Goal: Task Accomplishment & Management: Use online tool/utility

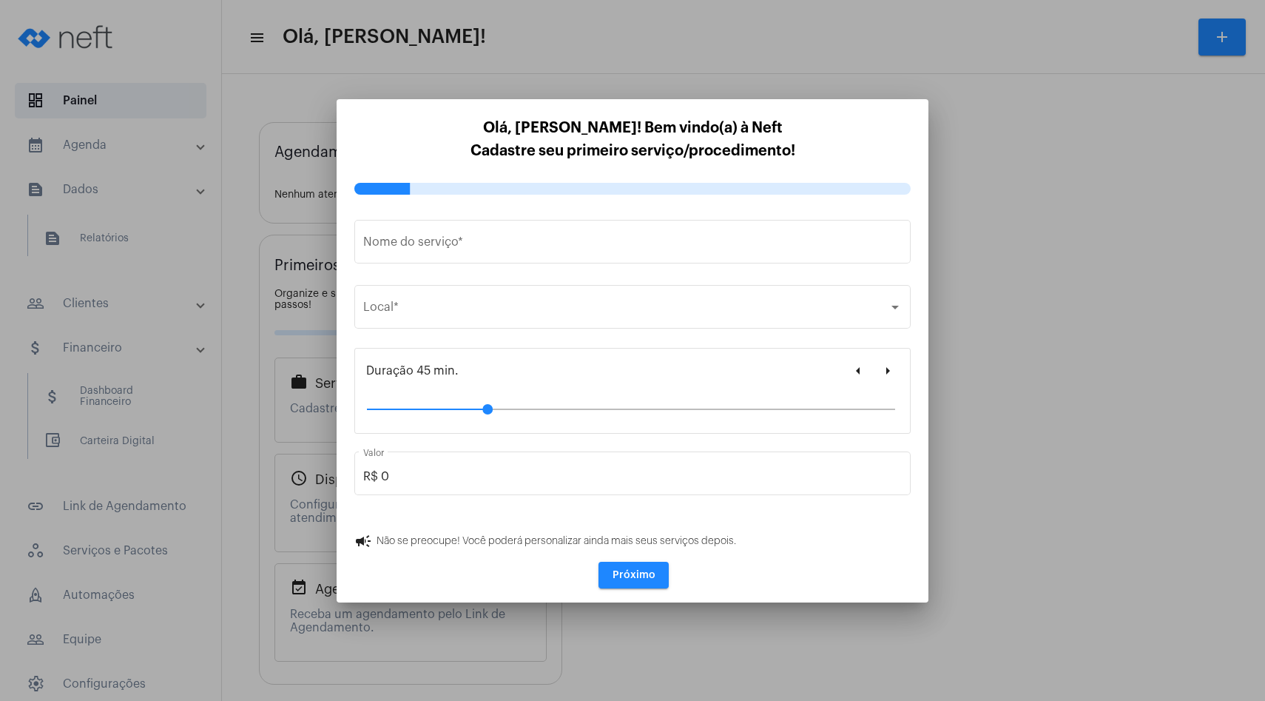
type input "https://neft.com.br/click-cannabis"
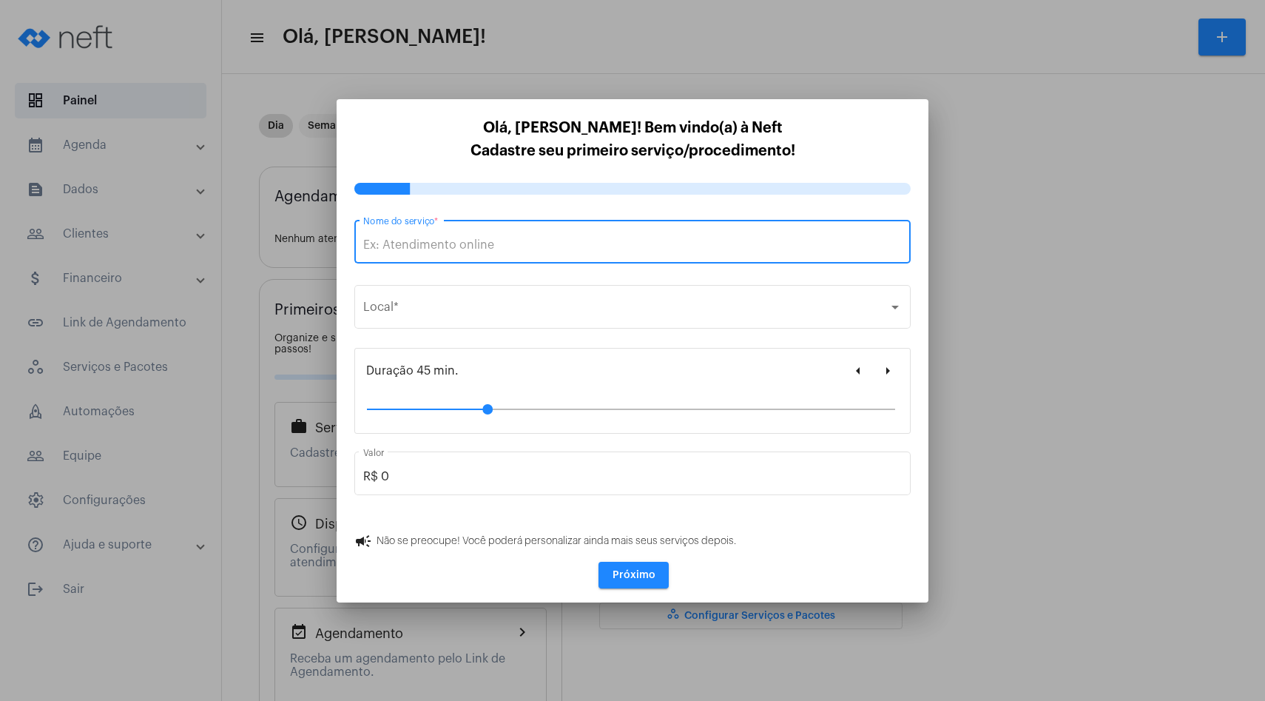
click at [554, 246] on input "Nome do serviço *" at bounding box center [632, 244] width 539 height 13
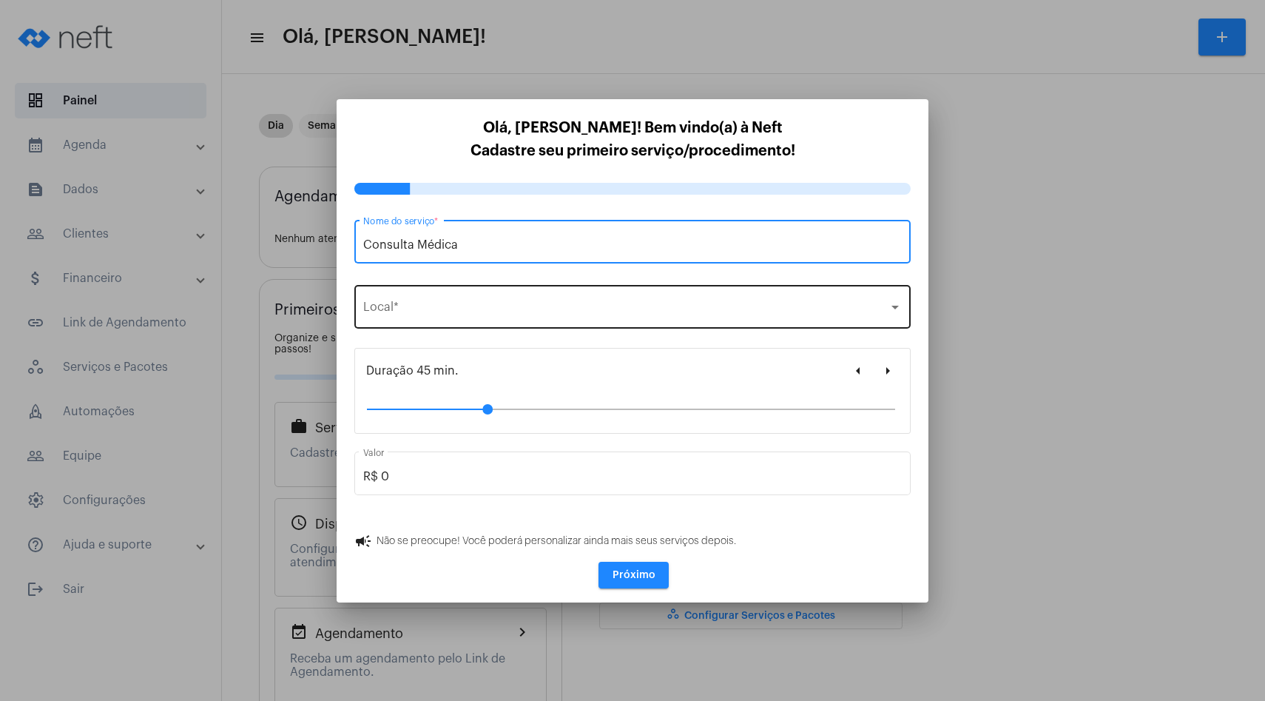
type input "Consulta Médica"
click at [472, 310] on div "Selecione o local" at bounding box center [625, 309] width 525 height 13
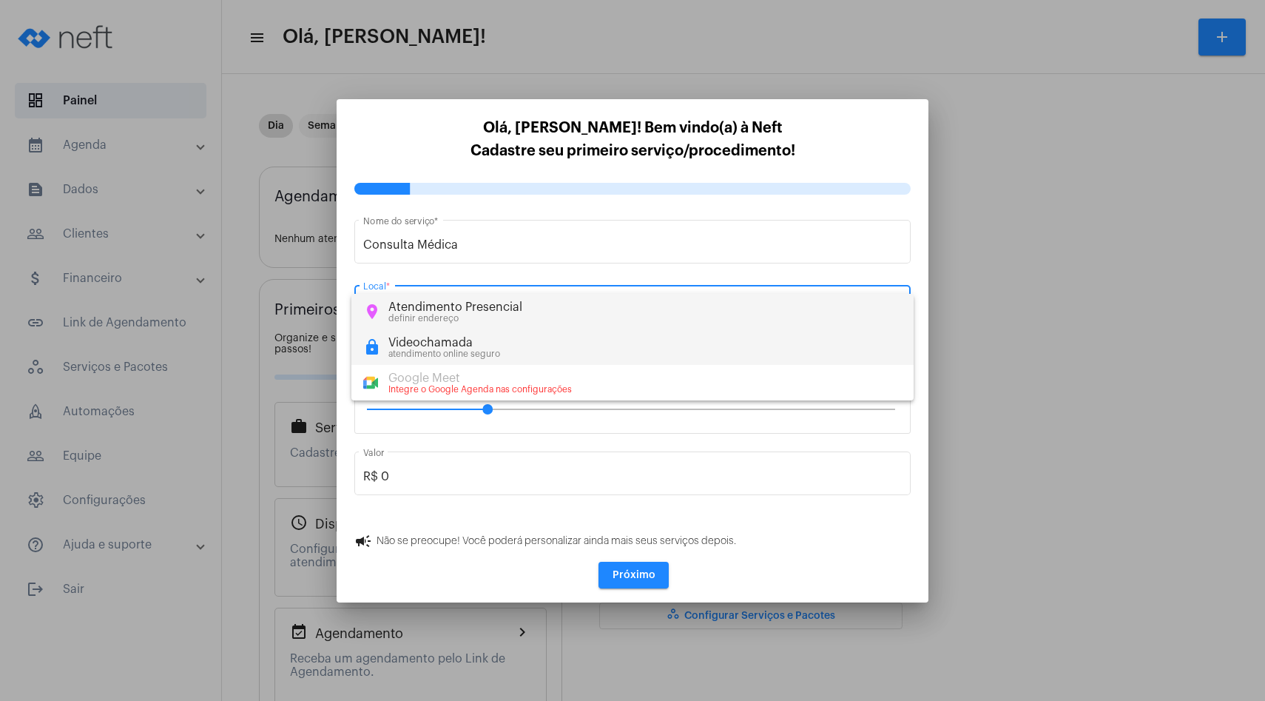
click at [462, 359] on mat-option "lock Videochamada atendimento online seguro" at bounding box center [633, 347] width 562 height 36
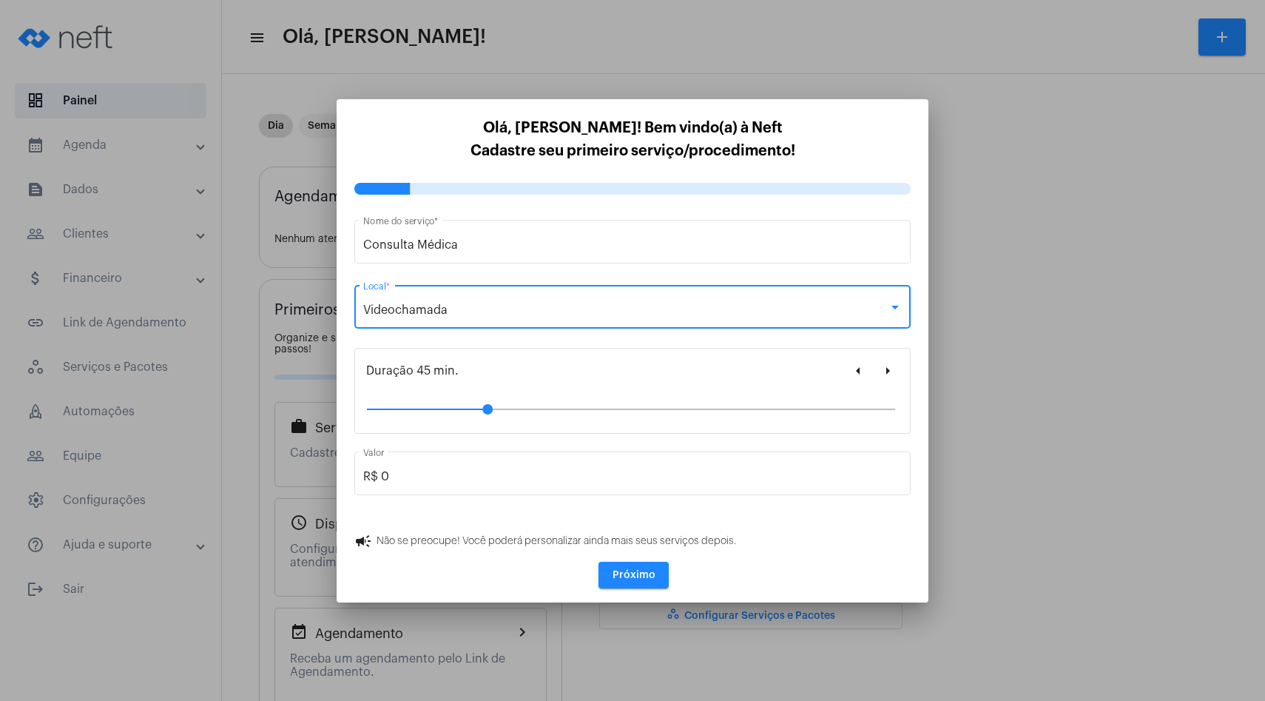
click at [853, 377] on mat-icon "arrow_left" at bounding box center [859, 371] width 18 height 18
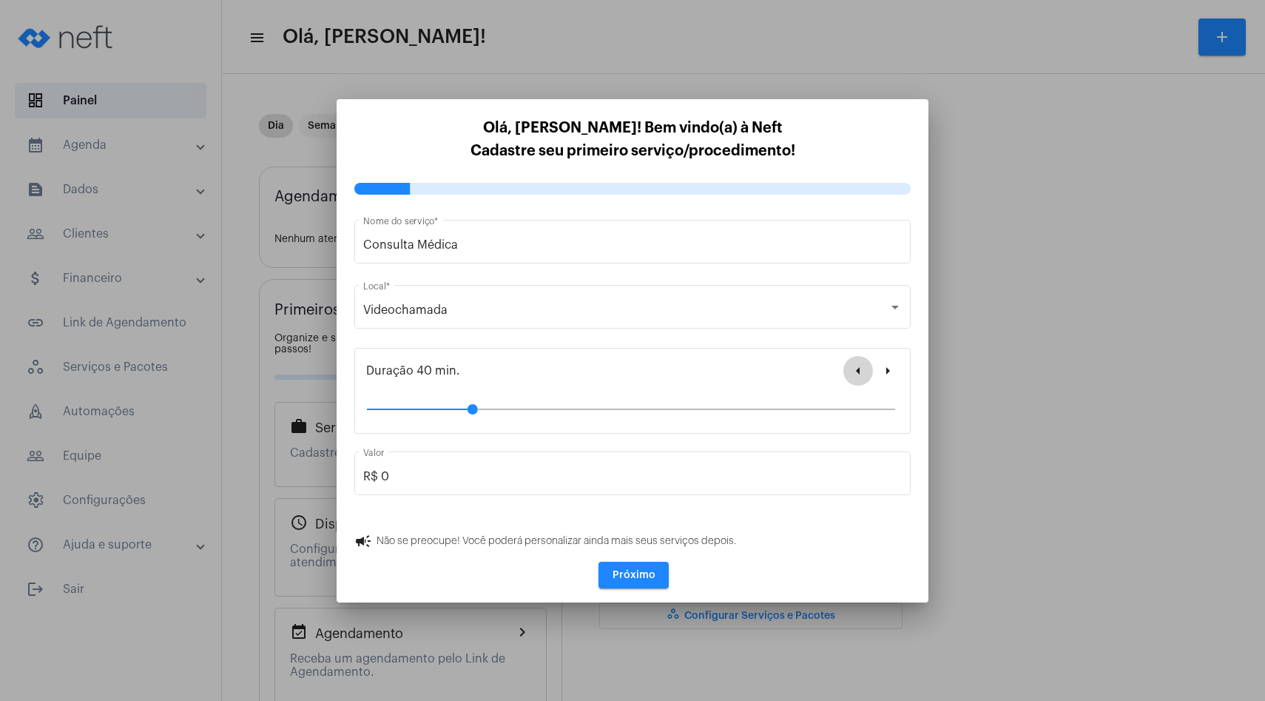
click at [853, 377] on mat-icon "arrow_left" at bounding box center [859, 371] width 18 height 18
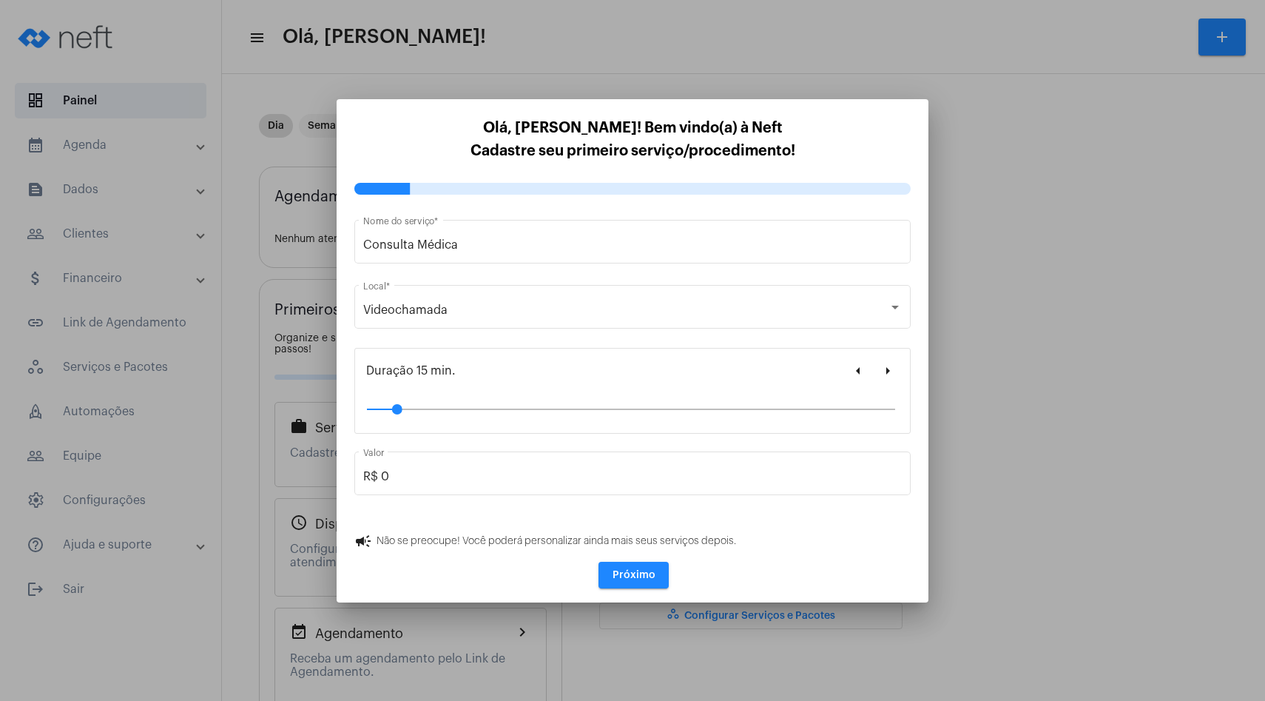
click at [645, 578] on span "Próximo" at bounding box center [634, 575] width 43 height 10
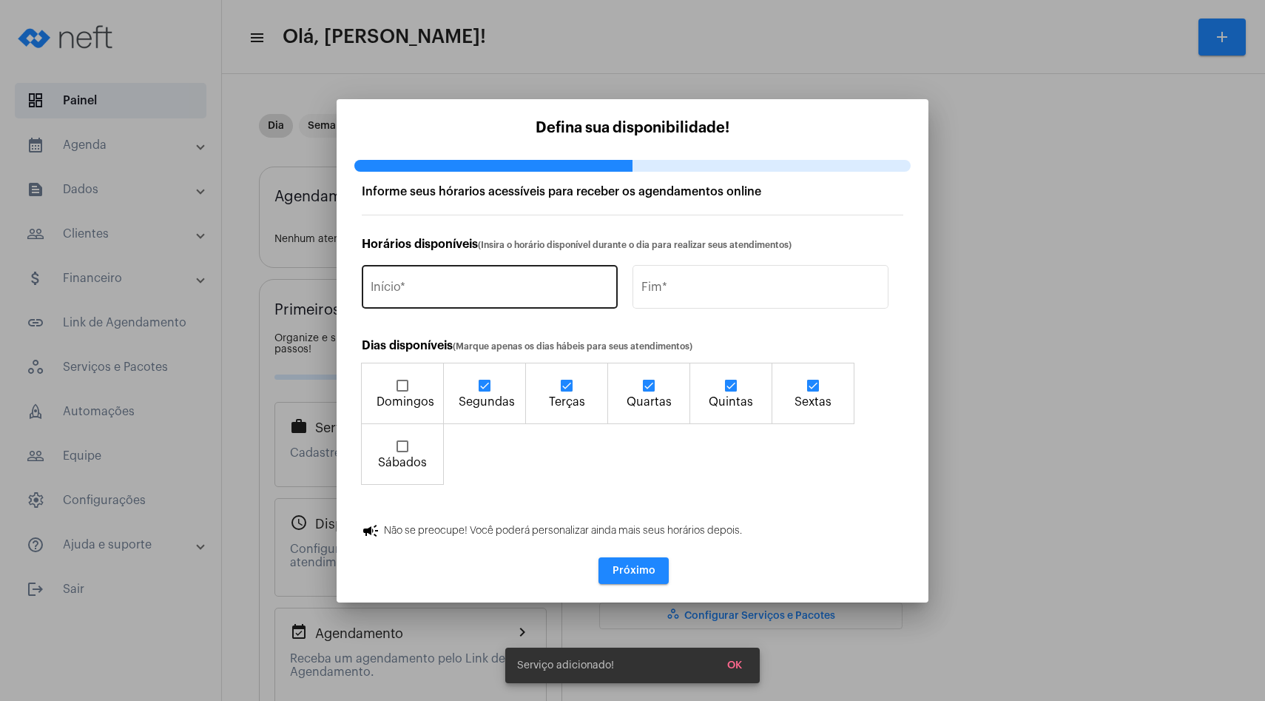
click at [537, 294] on input "Início *" at bounding box center [490, 289] width 238 height 13
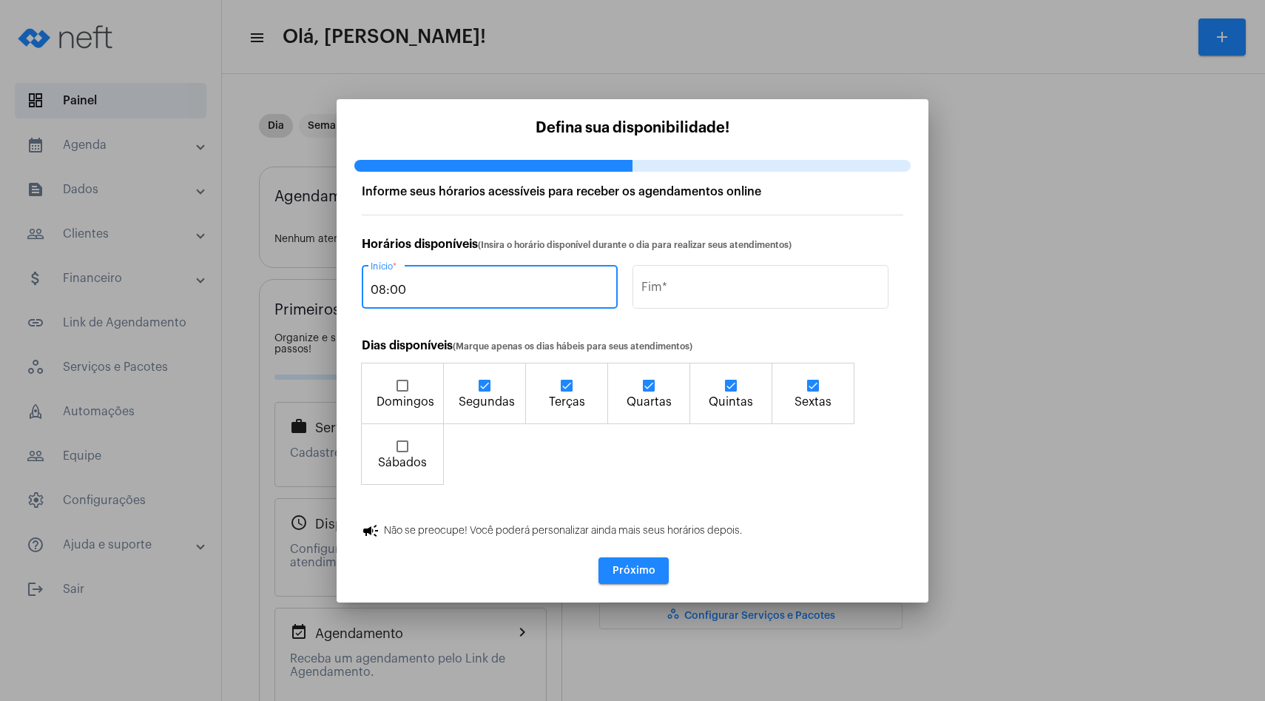
type input "08:00"
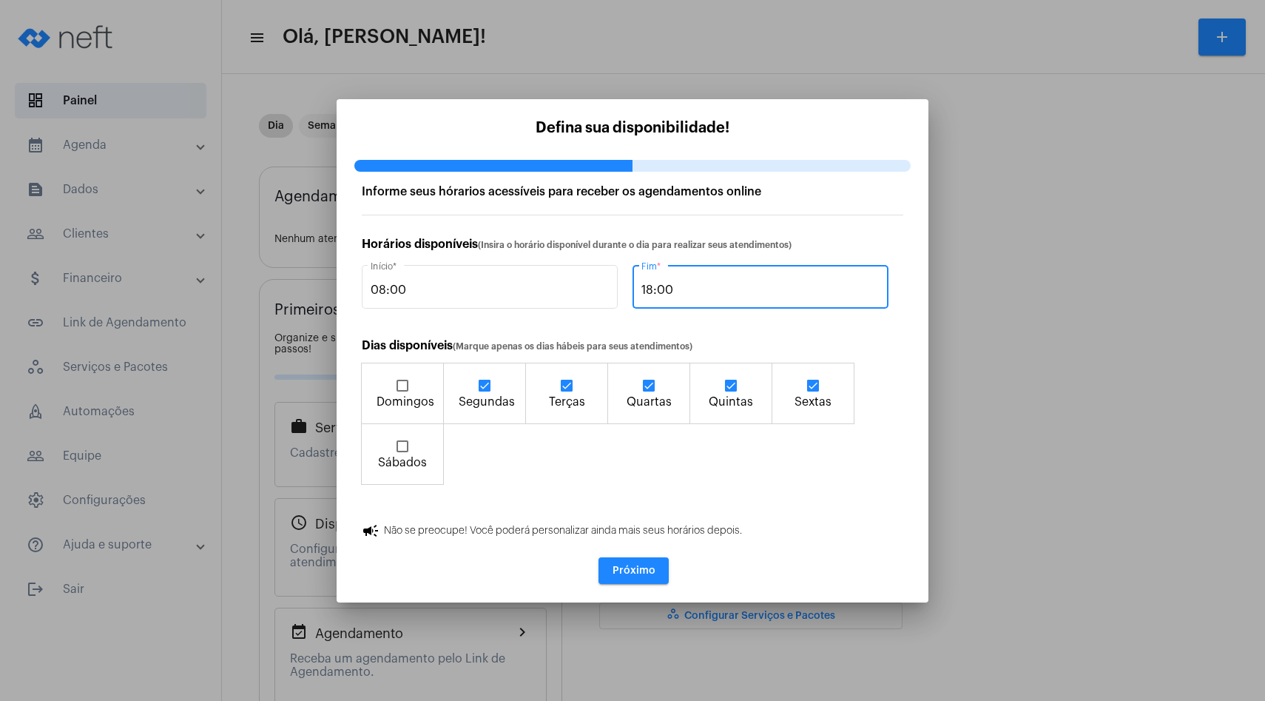
type input "18:00"
click at [614, 568] on span "Próximo" at bounding box center [634, 570] width 43 height 10
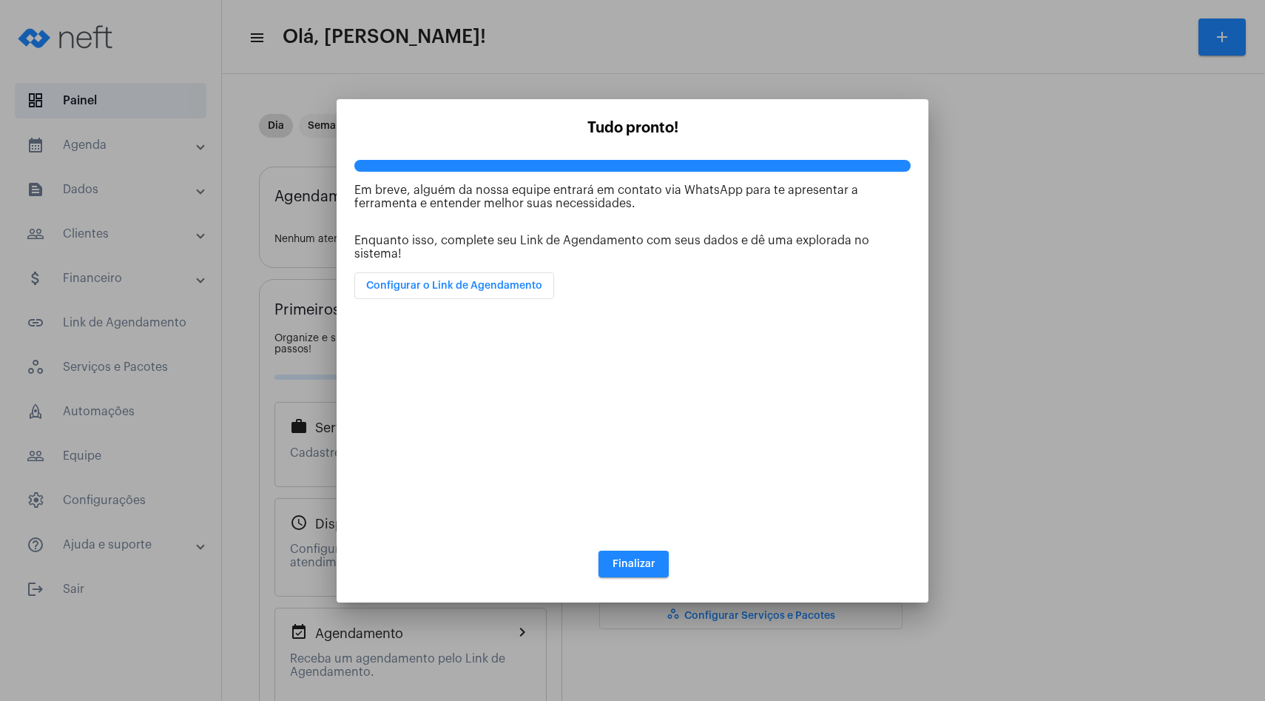
click at [639, 566] on span "Finalizar" at bounding box center [634, 564] width 43 height 10
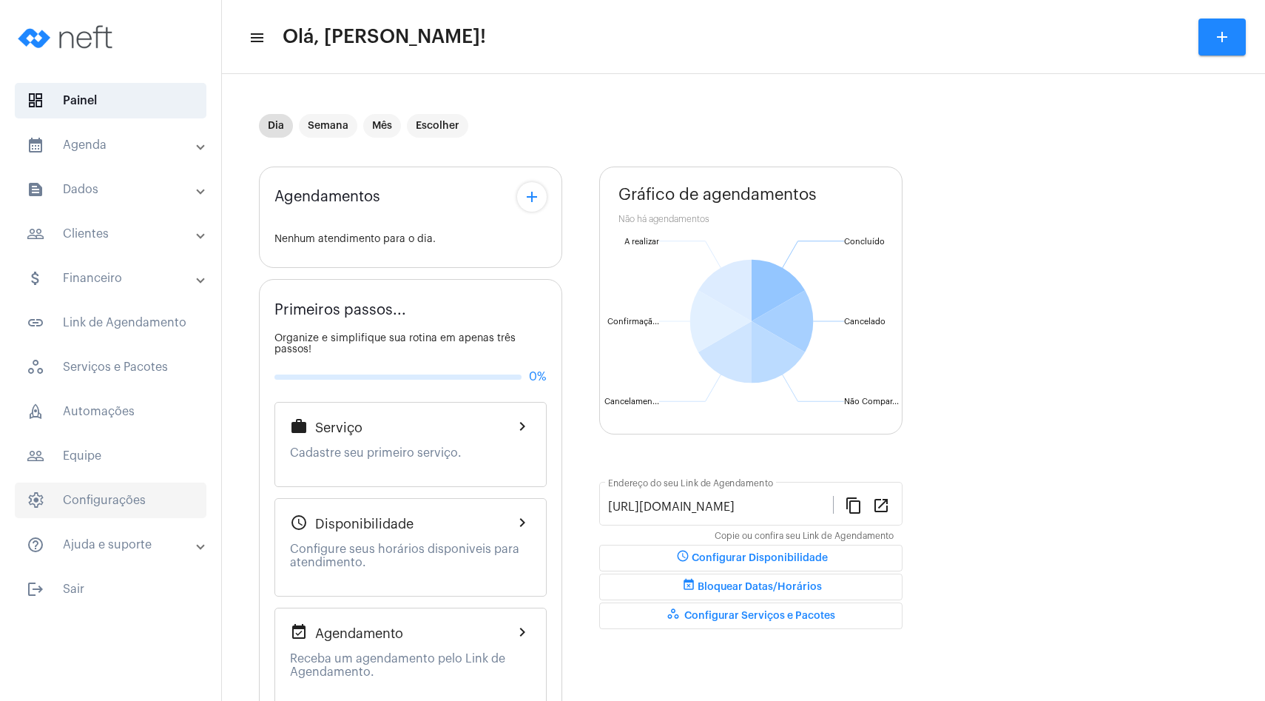
click at [136, 491] on span "settings Configurações" at bounding box center [111, 500] width 192 height 36
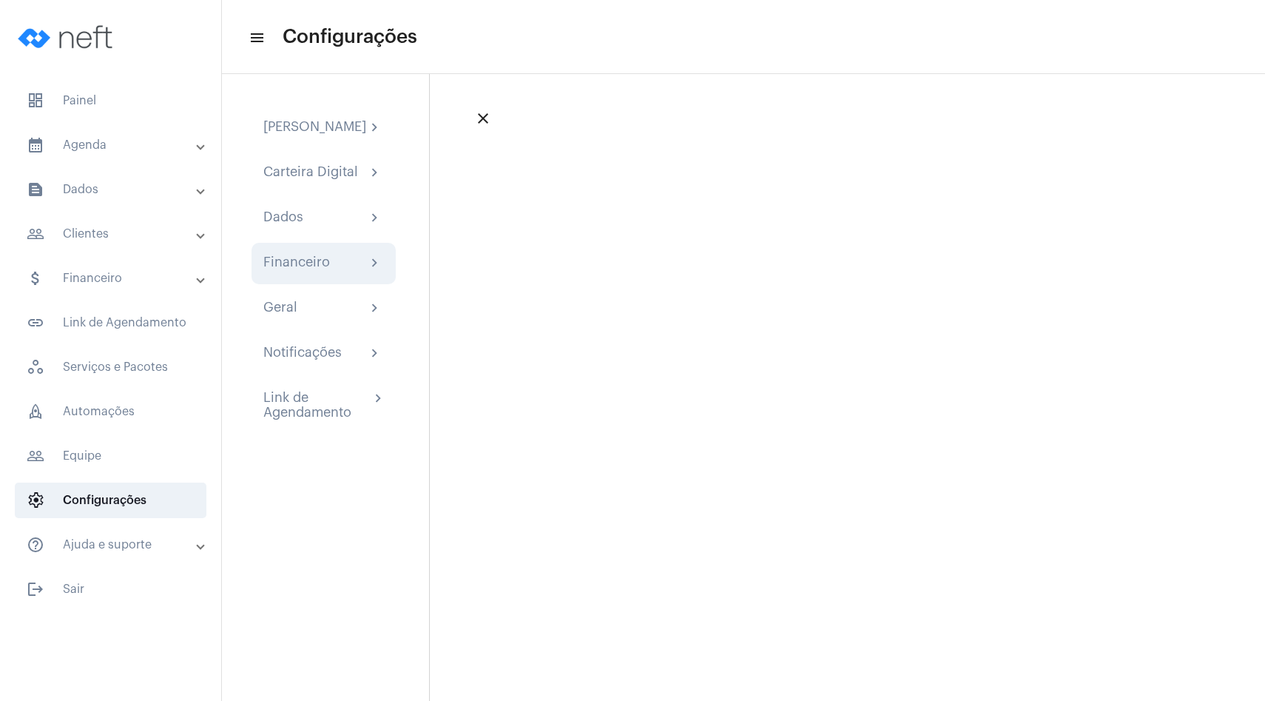
click at [329, 272] on div "Financeiro chevron_right" at bounding box center [323, 264] width 121 height 18
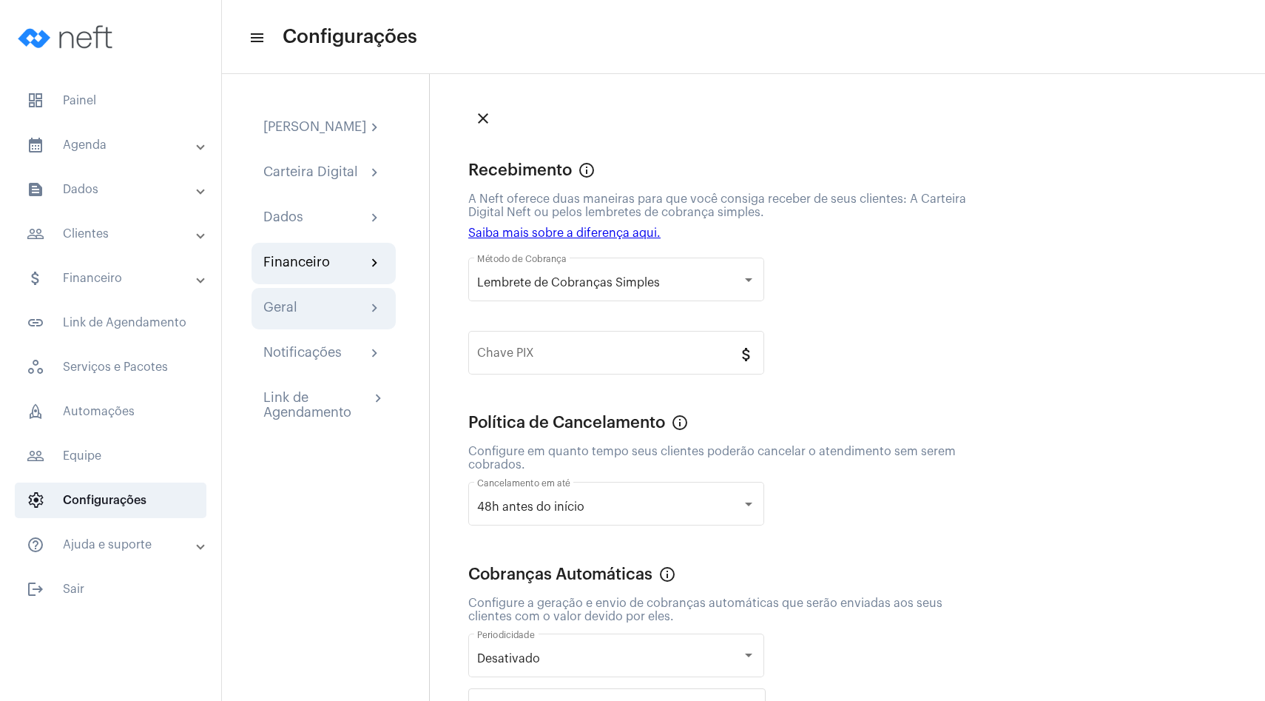
click at [340, 329] on div "Geral chevron_right" at bounding box center [324, 308] width 144 height 41
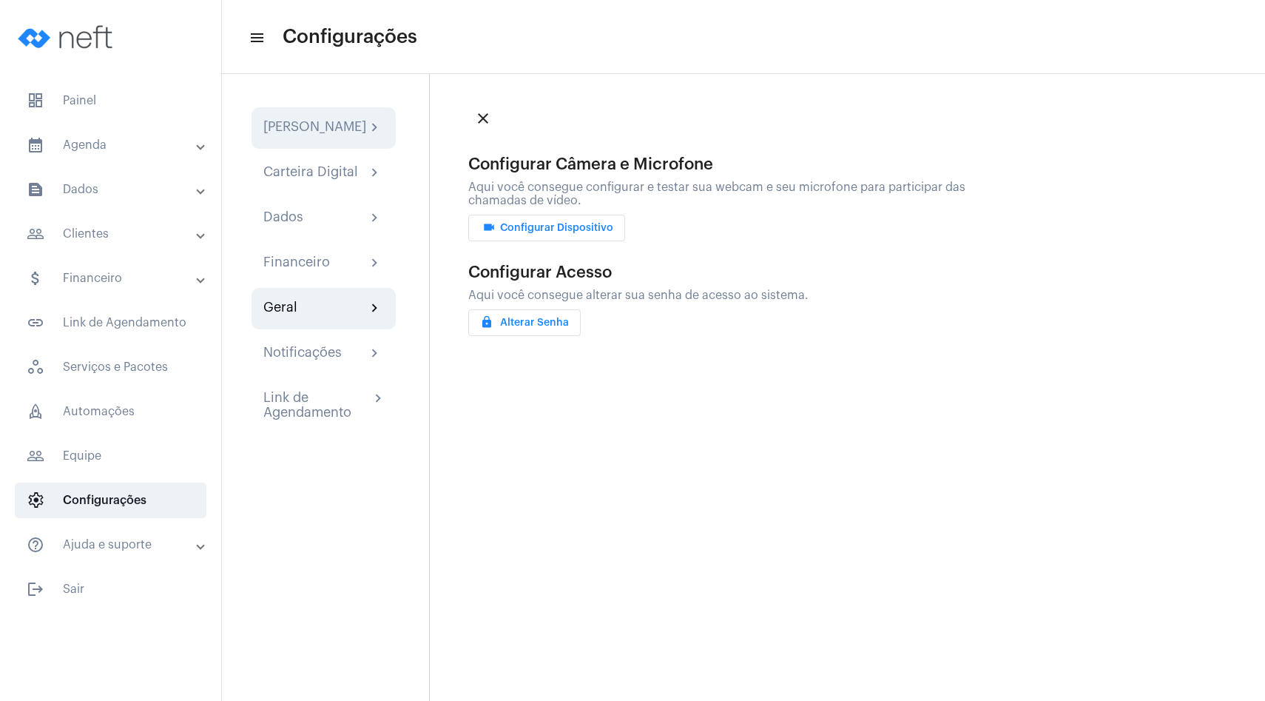
click at [357, 137] on div "Minha Assinatura" at bounding box center [314, 128] width 103 height 18
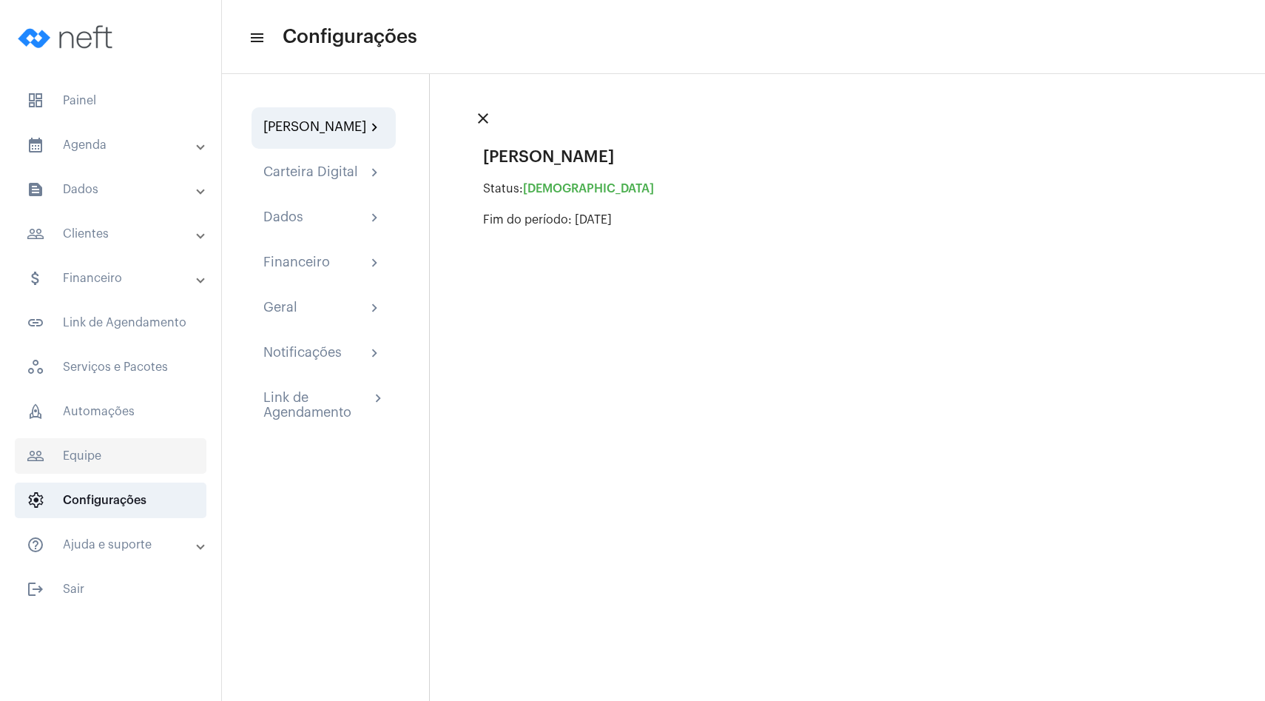
click at [128, 454] on span "people_outline Equipe" at bounding box center [111, 456] width 192 height 36
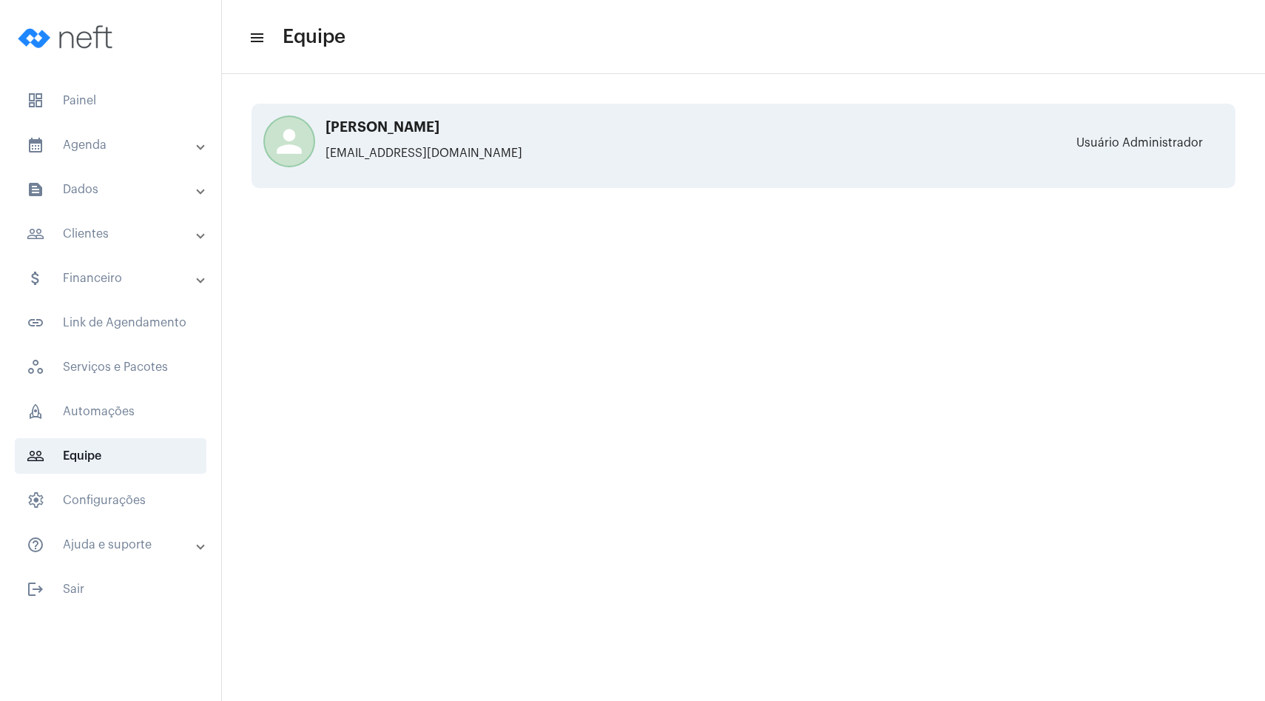
click at [429, 173] on div "person Bernardo bernardo@neft.com.br Usuário Administrador" at bounding box center [744, 146] width 984 height 84
click at [414, 152] on p "[EMAIL_ADDRESS][DOMAIN_NAME]" at bounding box center [527, 153] width 518 height 13
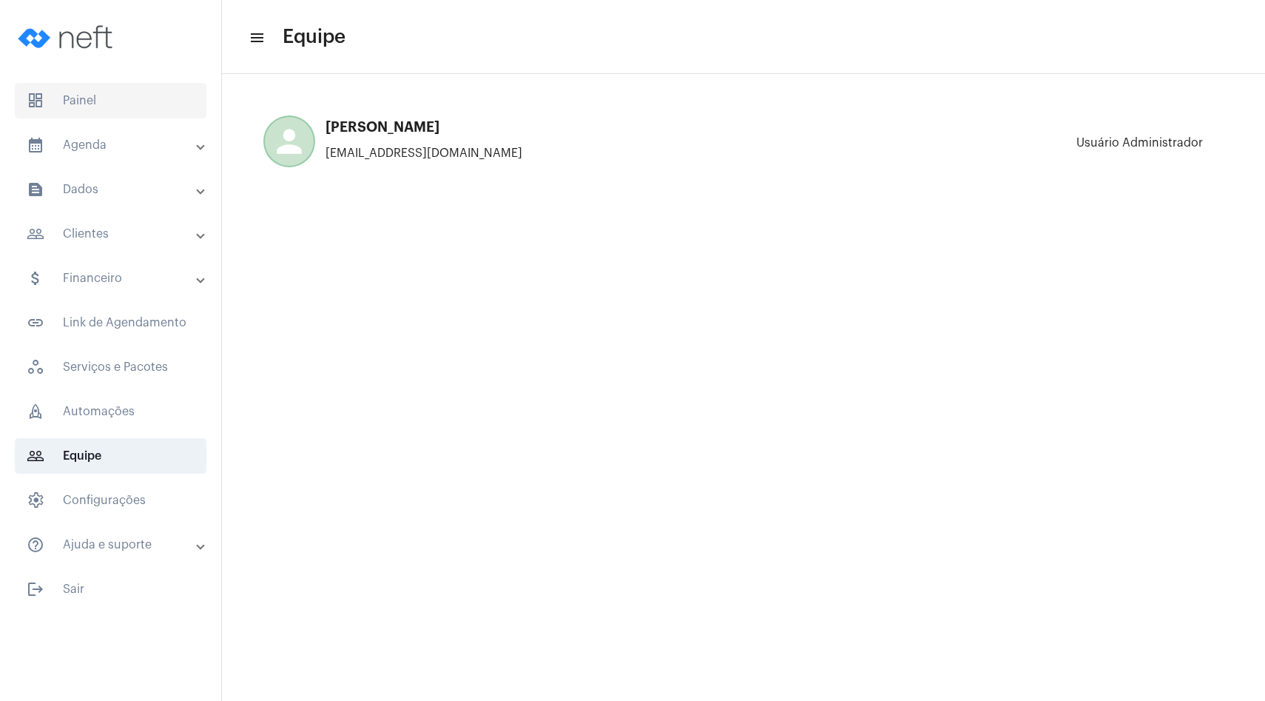
click at [144, 93] on span "dashboard Painel" at bounding box center [111, 101] width 192 height 36
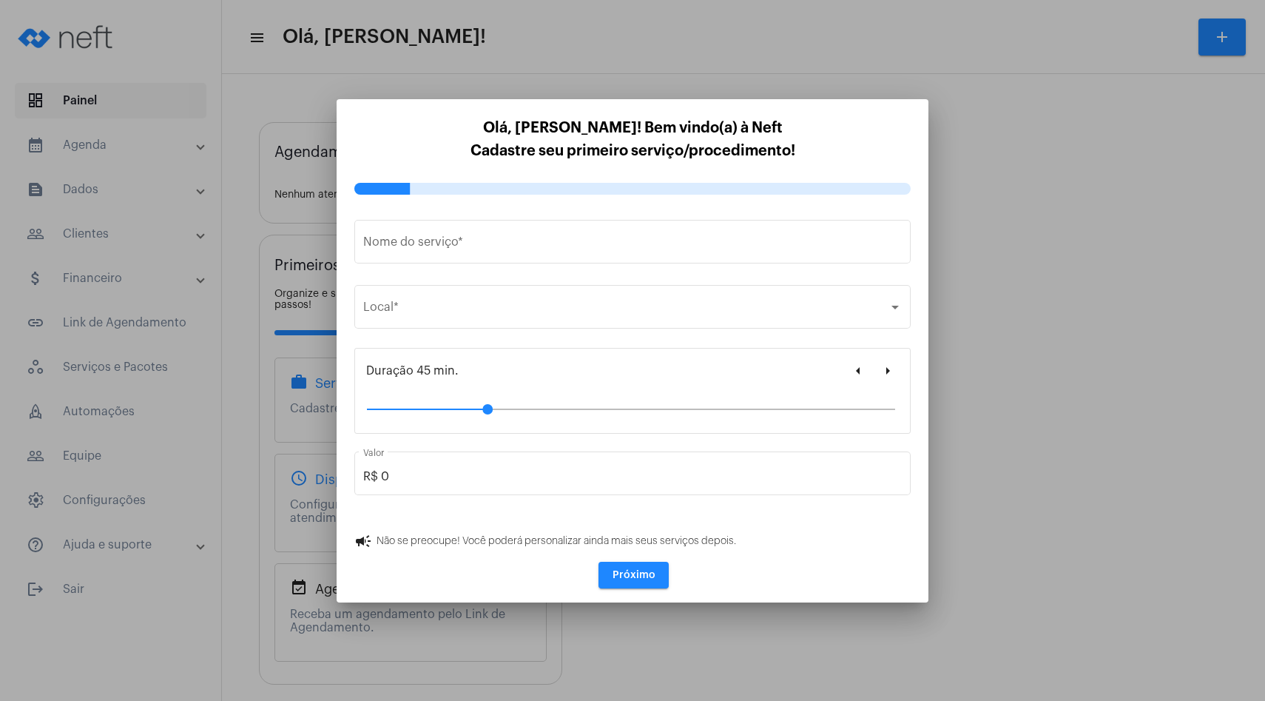
type input "https://neft.com.br/click-cannabis"
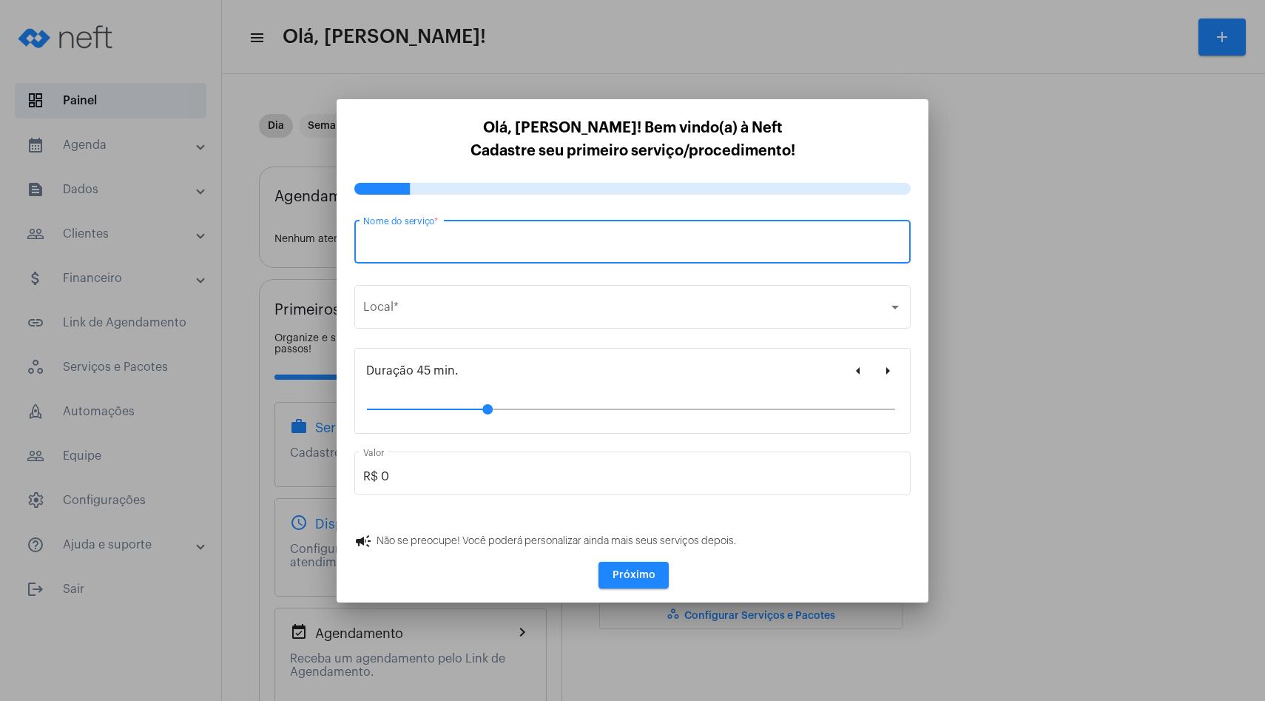
click at [1021, 245] on div at bounding box center [632, 350] width 1265 height 701
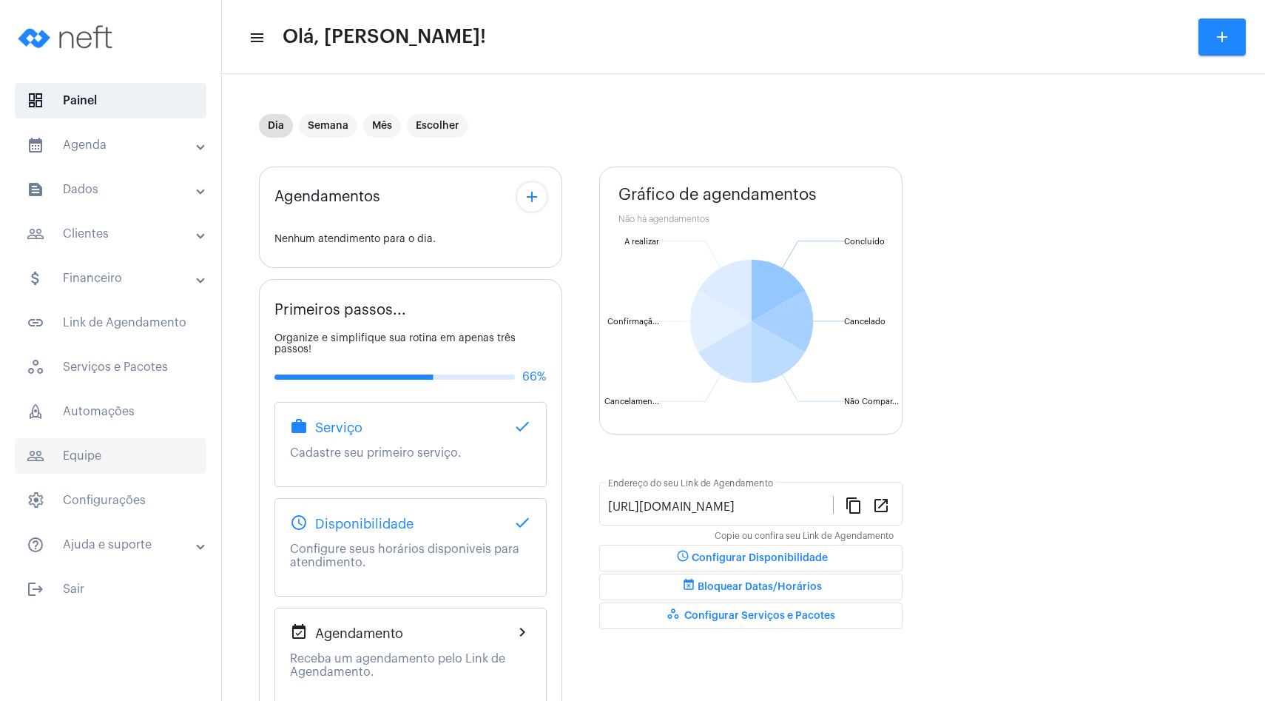
click at [127, 468] on span "people_outline Equipe" at bounding box center [111, 456] width 192 height 36
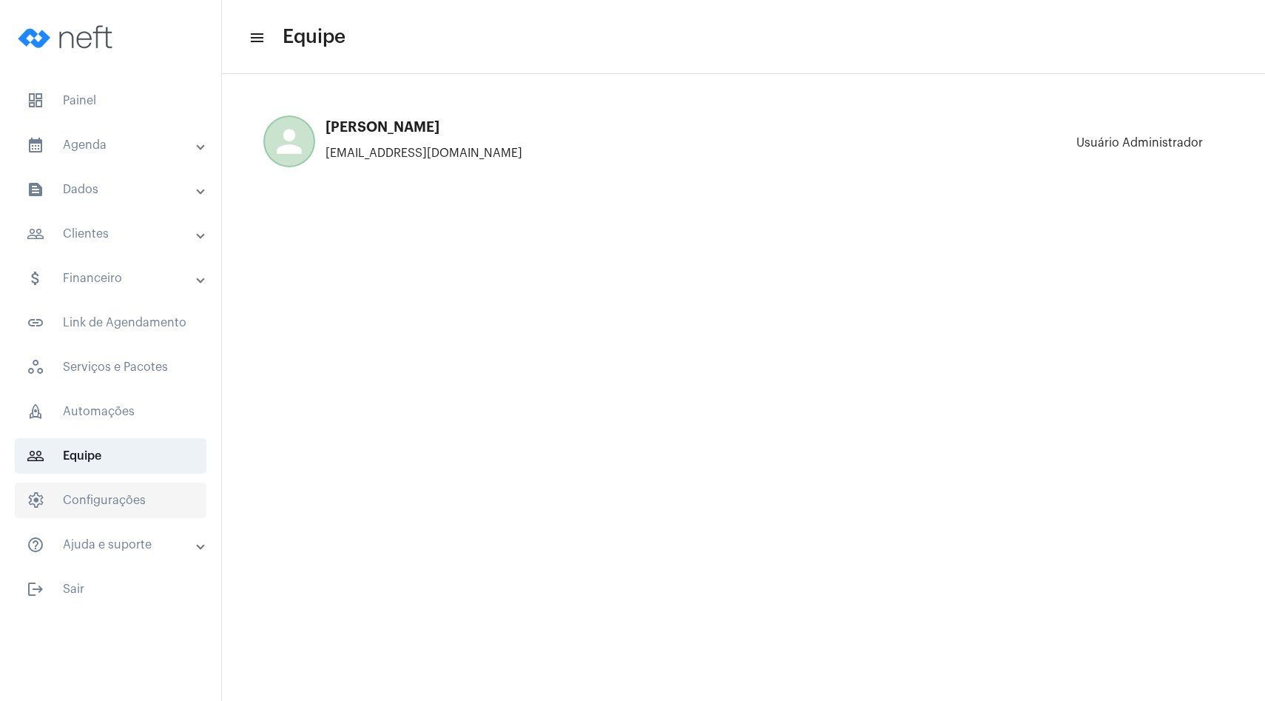
click at [113, 491] on span "settings Configurações" at bounding box center [111, 500] width 192 height 36
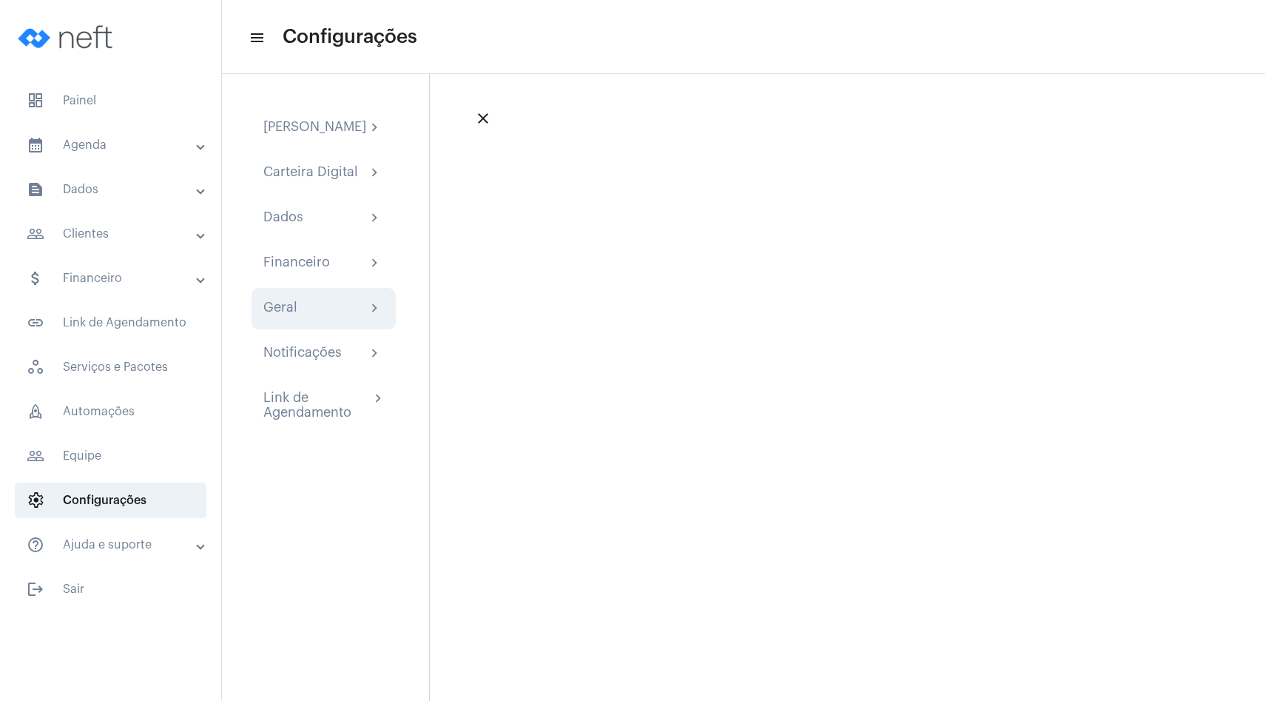
click at [292, 317] on div "Geral" at bounding box center [280, 309] width 34 height 18
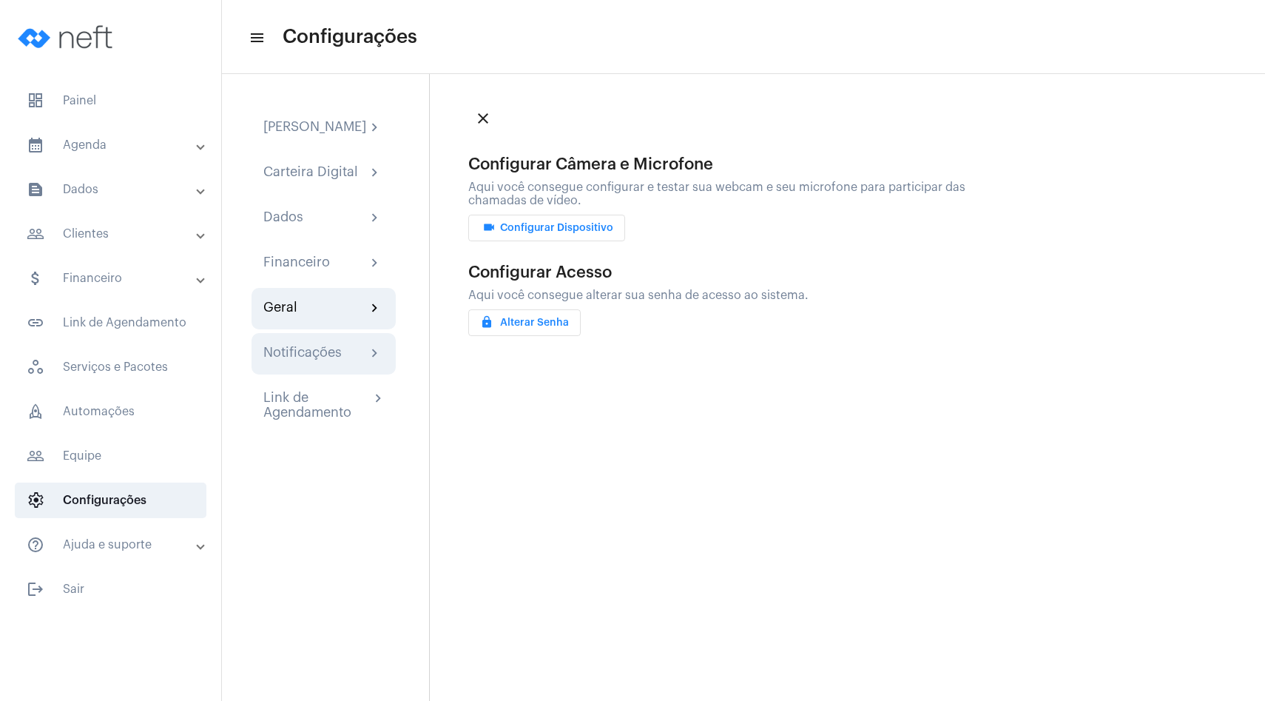
click at [335, 360] on div "Notificações" at bounding box center [302, 354] width 78 height 18
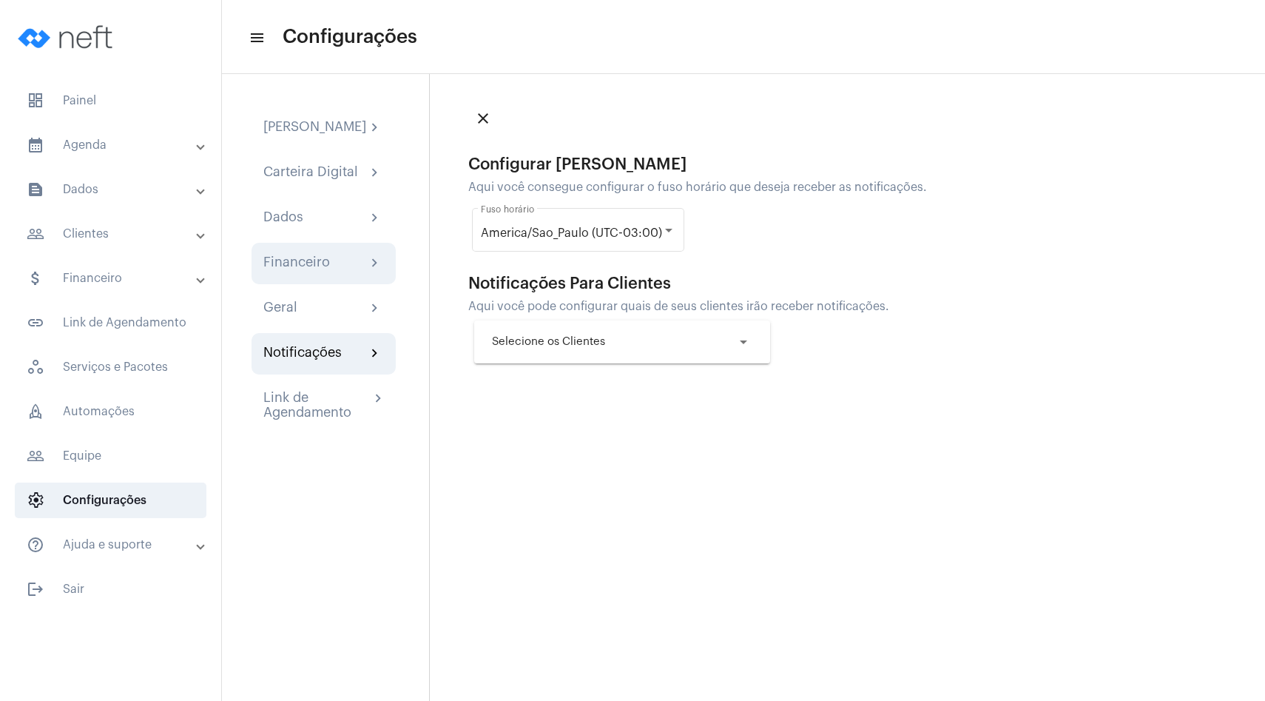
click at [335, 272] on div "Financeiro chevron_right" at bounding box center [323, 264] width 121 height 18
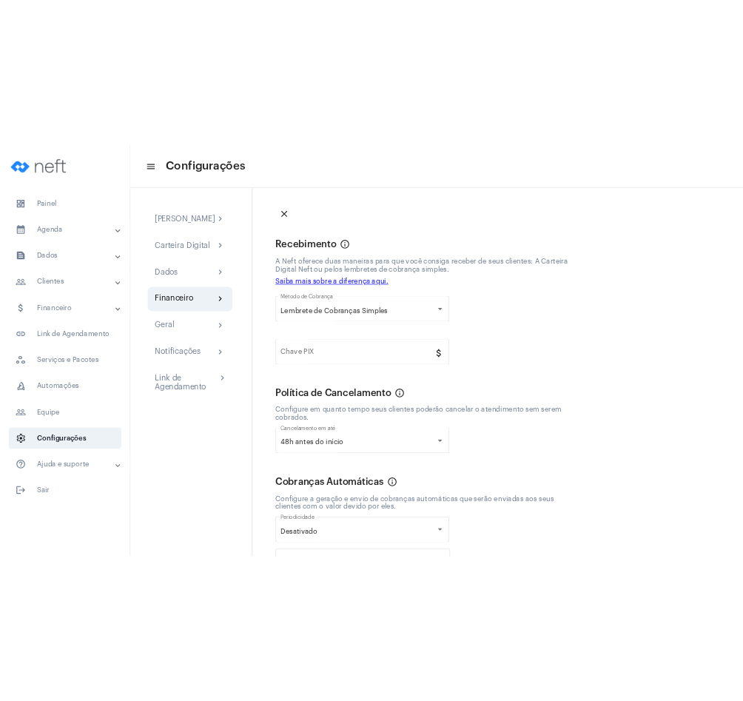
scroll to position [205, 0]
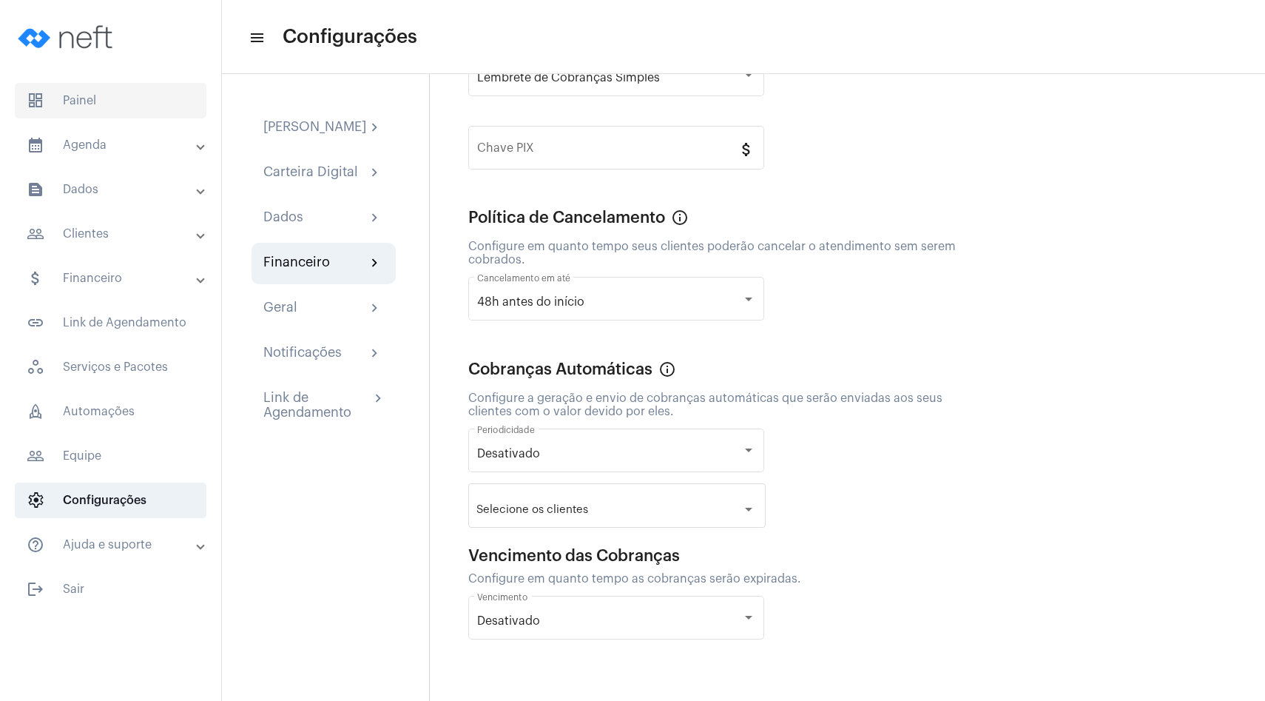
click at [162, 105] on span "dashboard Painel" at bounding box center [111, 101] width 192 height 36
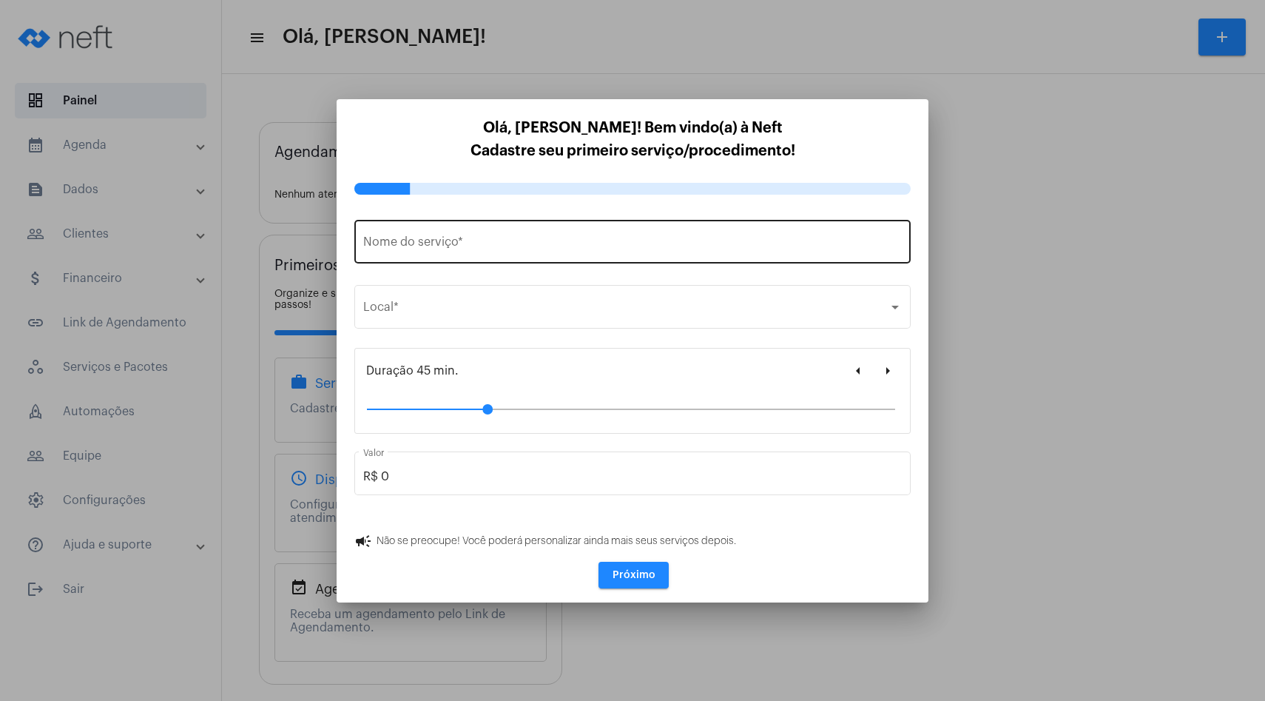
type input "https://neft.com.br/click-cannabis"
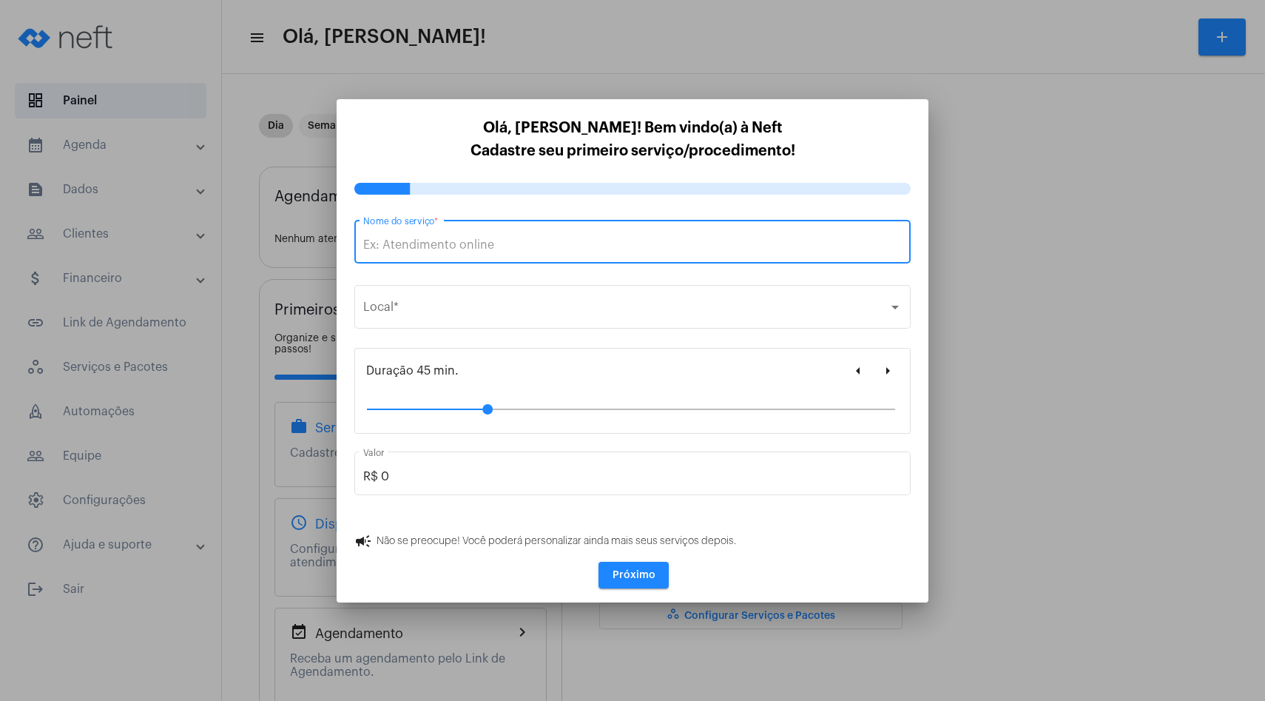
click at [953, 213] on div at bounding box center [632, 350] width 1265 height 701
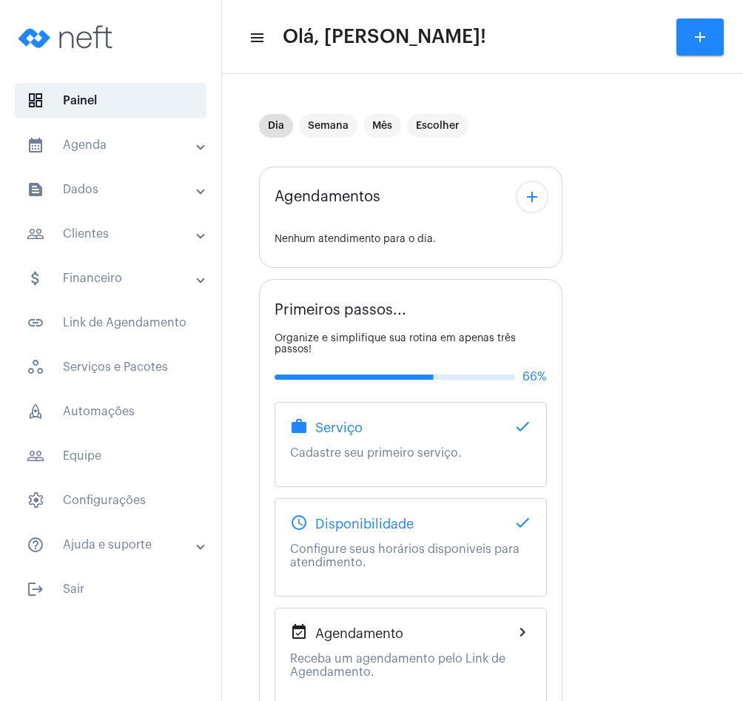
click at [124, 152] on mat-panel-title "calendar_month_outlined Agenda" at bounding box center [112, 145] width 171 height 18
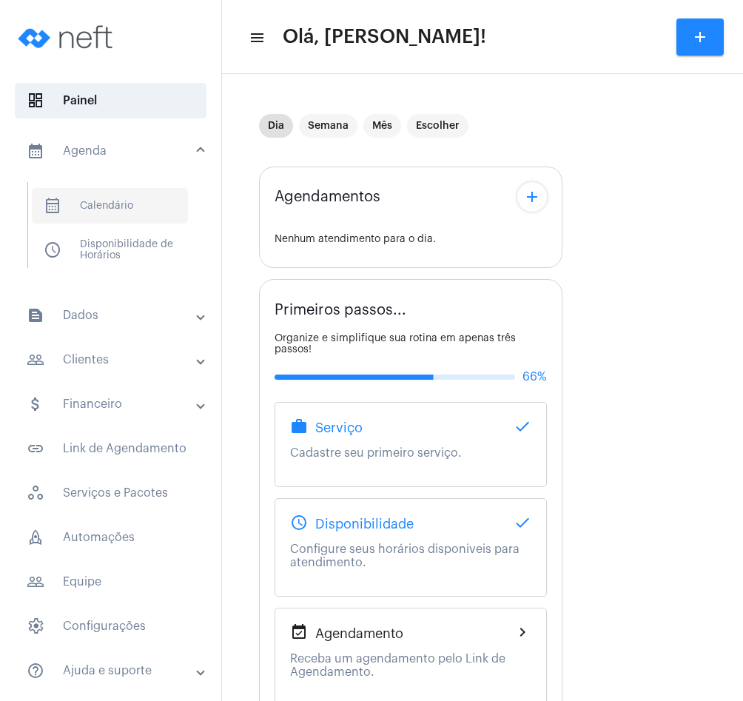
click at [124, 200] on span "calendar_month_outlined Calendário" at bounding box center [110, 206] width 156 height 36
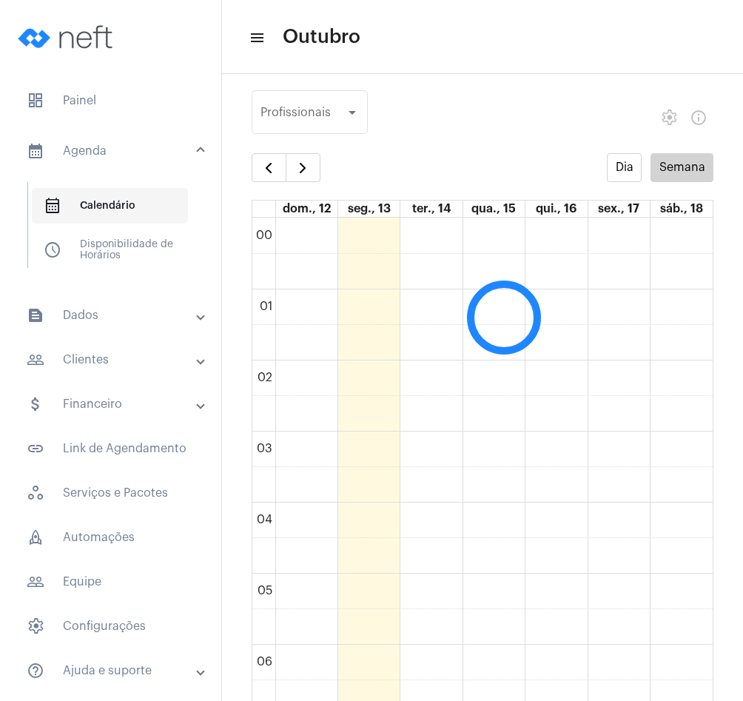
scroll to position [427, 0]
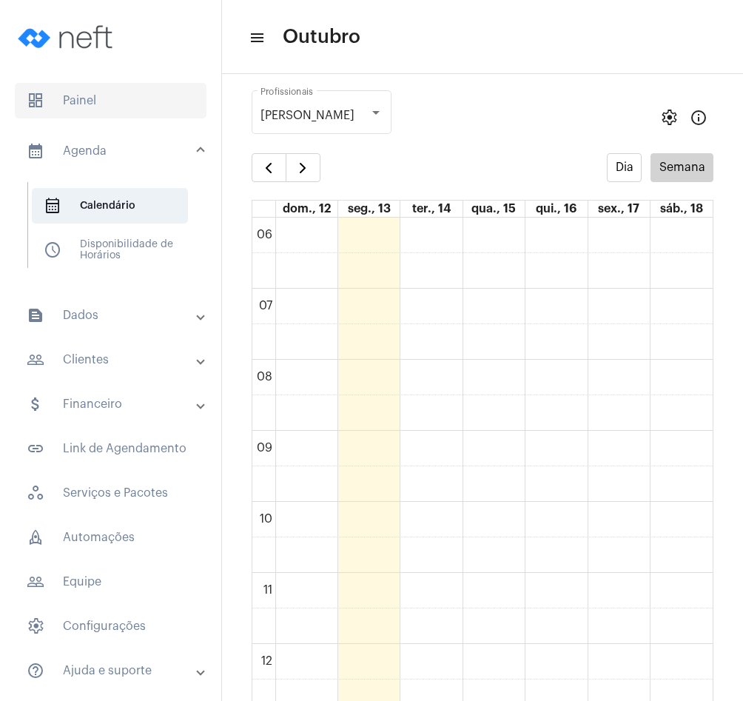
click at [127, 107] on span "dashboard Painel" at bounding box center [111, 101] width 192 height 36
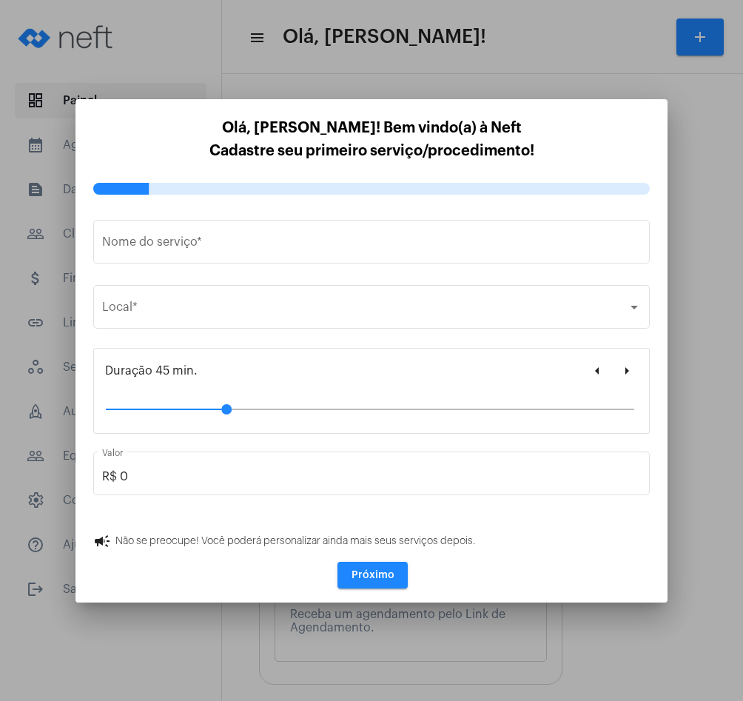
type input "https://neft.com.br/click-cannabis"
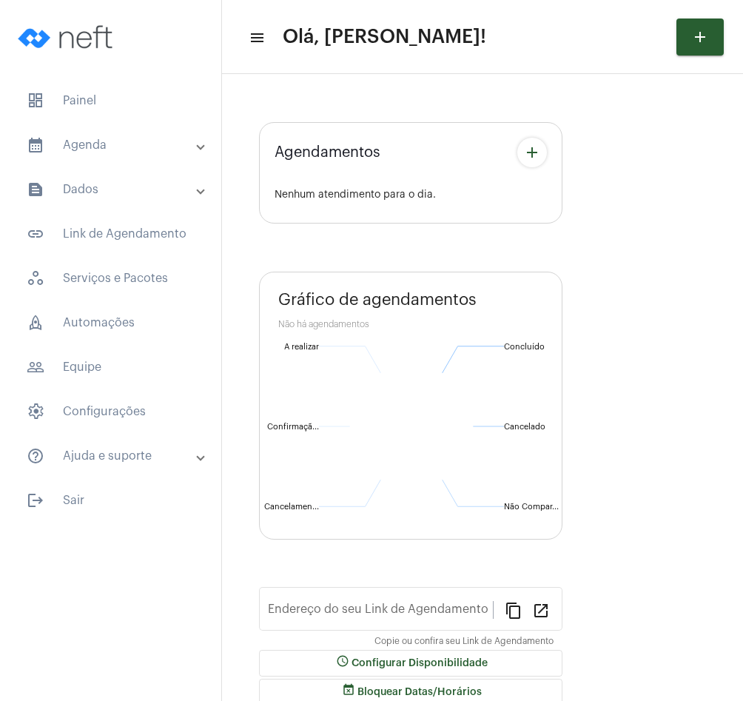
type input "https://neft.com.br/click-cannabis"
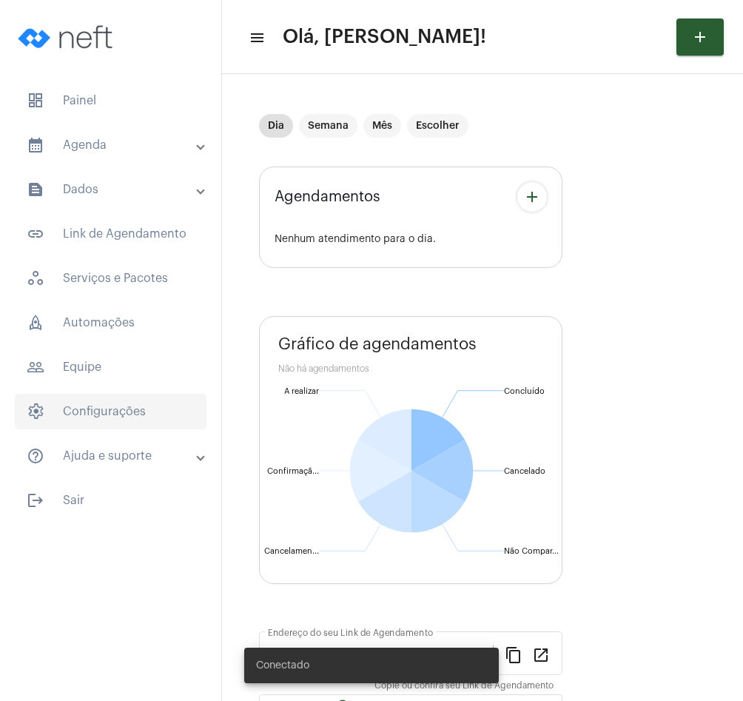
click at [90, 403] on span "settings Configurações" at bounding box center [111, 412] width 192 height 36
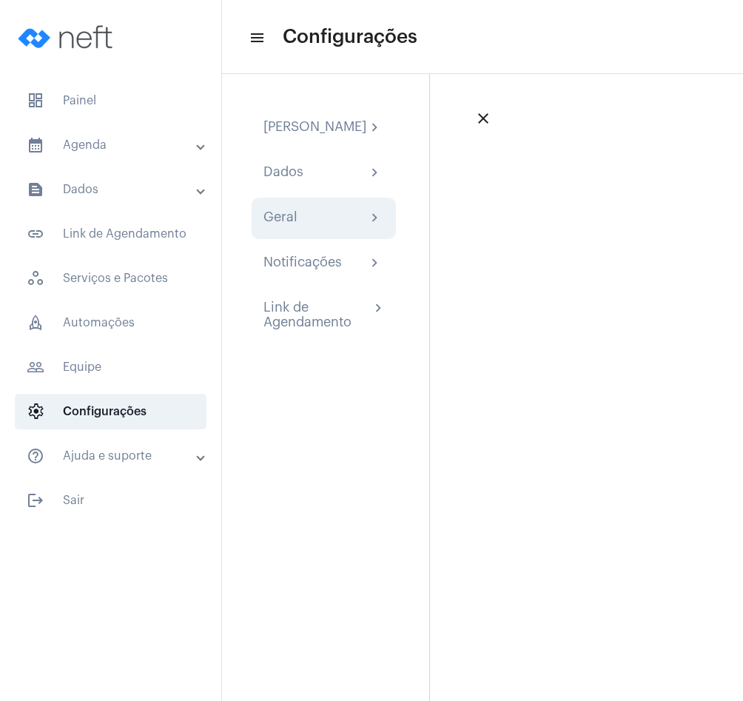
click at [313, 218] on div "Geral chevron_right" at bounding box center [324, 218] width 144 height 41
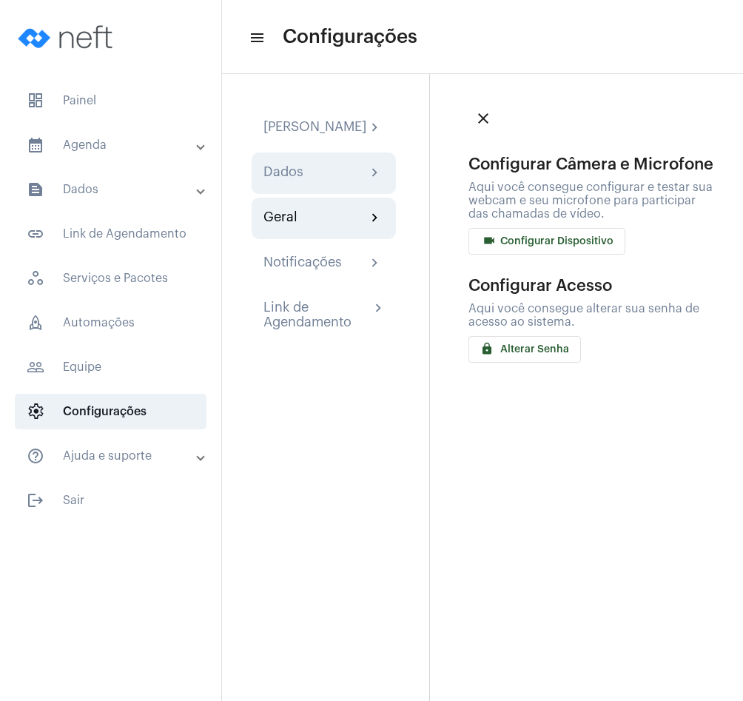
click at [340, 194] on div "Dados chevron_right" at bounding box center [324, 172] width 144 height 41
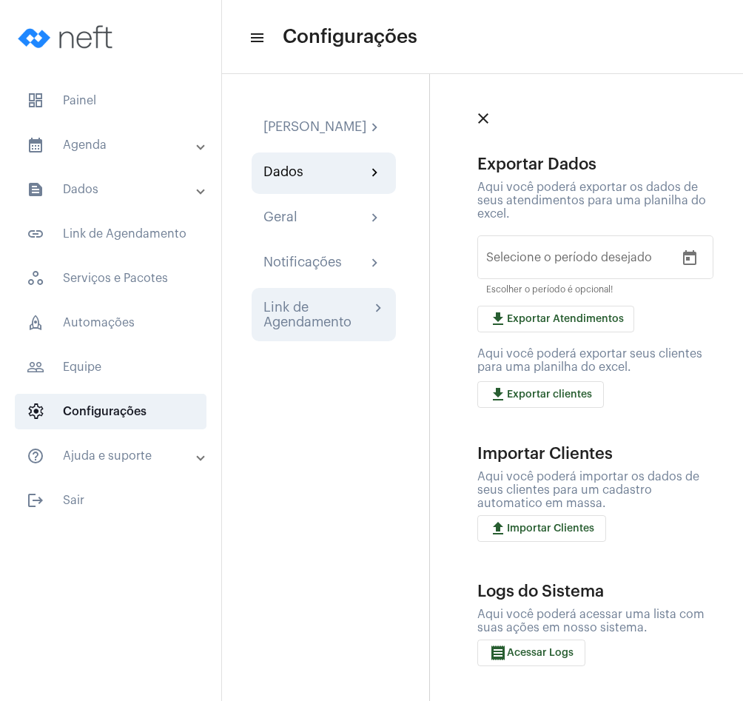
click at [343, 329] on div "Link de Agendamento" at bounding box center [316, 315] width 107 height 30
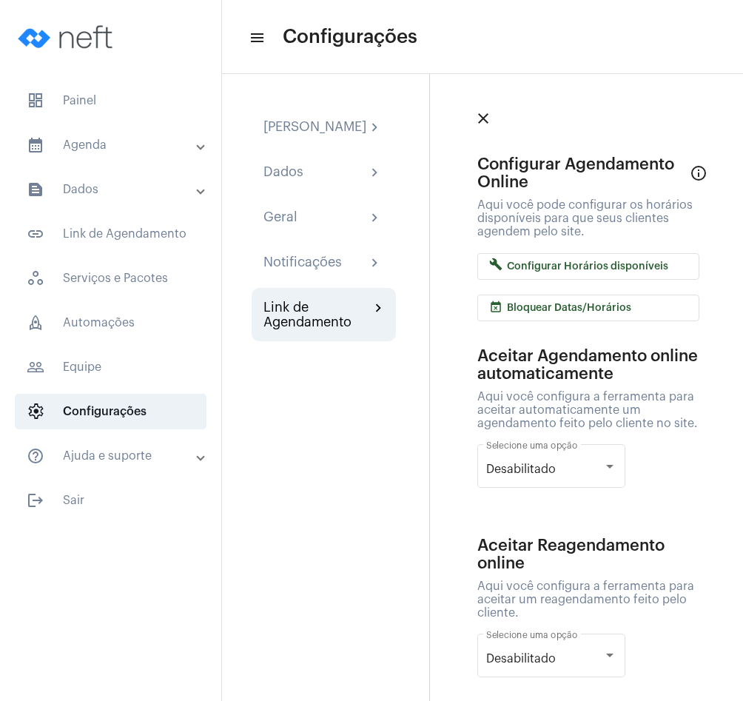
scroll to position [25, 0]
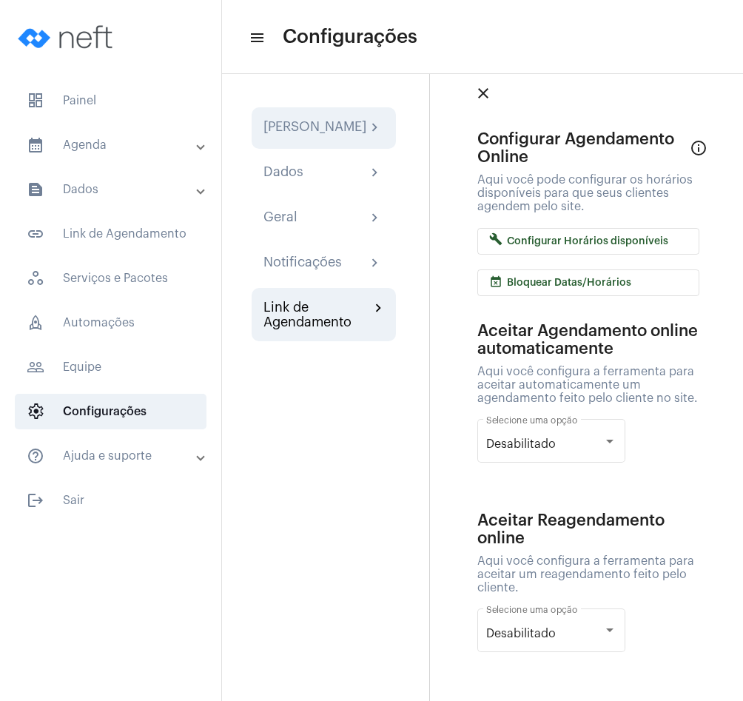
click at [314, 130] on div "Minha Assinatura" at bounding box center [314, 128] width 103 height 18
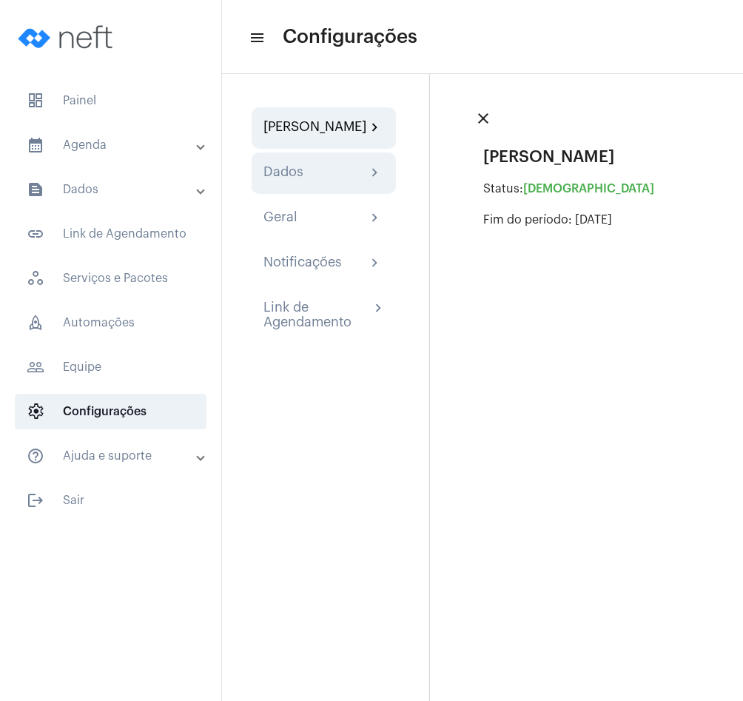
click at [320, 179] on div "Dados chevron_right" at bounding box center [323, 173] width 121 height 18
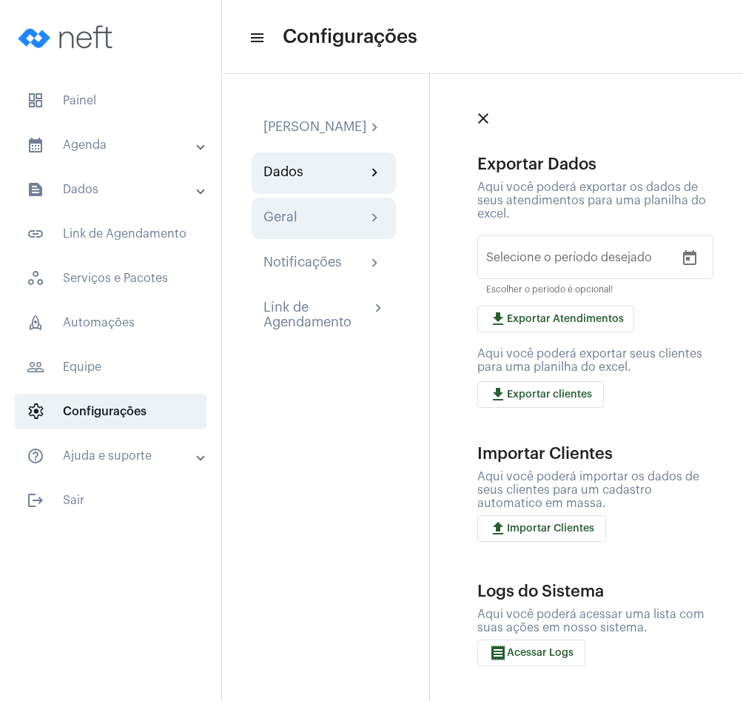
click at [313, 218] on div "Geral chevron_right" at bounding box center [324, 218] width 144 height 41
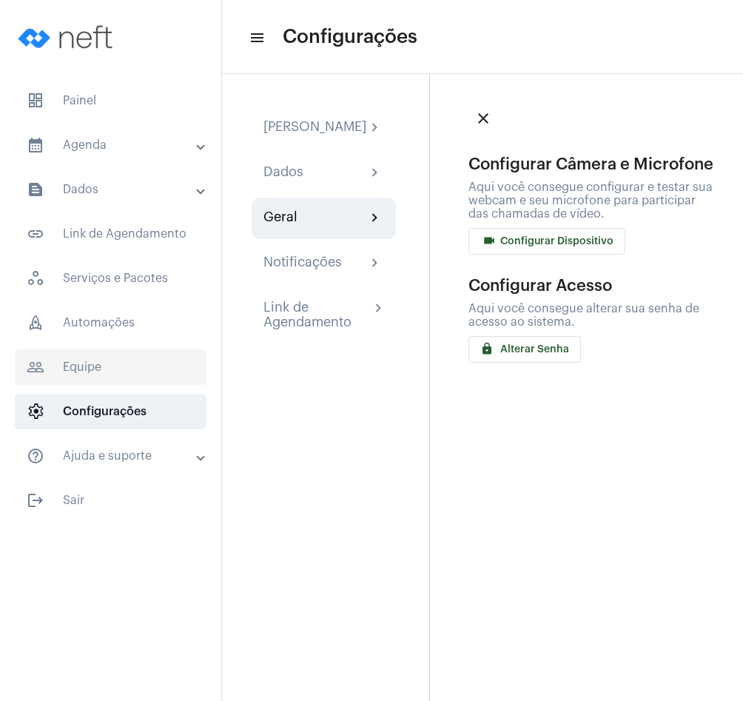
click at [124, 352] on span "people_outline Equipe" at bounding box center [111, 367] width 192 height 36
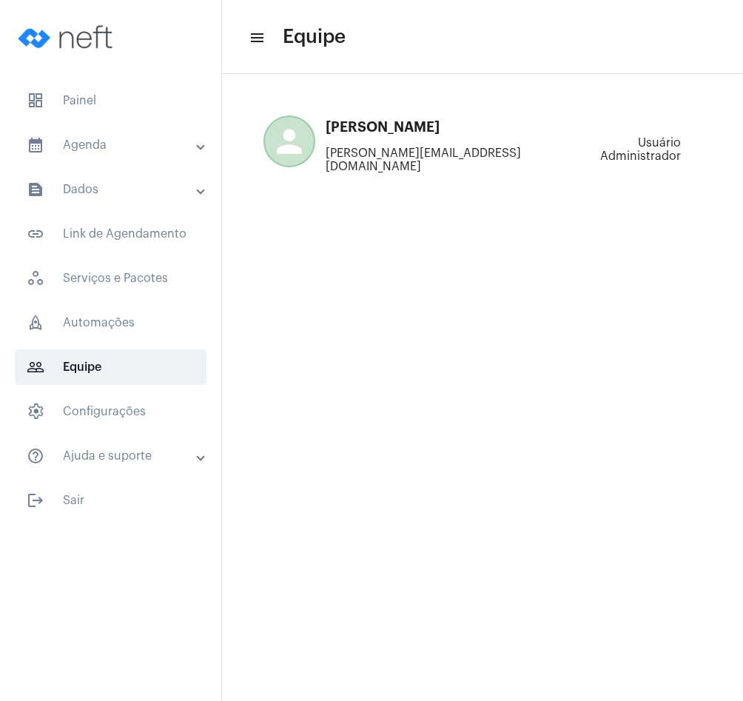
click at [110, 450] on mat-panel-title "help_outline Ajuda e suporte" at bounding box center [112, 456] width 171 height 18
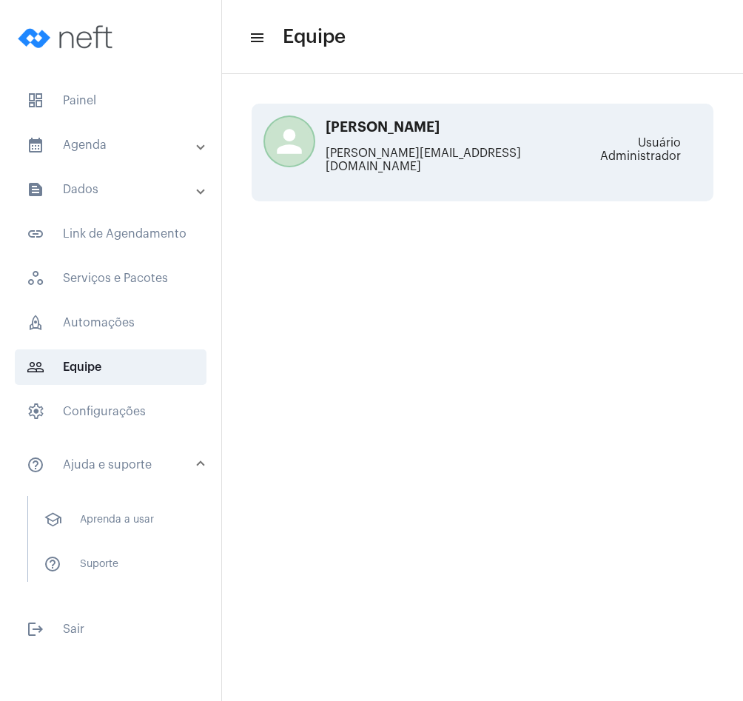
click at [402, 141] on div "person Bernardo bernardo@neft.com.br" at bounding box center [434, 152] width 332 height 65
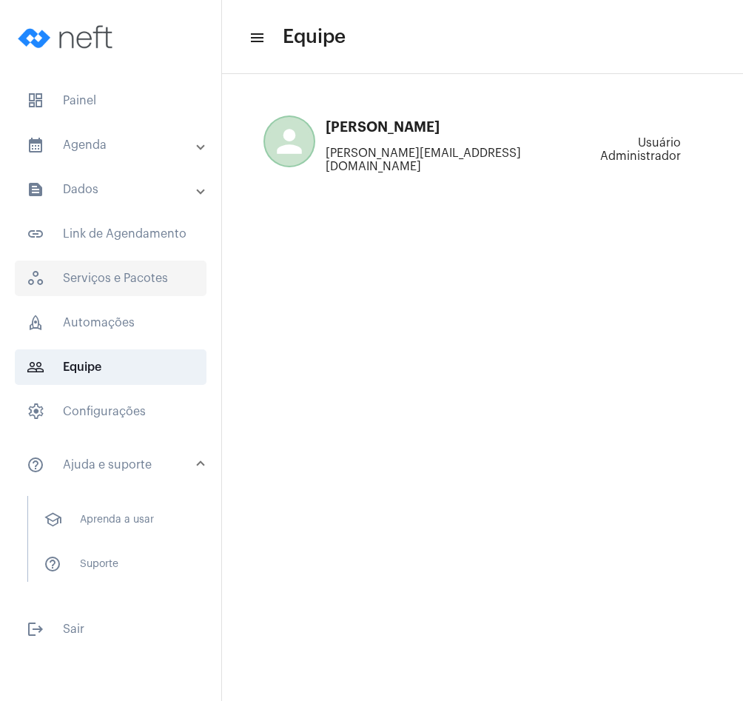
click at [107, 276] on span "workspaces_outlined Serviços e Pacotes" at bounding box center [111, 278] width 192 height 36
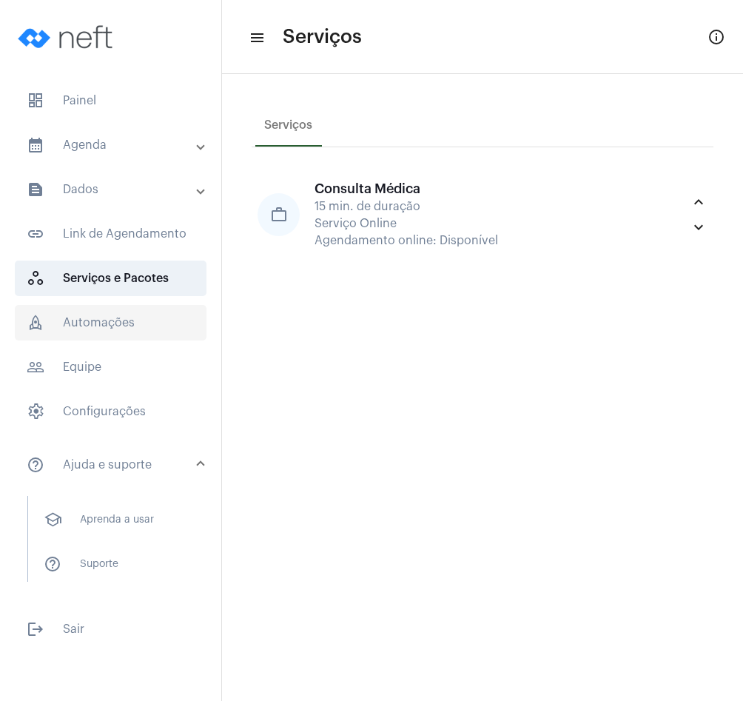
click at [105, 312] on span "rocket_outlined Automações" at bounding box center [111, 323] width 192 height 36
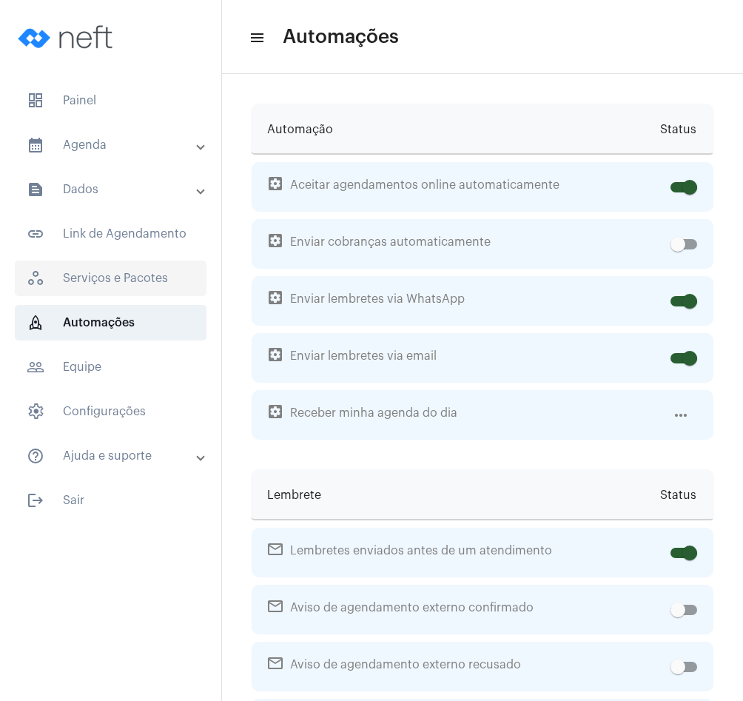
click at [121, 273] on span "workspaces_outlined Serviços e Pacotes" at bounding box center [111, 278] width 192 height 36
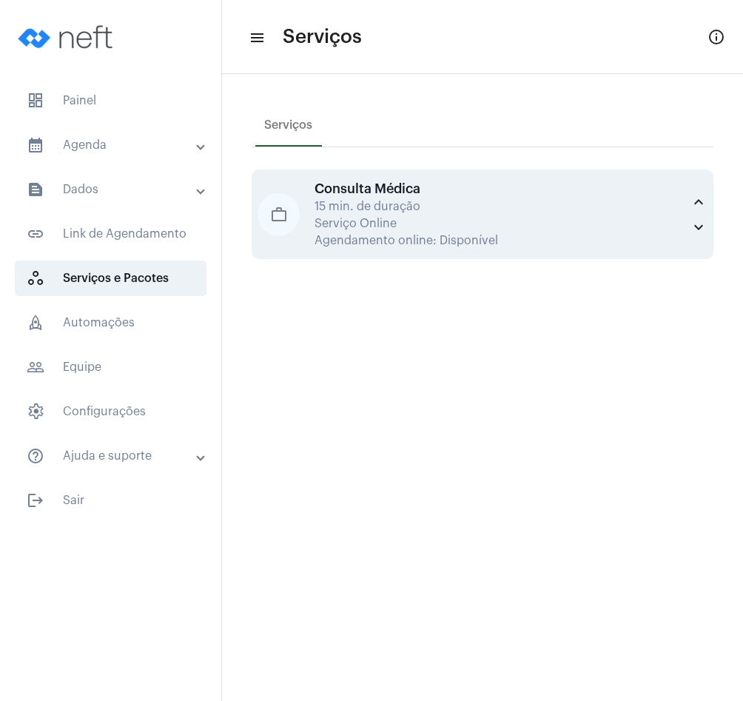
click at [407, 220] on div "Serviço Online" at bounding box center [499, 223] width 368 height 13
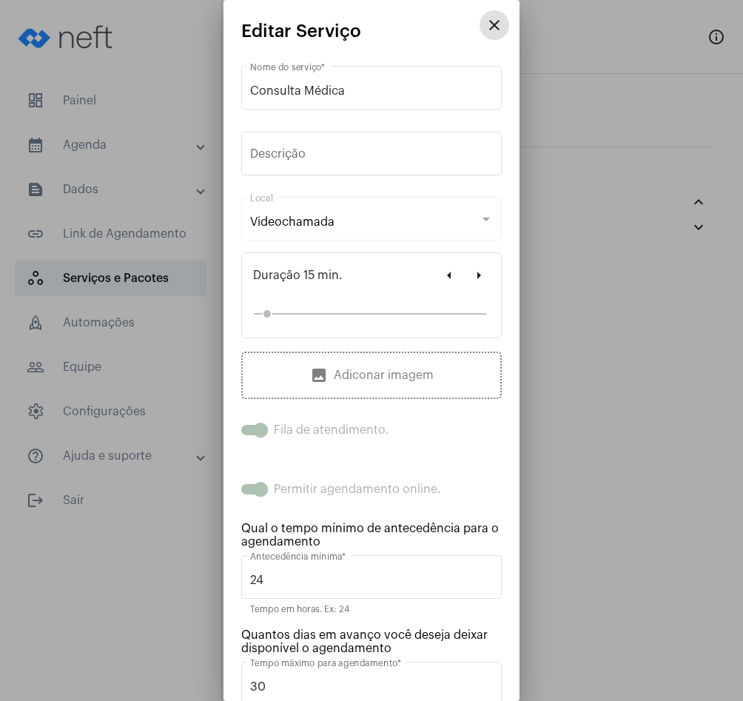
scroll to position [38, 0]
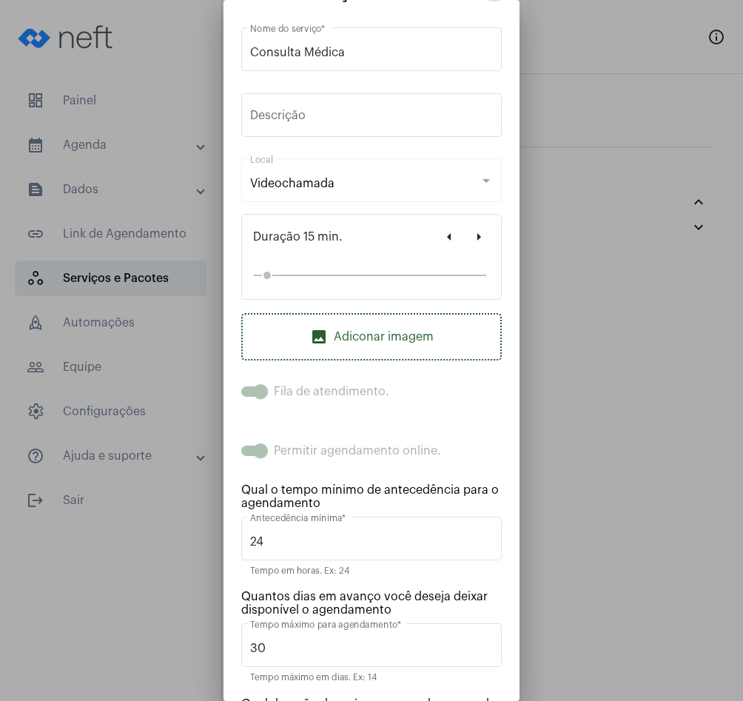
click at [388, 332] on span "image Adiconar imagem" at bounding box center [372, 337] width 124 height 18
click at [380, 342] on span "image Adiconar imagem" at bounding box center [372, 337] width 124 height 18
click at [404, 343] on span "image Adiconar imagem" at bounding box center [372, 337] width 124 height 18
click at [370, 341] on span "image Adiconar imagem" at bounding box center [372, 337] width 124 height 18
click at [377, 341] on span "image Adiconar imagem" at bounding box center [372, 337] width 124 height 18
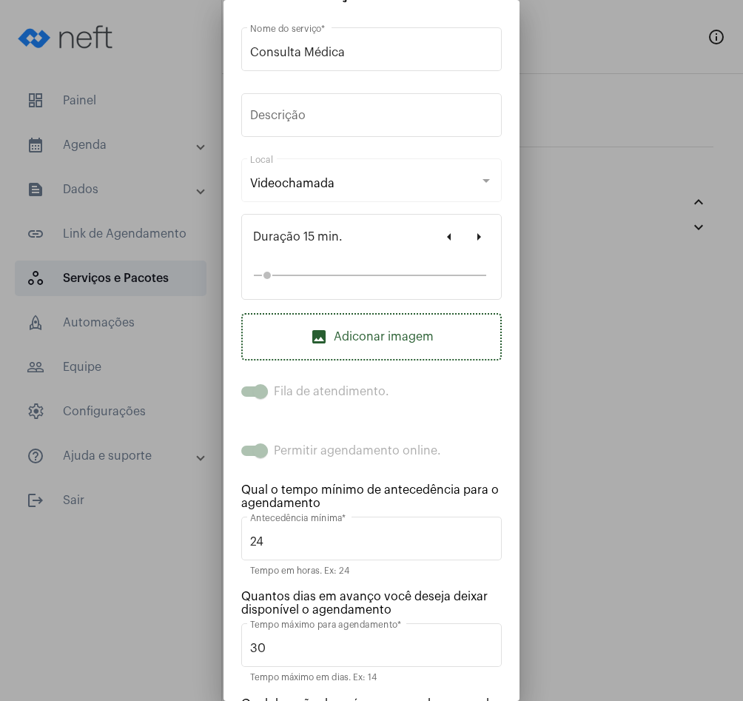
click at [377, 341] on span "image Adiconar imagem" at bounding box center [372, 337] width 124 height 18
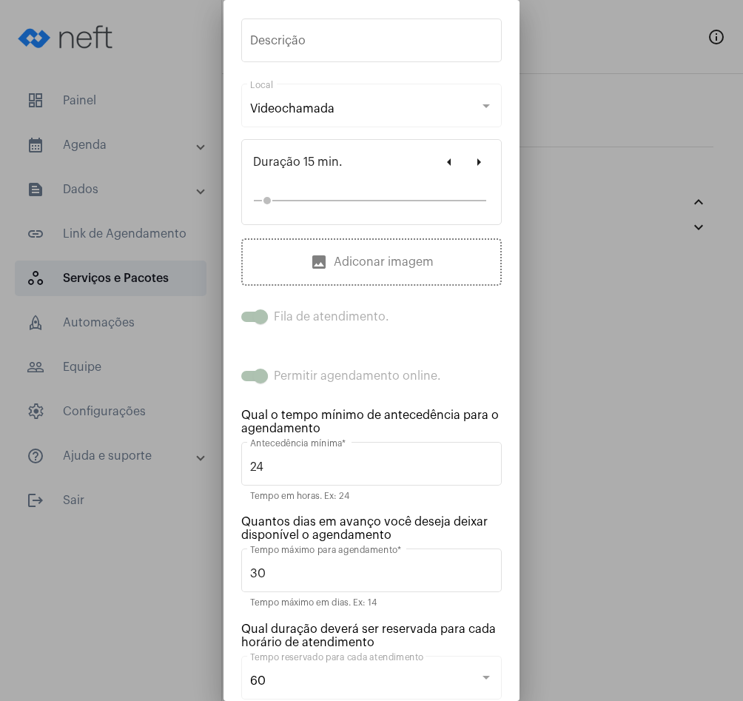
scroll to position [186, 0]
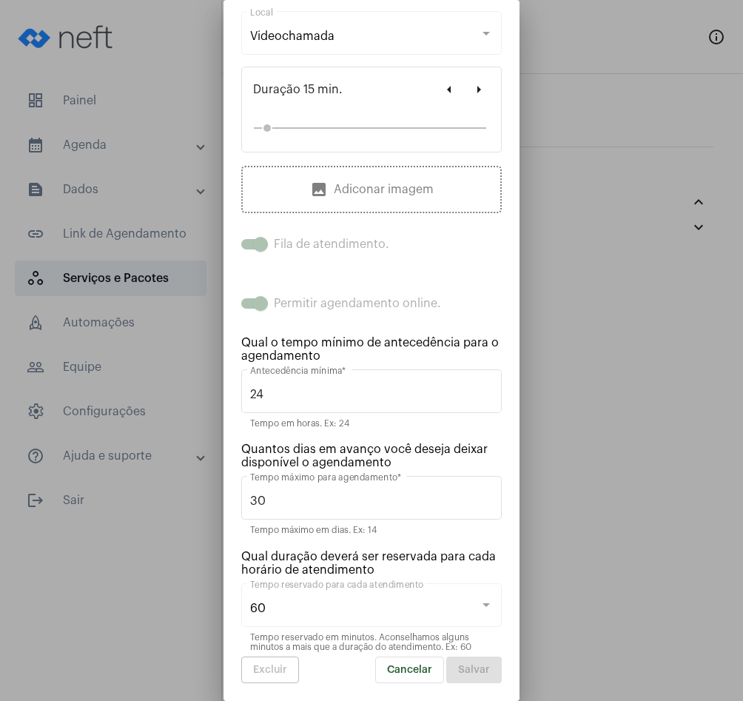
click at [314, 619] on div "60 Tempo reservado para cada atendimento" at bounding box center [371, 603] width 243 height 47
click at [315, 615] on div "60 Tempo reservado para cada atendimento" at bounding box center [371, 603] width 243 height 47
click at [324, 608] on div "60" at bounding box center [364, 608] width 229 height 13
click at [428, 665] on span "Cancelar" at bounding box center [409, 670] width 45 height 10
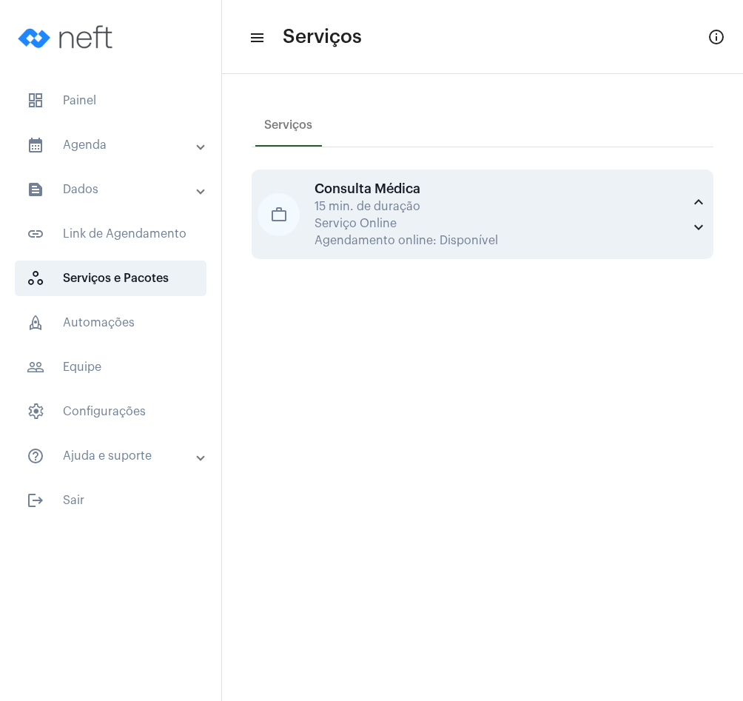
click at [357, 223] on div "Serviço Online" at bounding box center [499, 223] width 368 height 13
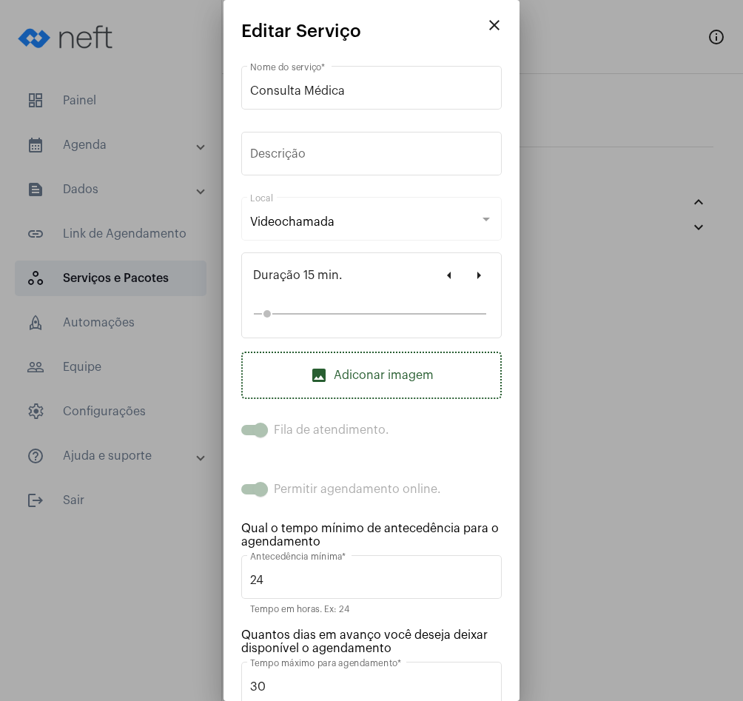
click at [383, 383] on span "image Adiconar imagem" at bounding box center [372, 375] width 124 height 18
click at [497, 27] on mat-icon "close" at bounding box center [494, 25] width 18 height 18
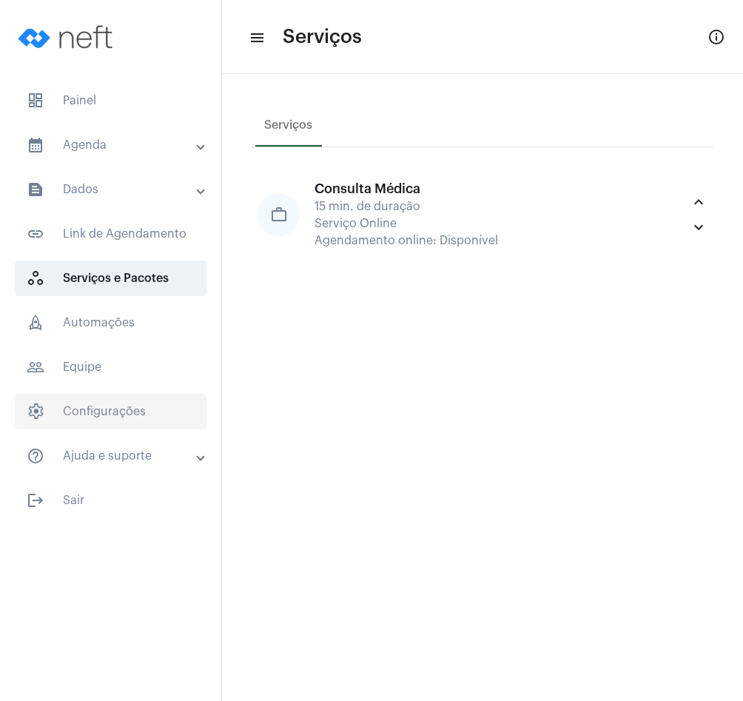
click at [130, 414] on span "settings Configurações" at bounding box center [111, 412] width 192 height 36
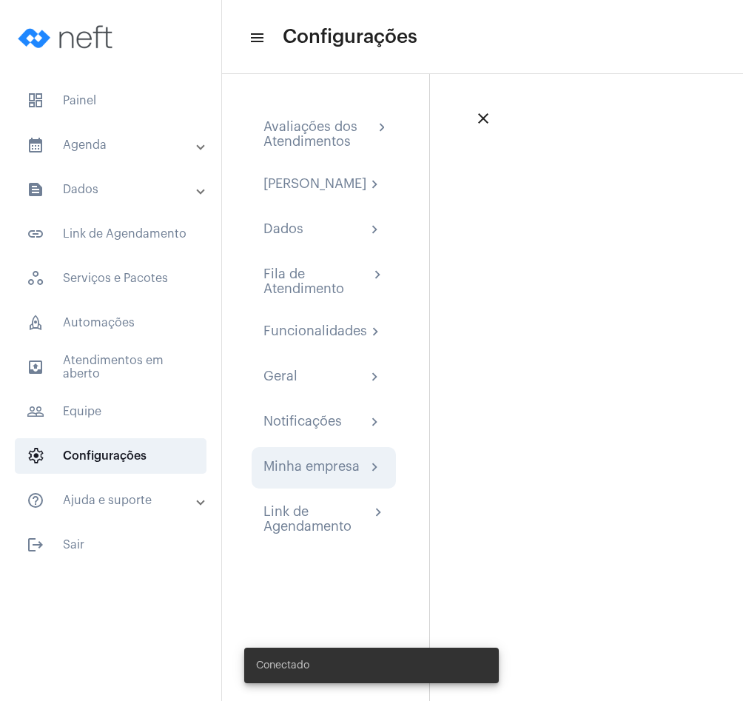
click at [326, 475] on div "Minha empresa" at bounding box center [311, 468] width 96 height 18
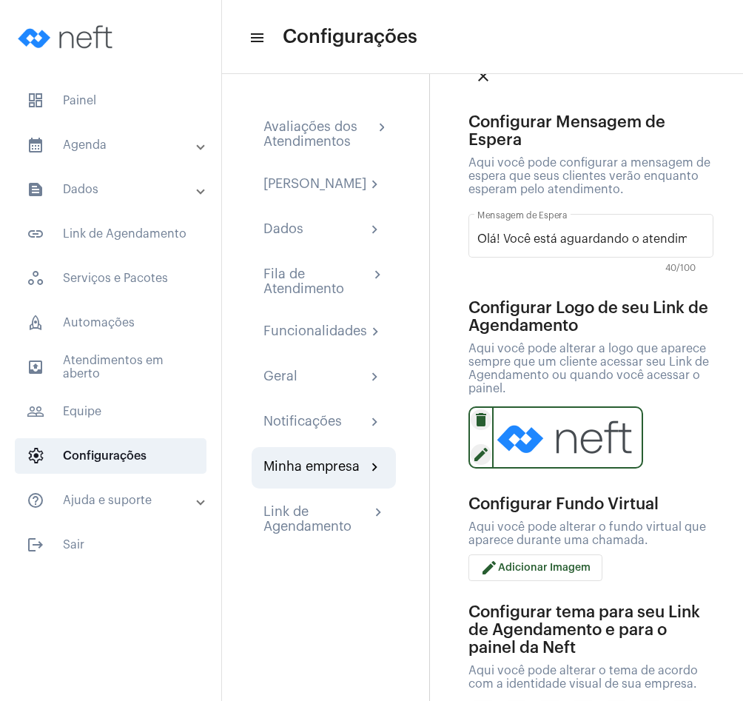
scroll to position [51, 0]
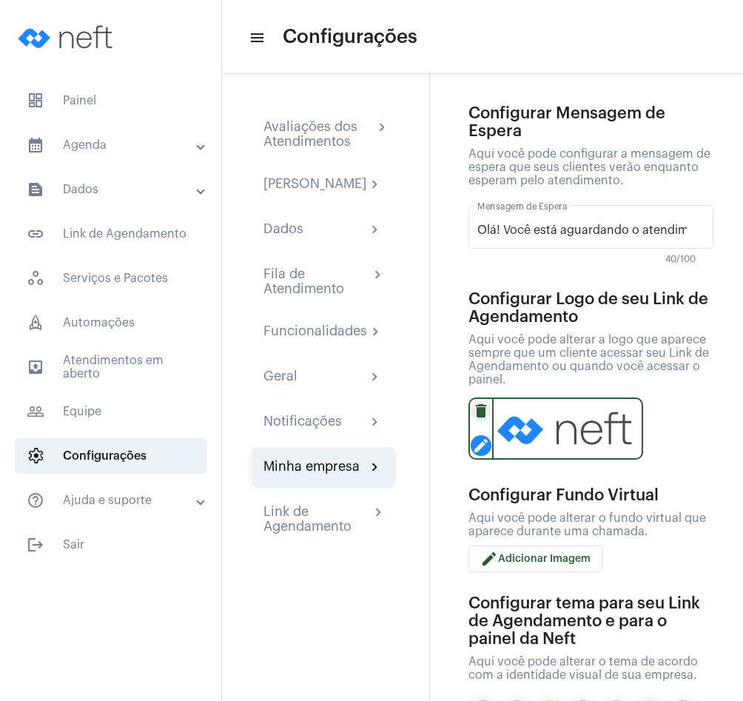
click at [485, 440] on mat-icon "edit" at bounding box center [481, 445] width 21 height 21
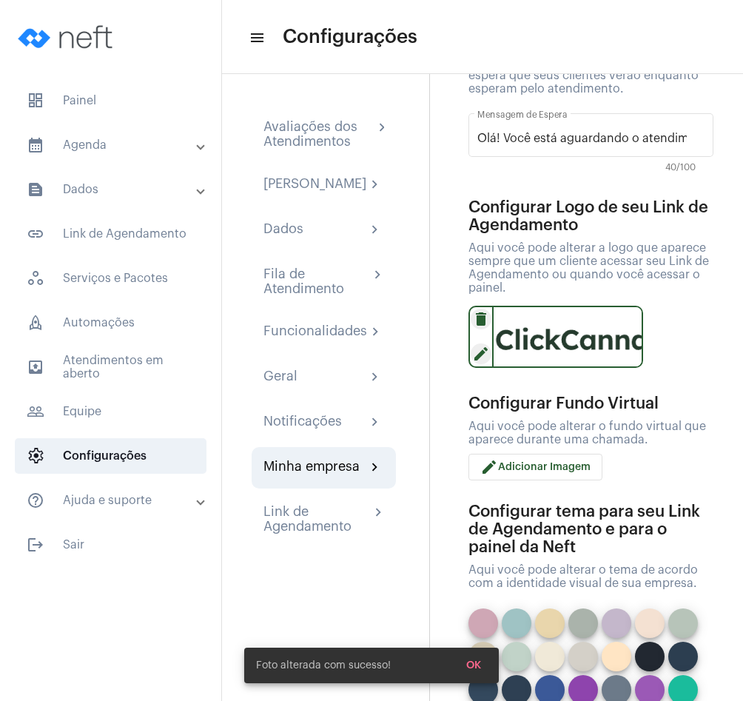
scroll to position [18, 0]
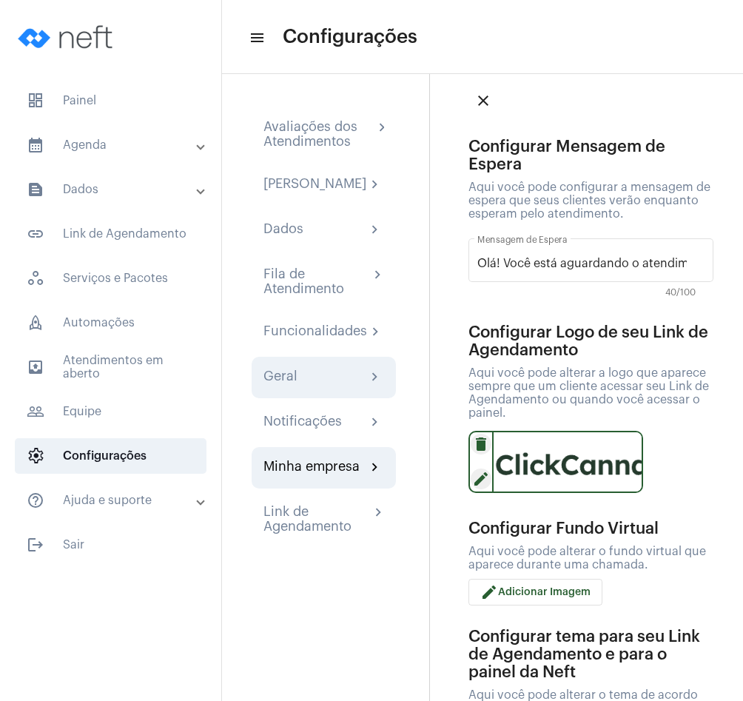
click at [324, 398] on div "Geral chevron_right" at bounding box center [324, 377] width 144 height 41
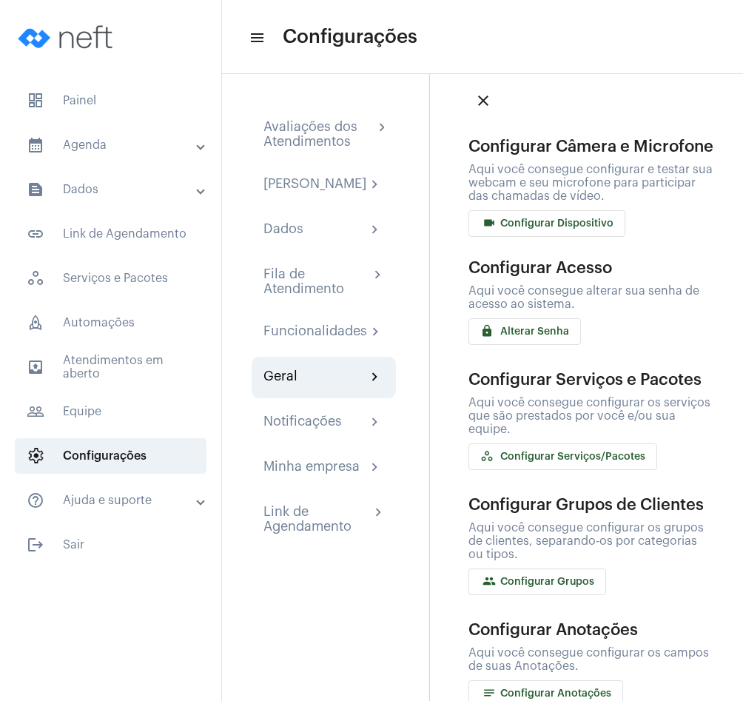
click at [586, 470] on button "workspaces_outlined Configurar Serviços/Pacotes" at bounding box center [562, 456] width 189 height 27
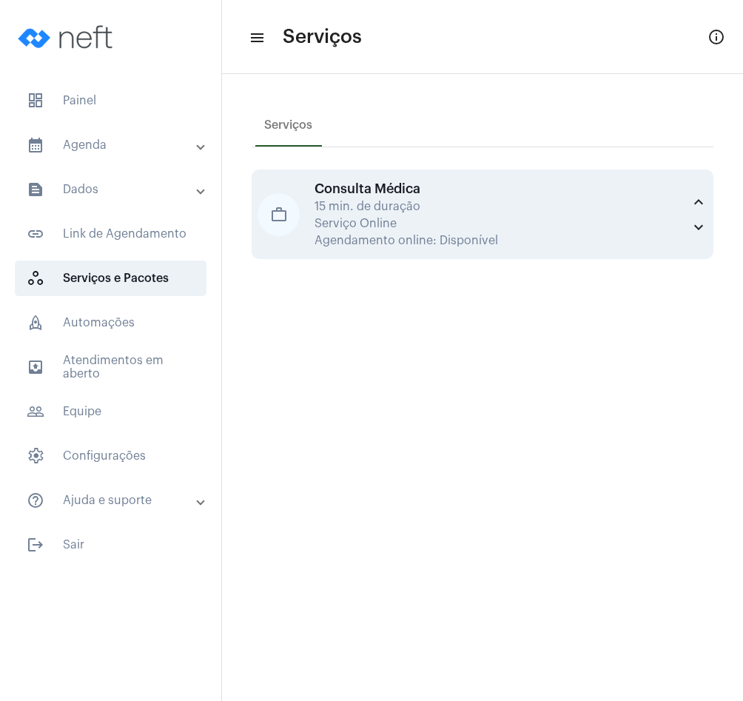
click at [286, 212] on mat-icon "work_outline" at bounding box center [279, 214] width 42 height 43
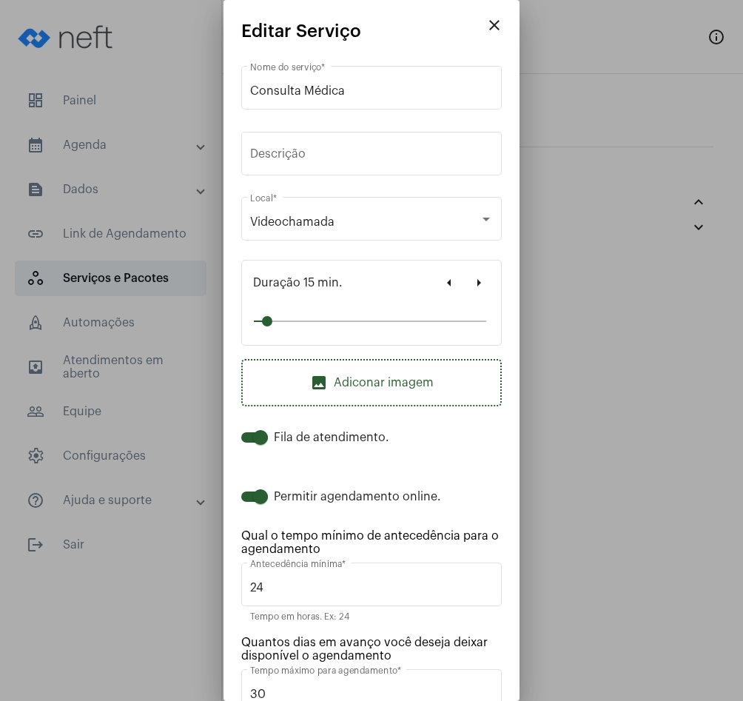
click at [330, 381] on span "image Adiconar imagem" at bounding box center [372, 383] width 124 height 18
click at [383, 386] on span "image Adiconar imagem" at bounding box center [372, 383] width 124 height 18
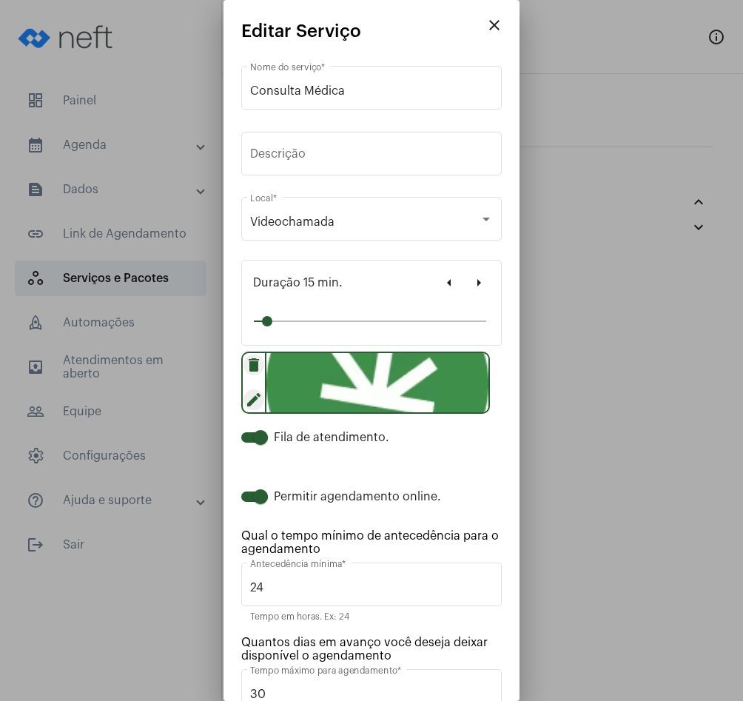
click at [254, 497] on span at bounding box center [260, 496] width 15 height 15
click at [249, 502] on input "Permitir agendamento online." at bounding box center [248, 502] width 1 height 1
checkbox input "false"
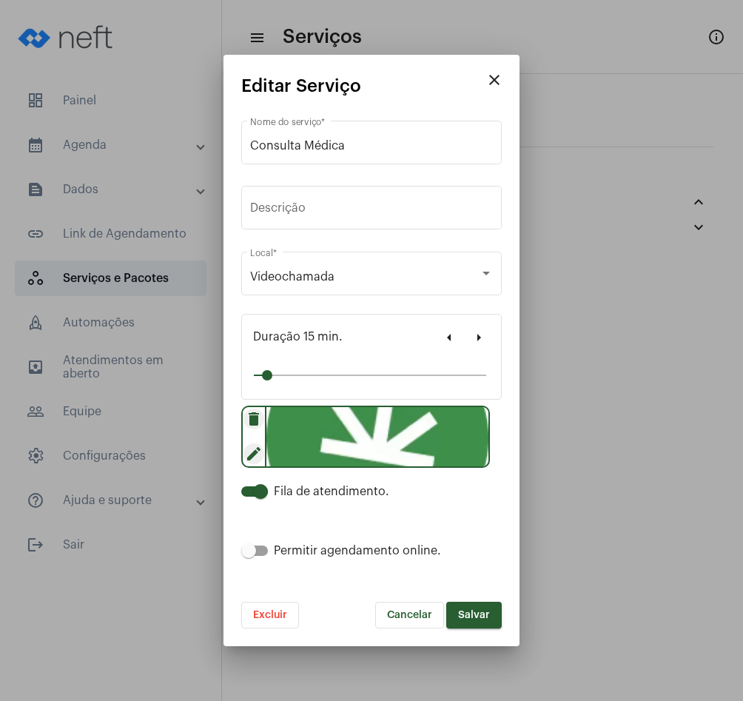
click at [471, 606] on button "Salvar" at bounding box center [474, 615] width 56 height 27
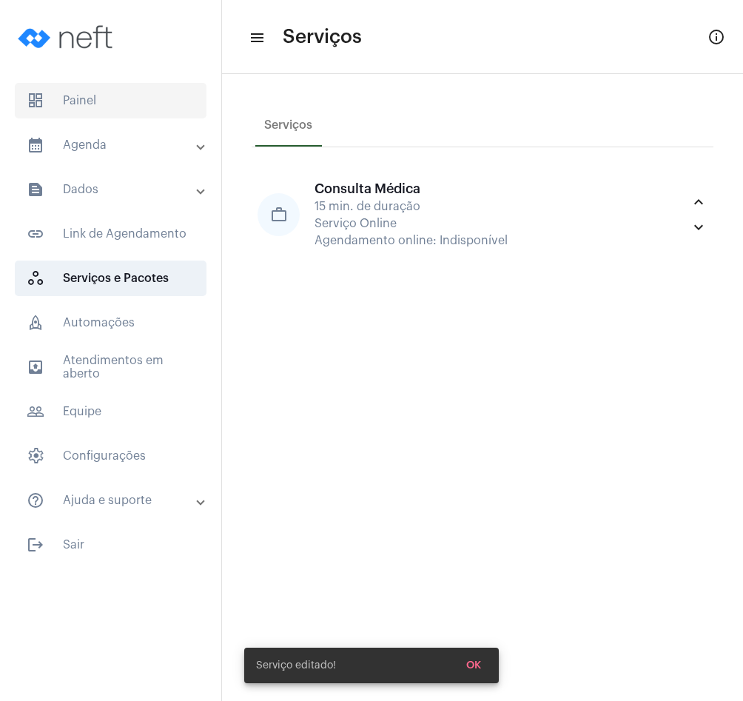
click at [108, 102] on span "dashboard Painel" at bounding box center [111, 101] width 192 height 36
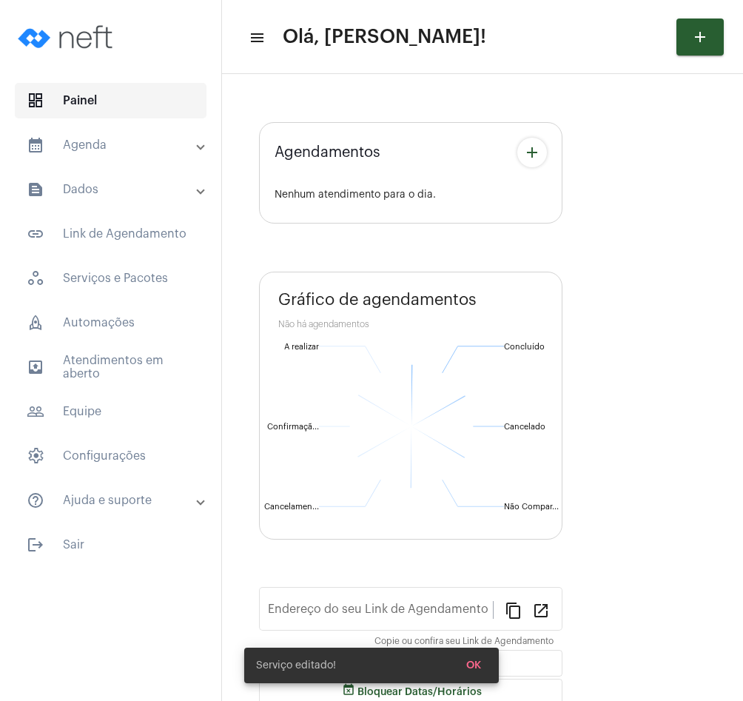
type input "https://neft.com.br/click-cannabis"
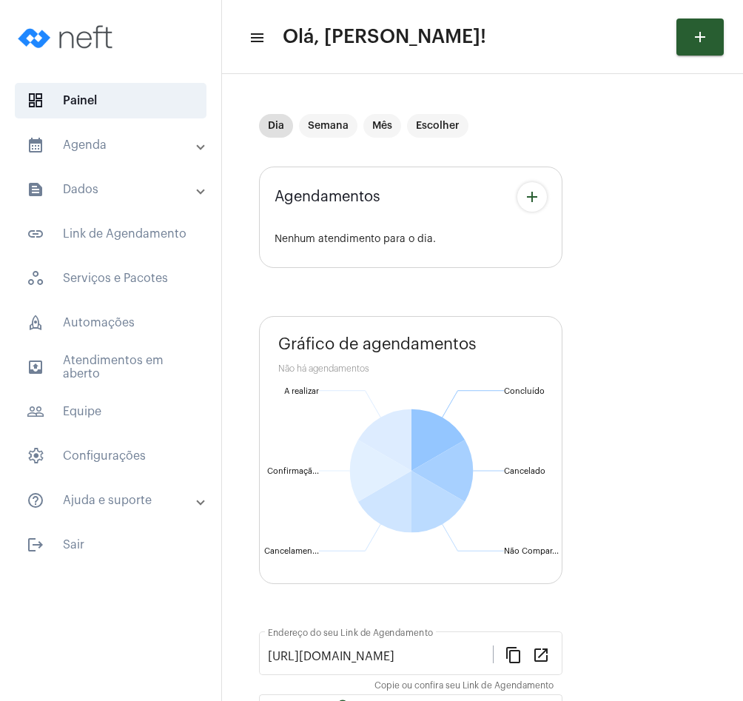
click at [693, 41] on mat-icon "add" at bounding box center [700, 37] width 18 height 18
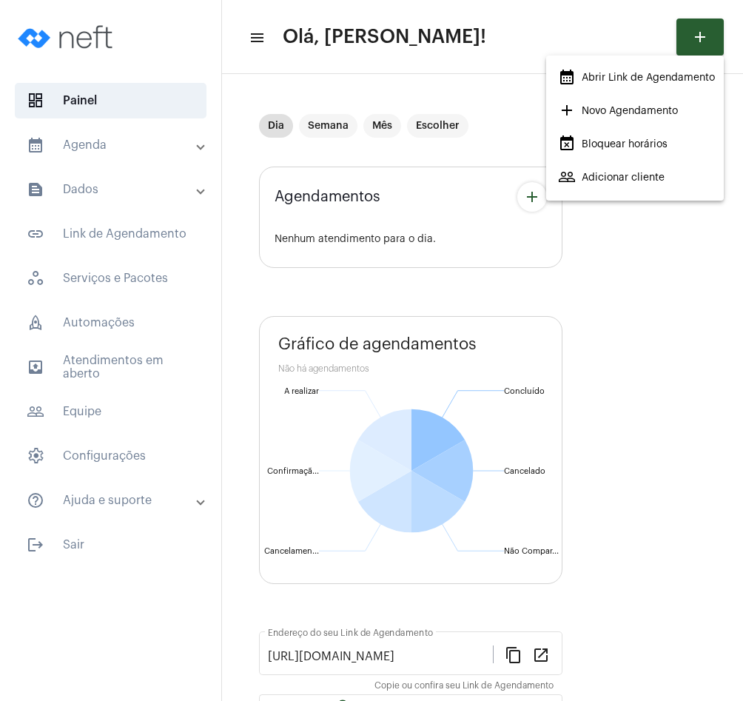
click at [597, 333] on div at bounding box center [371, 350] width 743 height 701
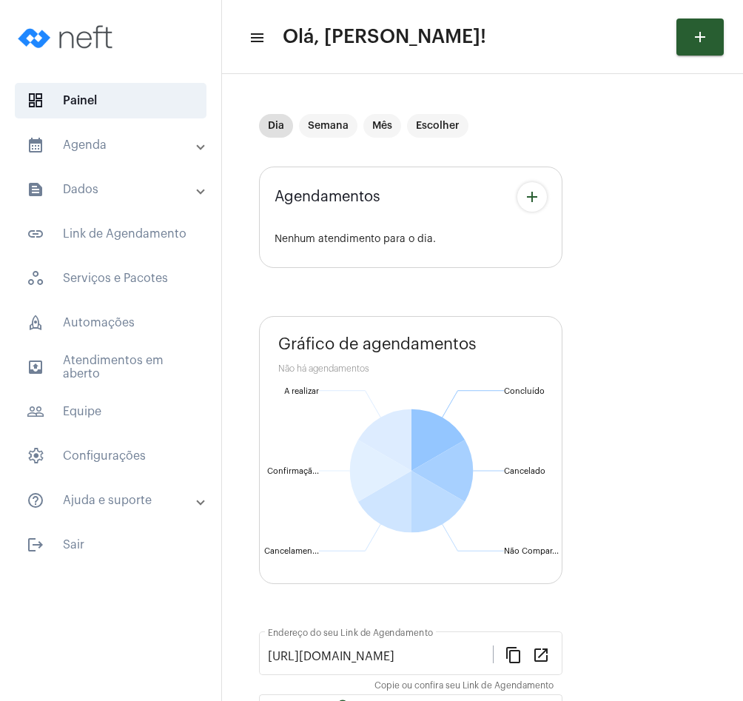
scroll to position [97, 0]
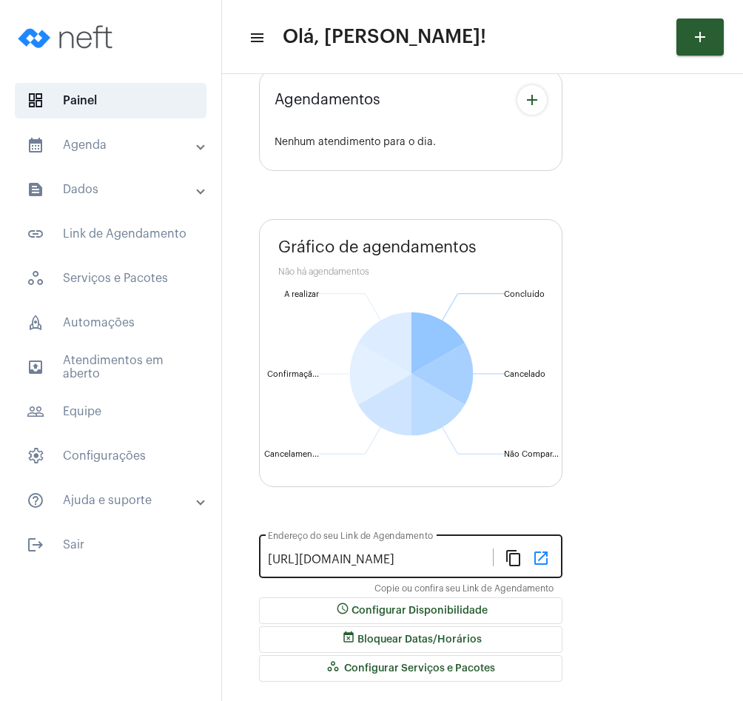
click at [535, 559] on mat-icon "open_in_new" at bounding box center [541, 557] width 18 height 18
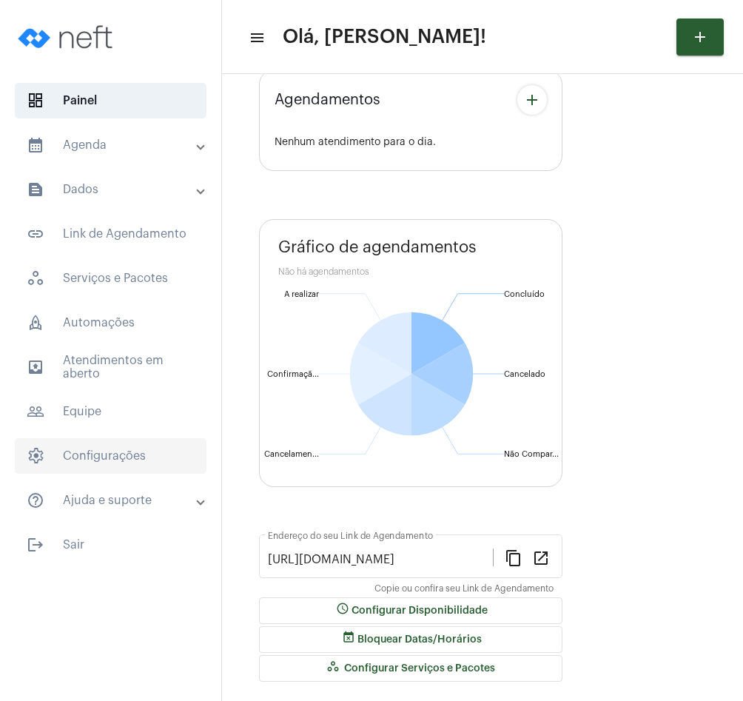
click at [118, 452] on span "settings Configurações" at bounding box center [111, 456] width 192 height 36
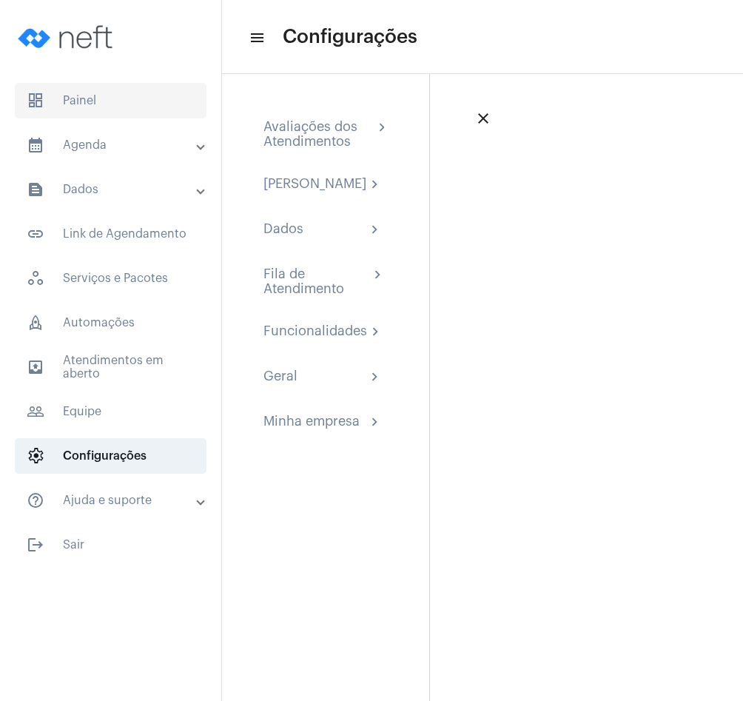
click at [45, 97] on span "dashboard Painel" at bounding box center [111, 101] width 192 height 36
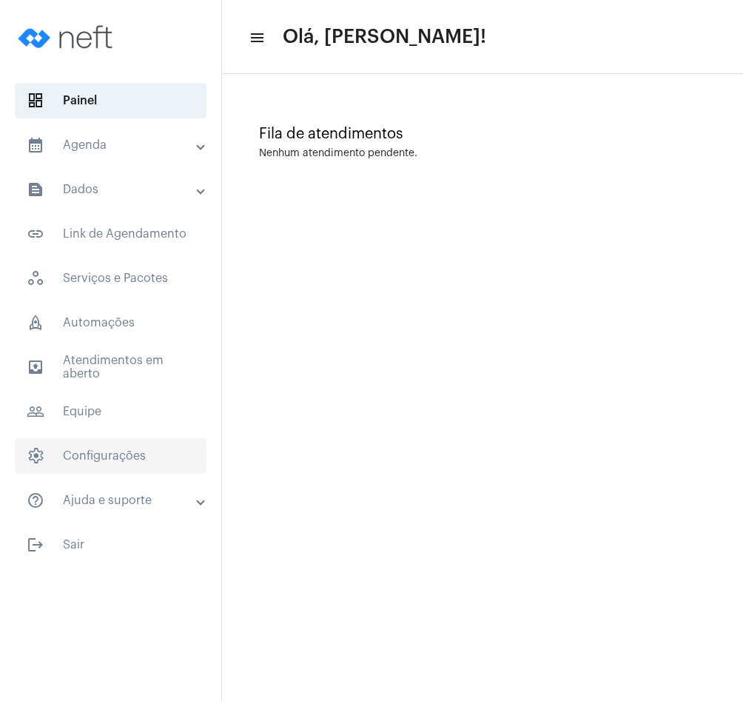
click at [138, 461] on span "settings Configurações" at bounding box center [111, 456] width 192 height 36
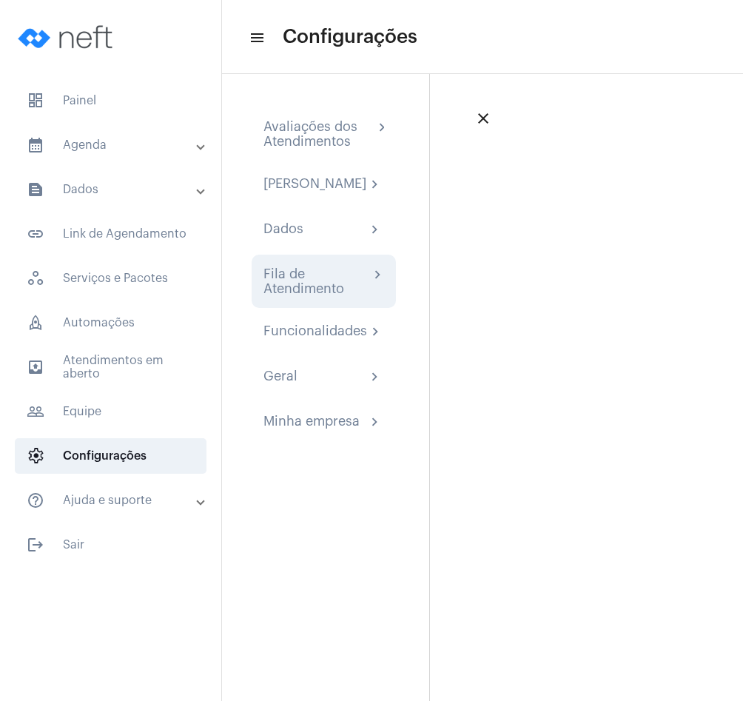
click at [326, 296] on div "Fila de Atendimento" at bounding box center [316, 281] width 106 height 30
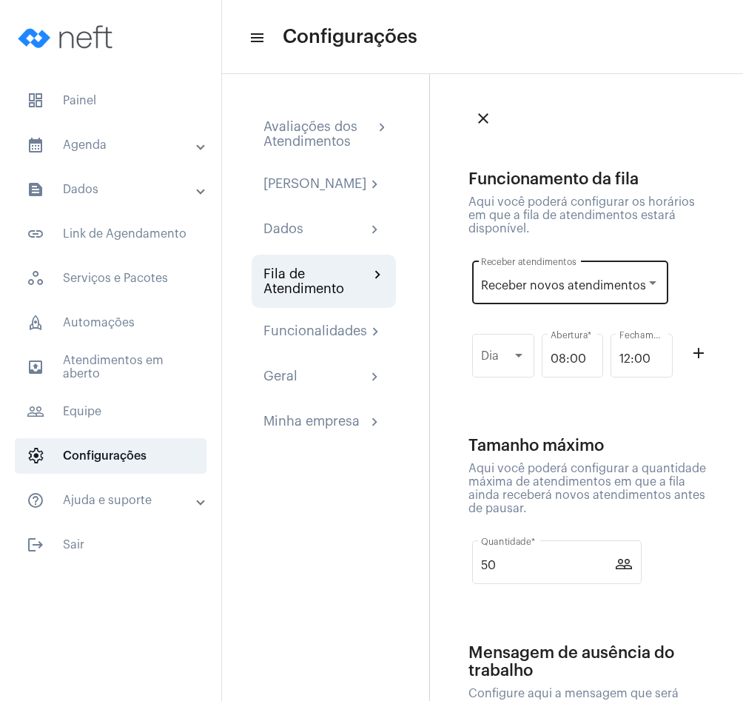
click at [550, 292] on div "Receber novos atendimentos Receber atendimentos" at bounding box center [570, 281] width 178 height 47
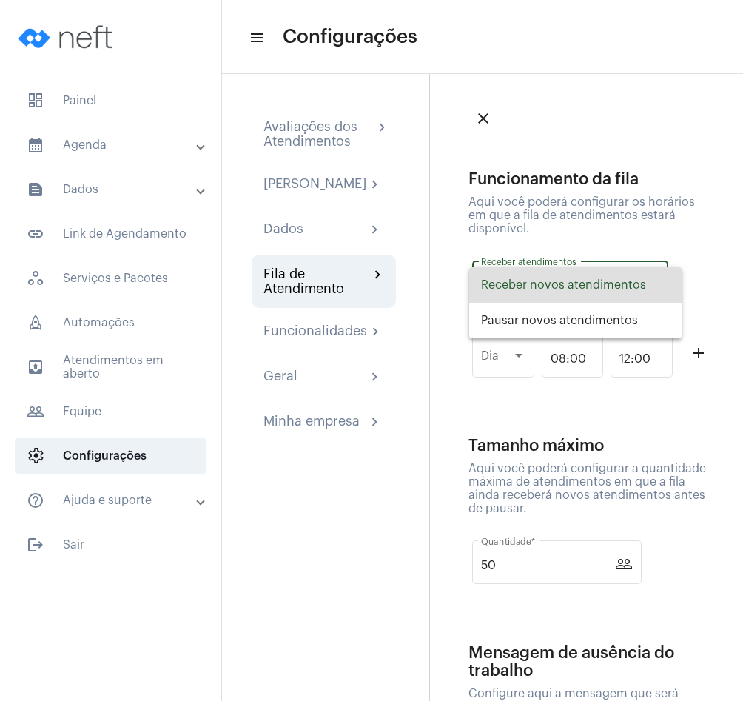
click at [559, 282] on span "Receber novos atendimentos" at bounding box center [575, 285] width 189 height 36
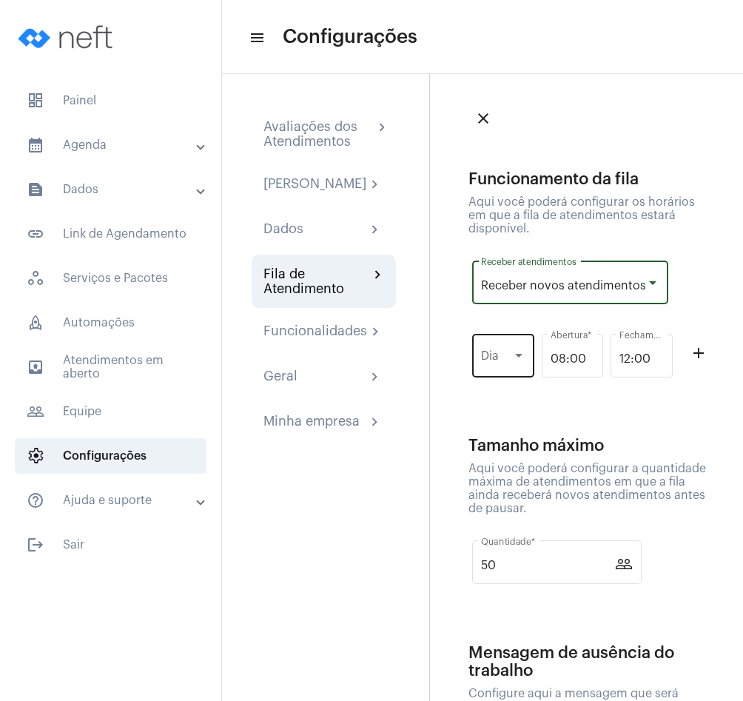
click at [515, 347] on div "Dia" at bounding box center [503, 354] width 44 height 47
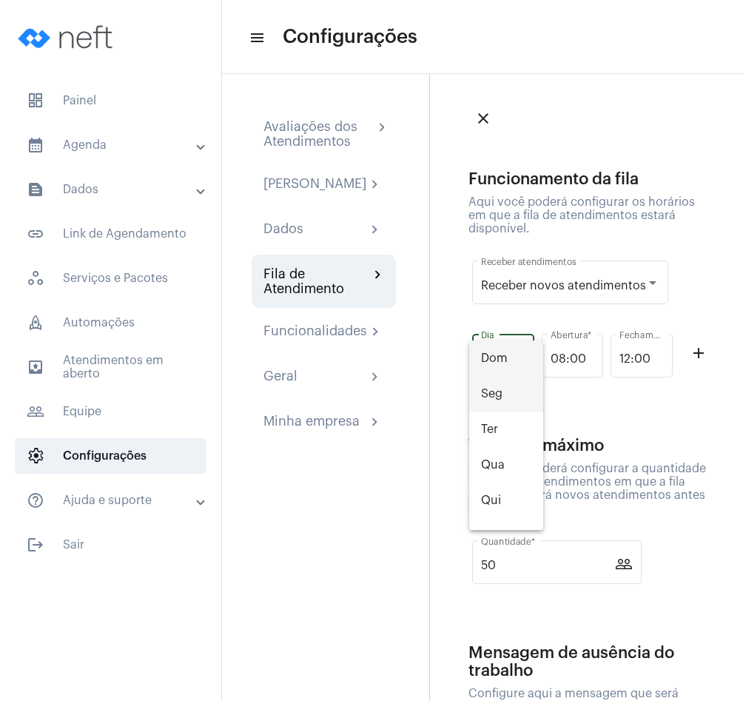
click at [506, 392] on span "Seg" at bounding box center [506, 394] width 50 height 36
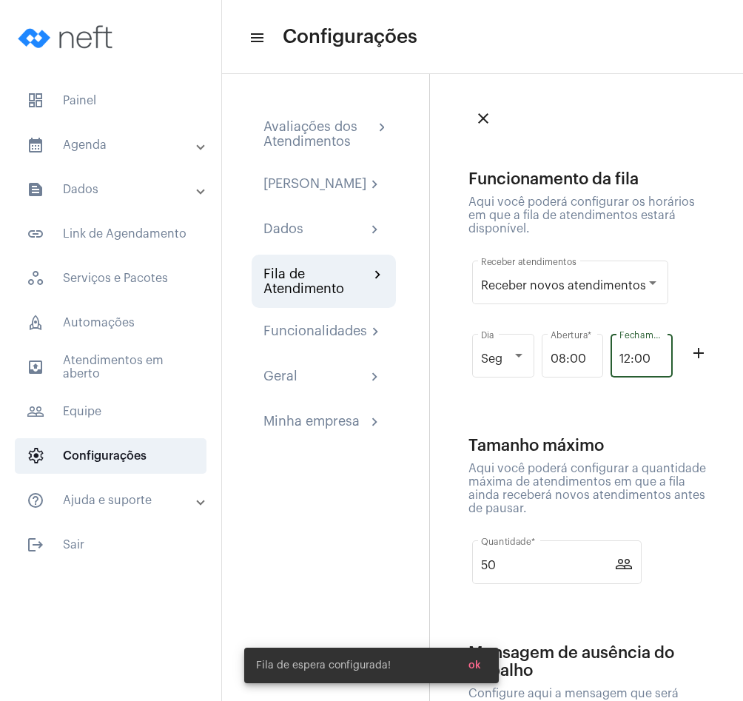
click at [636, 361] on input "12:00" at bounding box center [641, 358] width 44 height 13
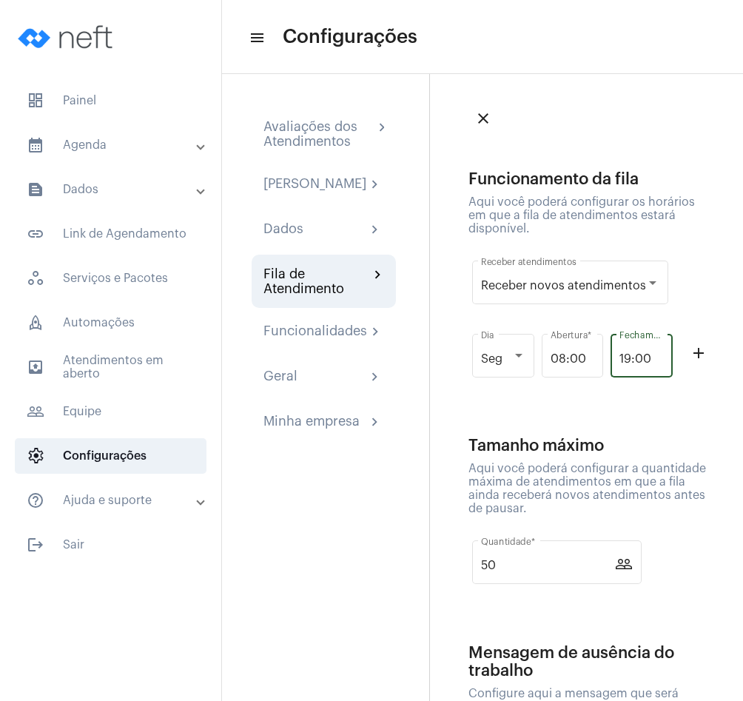
type input "19:00"
click at [682, 428] on app-config-queue "Funcionamento da fila Aqui você poderá configurar os horários em que a fila de …" at bounding box center [590, 507] width 245 height 674
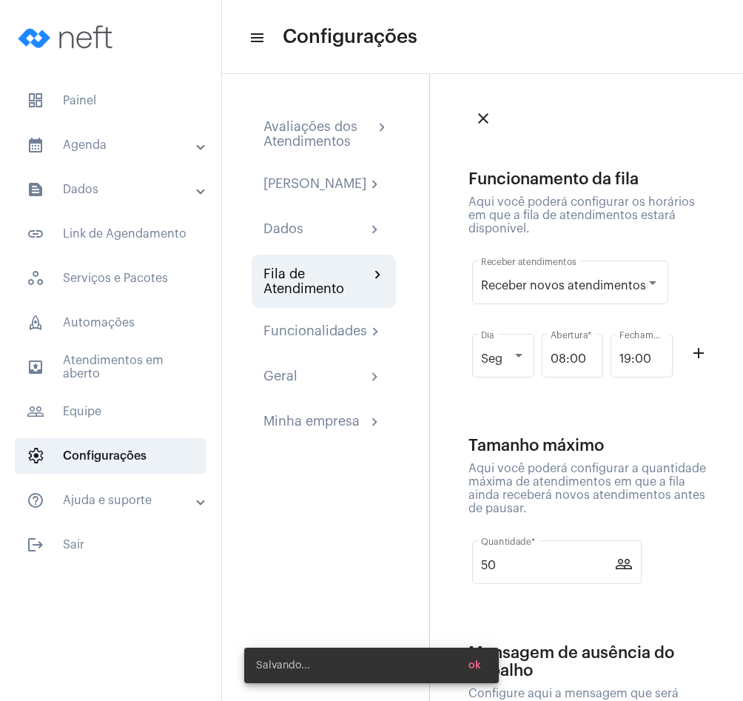
click at [695, 360] on mat-icon "add_outline" at bounding box center [699, 353] width 18 height 18
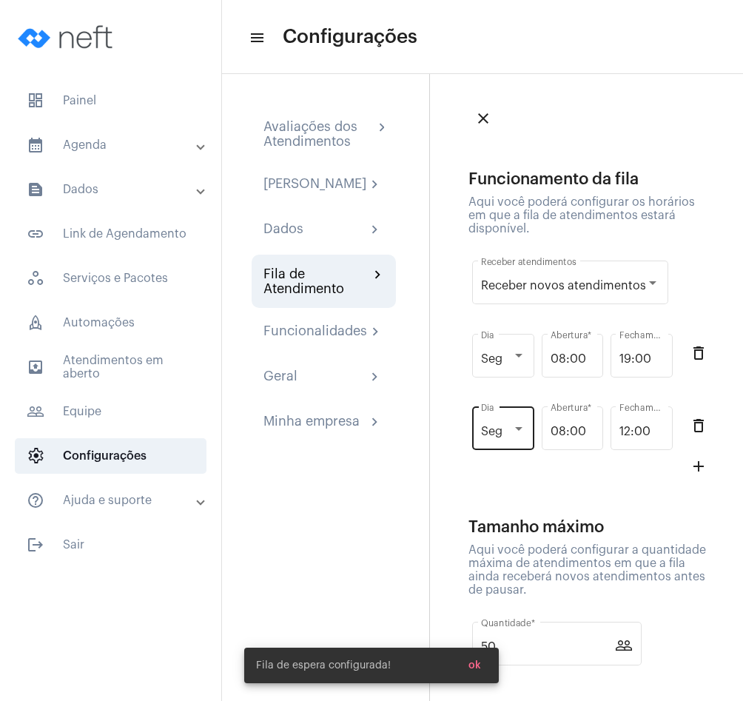
click at [497, 430] on span "Seg" at bounding box center [491, 432] width 21 height 12
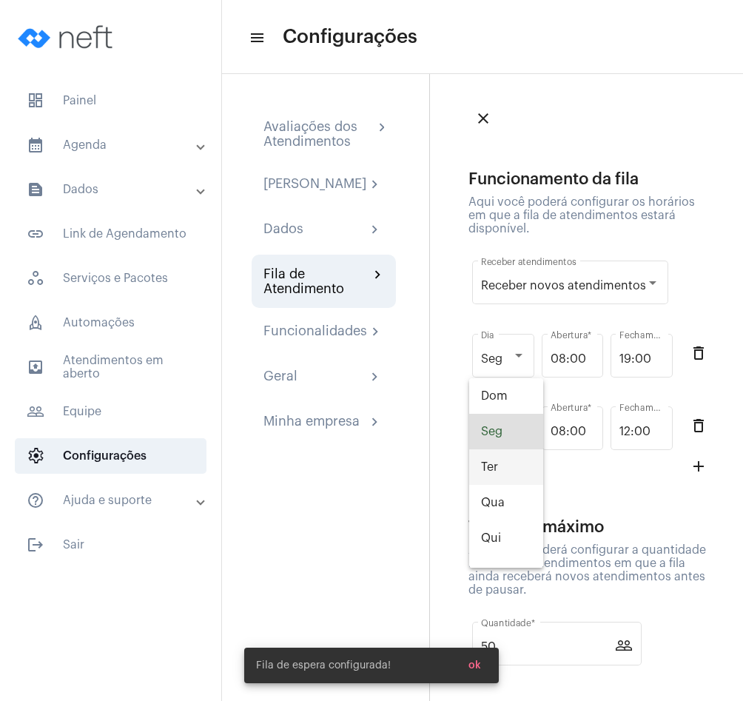
click at [494, 462] on span "Ter" at bounding box center [506, 467] width 50 height 36
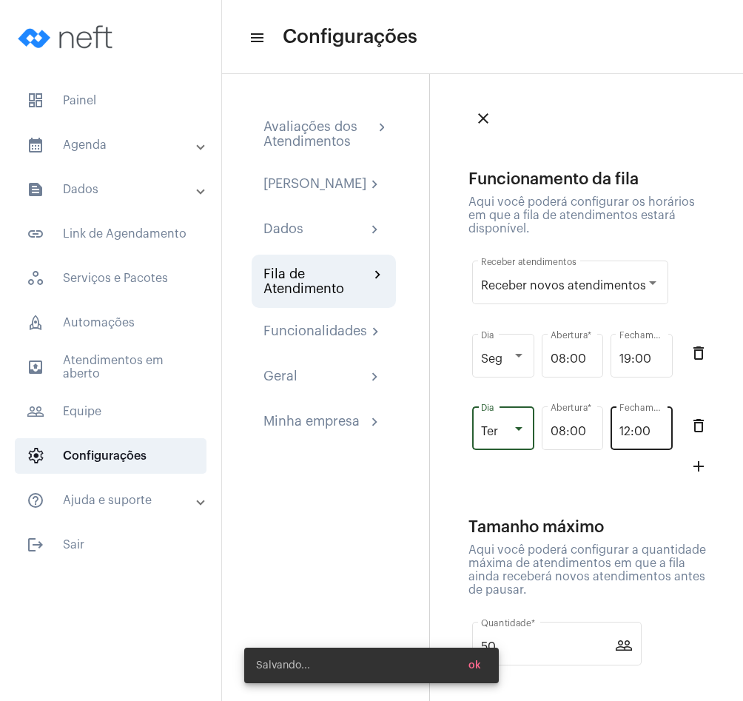
click at [635, 430] on input "12:00" at bounding box center [641, 431] width 44 height 13
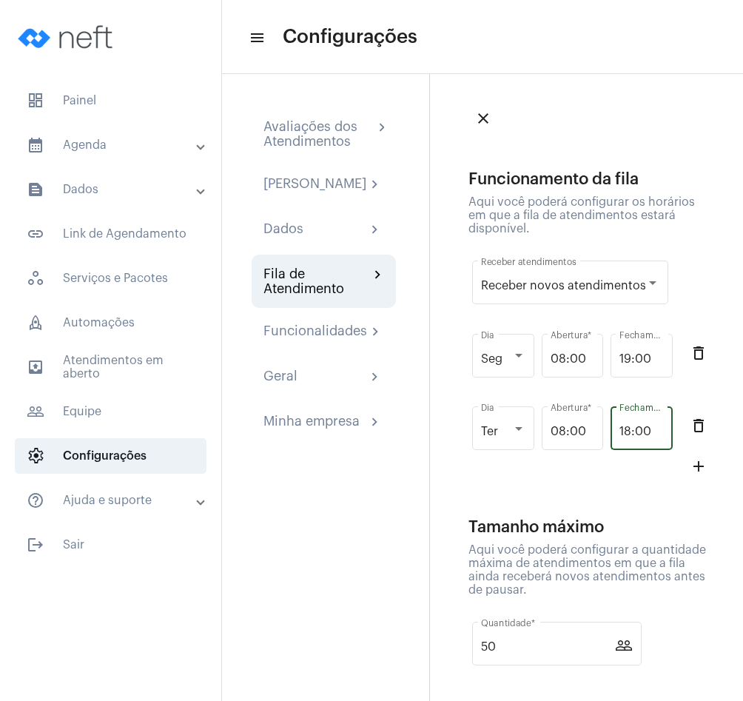
type input "18:00"
click at [613, 492] on app-config-queue "Funcionamento da fila Aqui você poderá configurar os horários em que a fila de …" at bounding box center [590, 548] width 245 height 756
click at [109, 87] on span "dashboard Painel" at bounding box center [111, 101] width 192 height 36
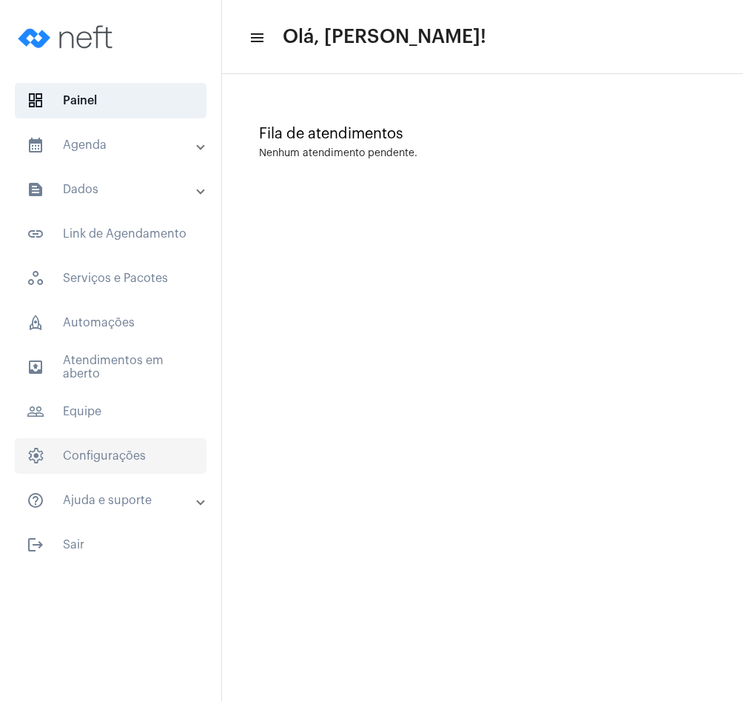
click at [107, 459] on span "settings Configurações" at bounding box center [111, 456] width 192 height 36
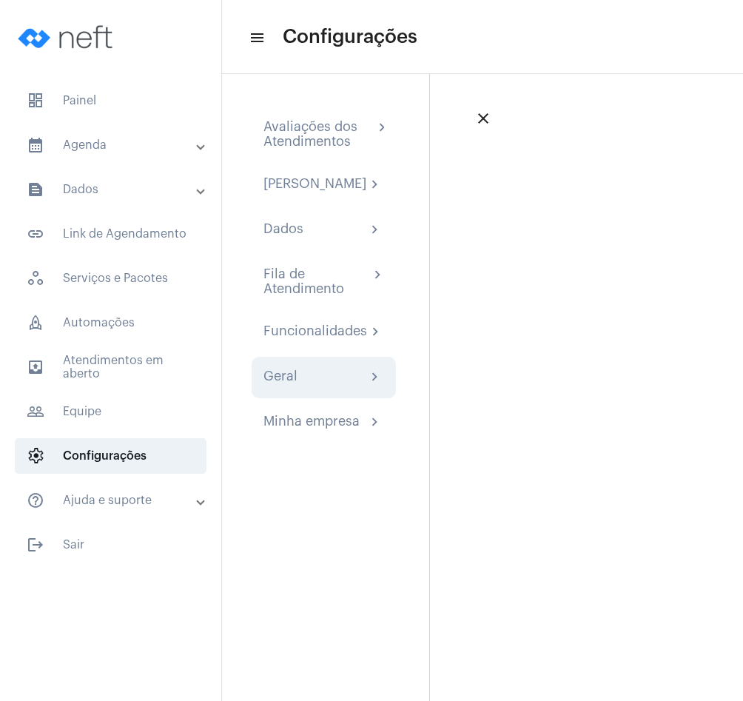
click at [307, 386] on div "Geral chevron_right" at bounding box center [323, 378] width 121 height 18
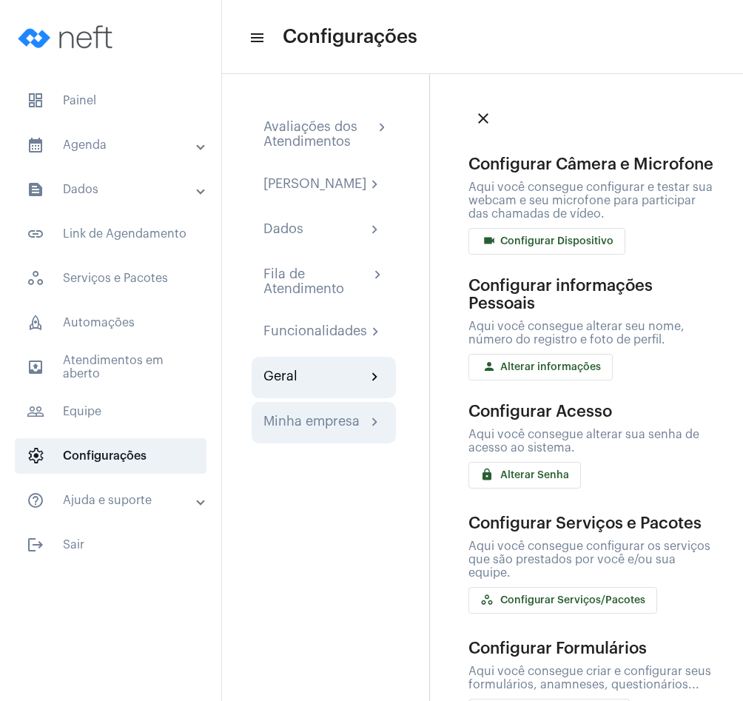
click at [303, 428] on div "Minha empresa" at bounding box center [311, 423] width 96 height 18
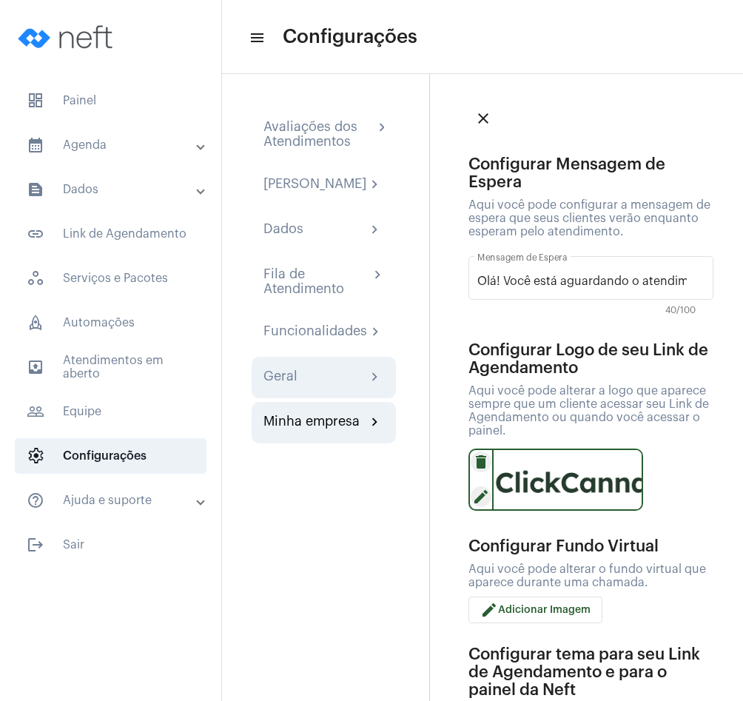
click at [313, 386] on div "Geral chevron_right" at bounding box center [323, 378] width 121 height 18
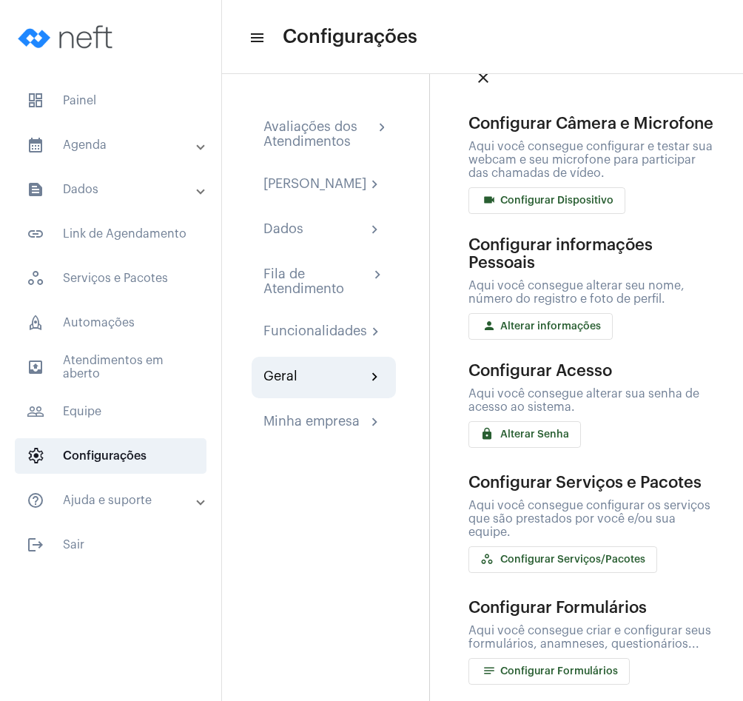
scroll to position [67, 0]
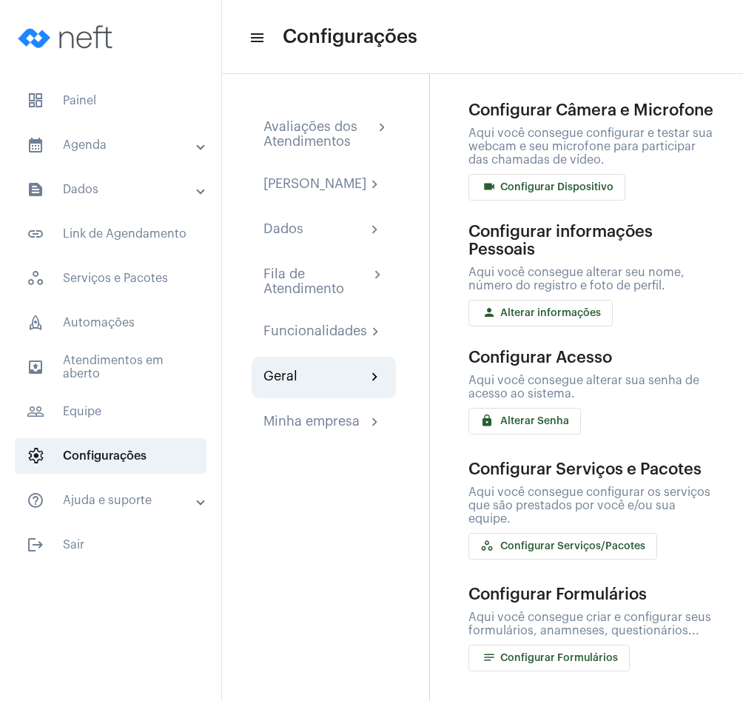
click at [571, 544] on span "workspaces_outlined Configurar Serviços/Pacotes" at bounding box center [562, 546] width 165 height 10
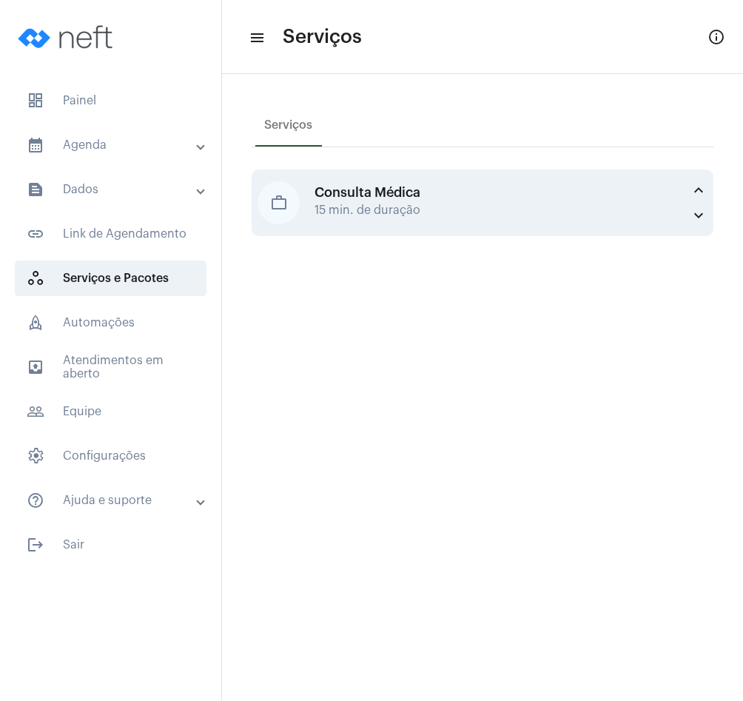
click at [379, 195] on div "Consulta Médica" at bounding box center [499, 192] width 368 height 15
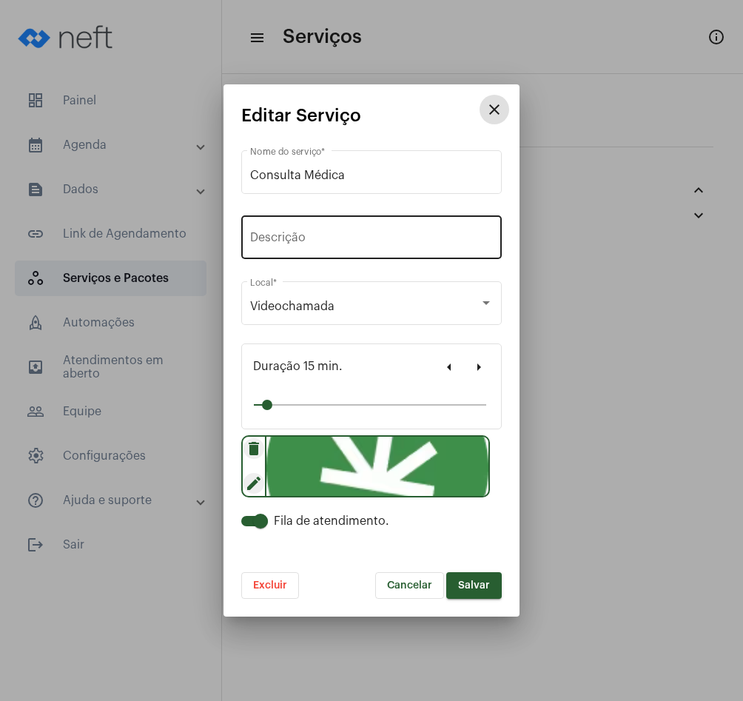
click at [345, 244] on input "Descrição" at bounding box center [371, 240] width 243 height 13
type input "Clique para falar com um médico"
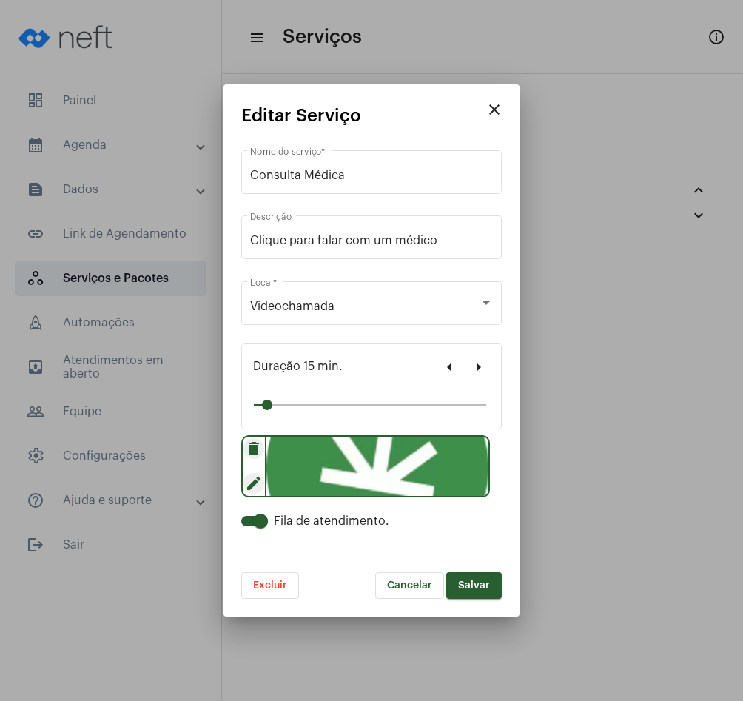
click at [389, 273] on div "Clique para falar com um médico Descrição" at bounding box center [371, 245] width 260 height 60
click at [486, 594] on button "Salvar" at bounding box center [474, 585] width 56 height 27
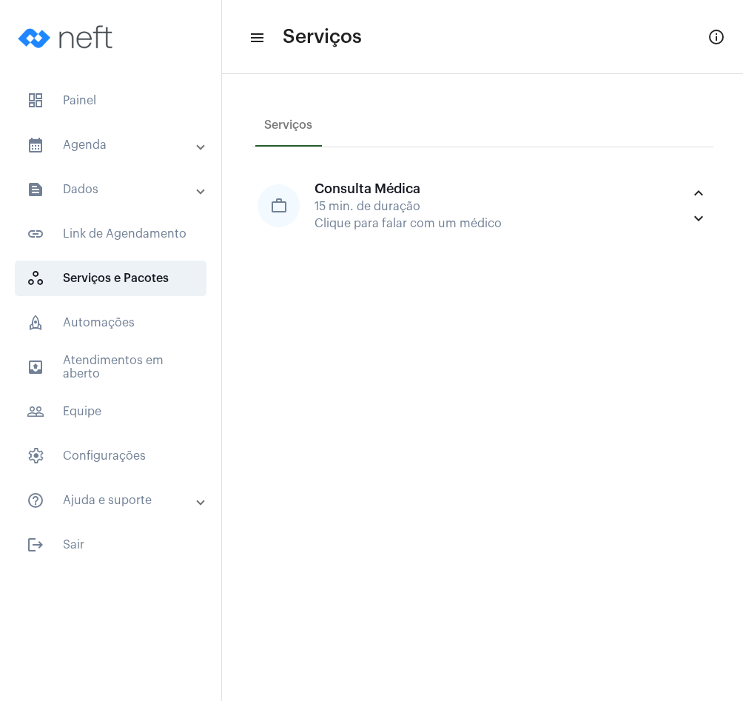
click at [67, 145] on mat-panel-title "calendar_month_outlined Agenda" at bounding box center [112, 145] width 171 height 18
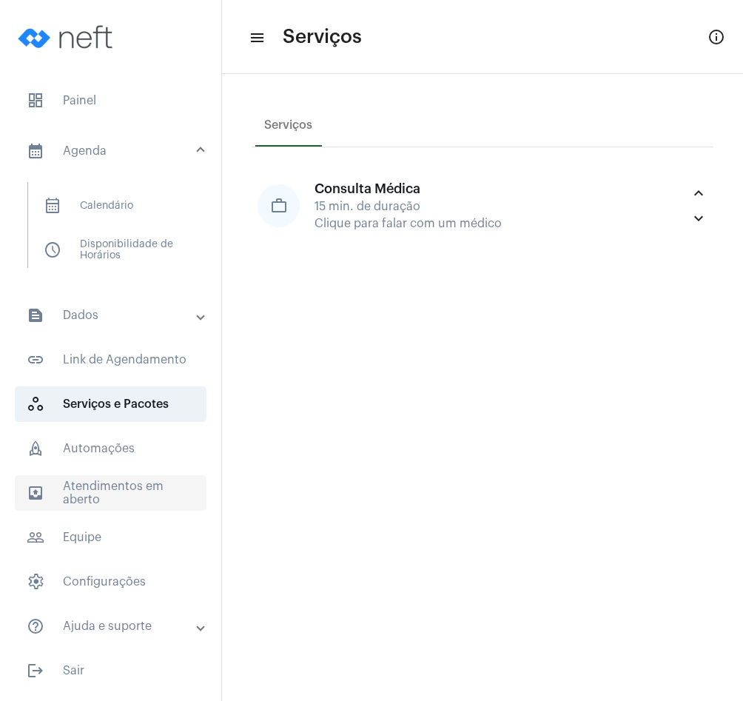
click at [138, 483] on span "outbox_outline Atendimentos em aberto" at bounding box center [111, 493] width 192 height 36
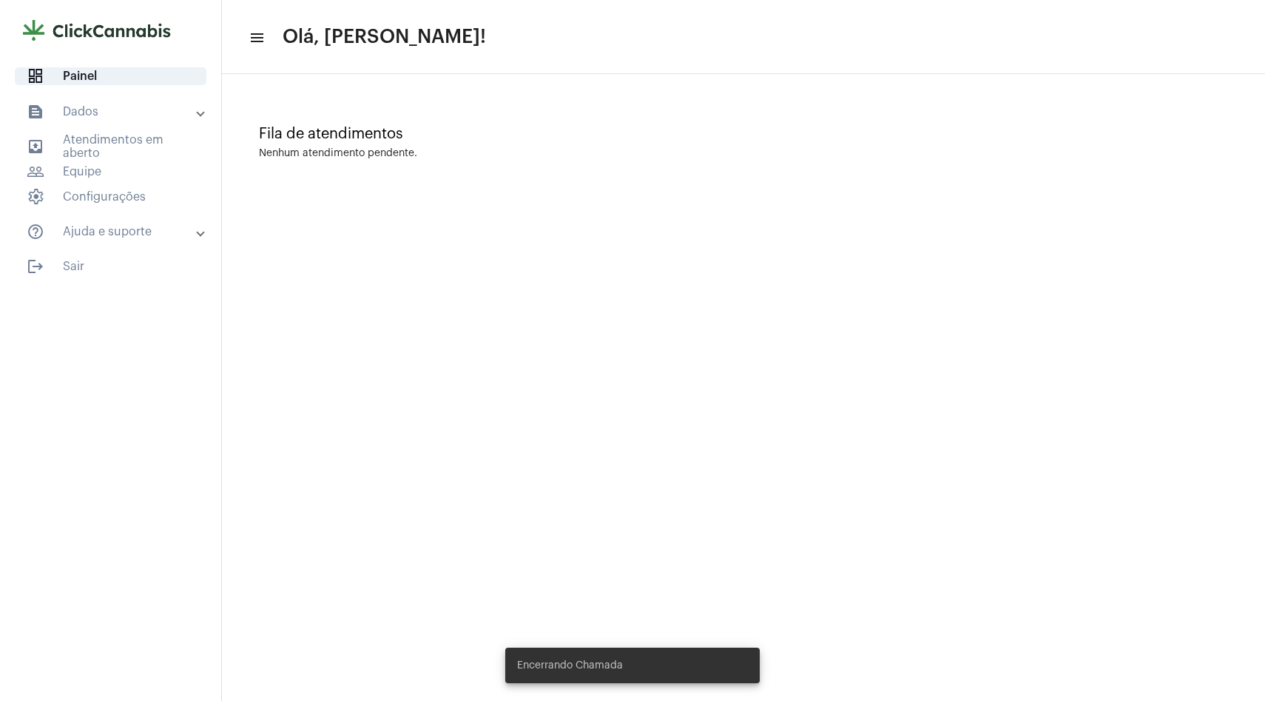
click at [92, 113] on mat-panel-title "text_snippet_outlined Dados" at bounding box center [112, 112] width 171 height 18
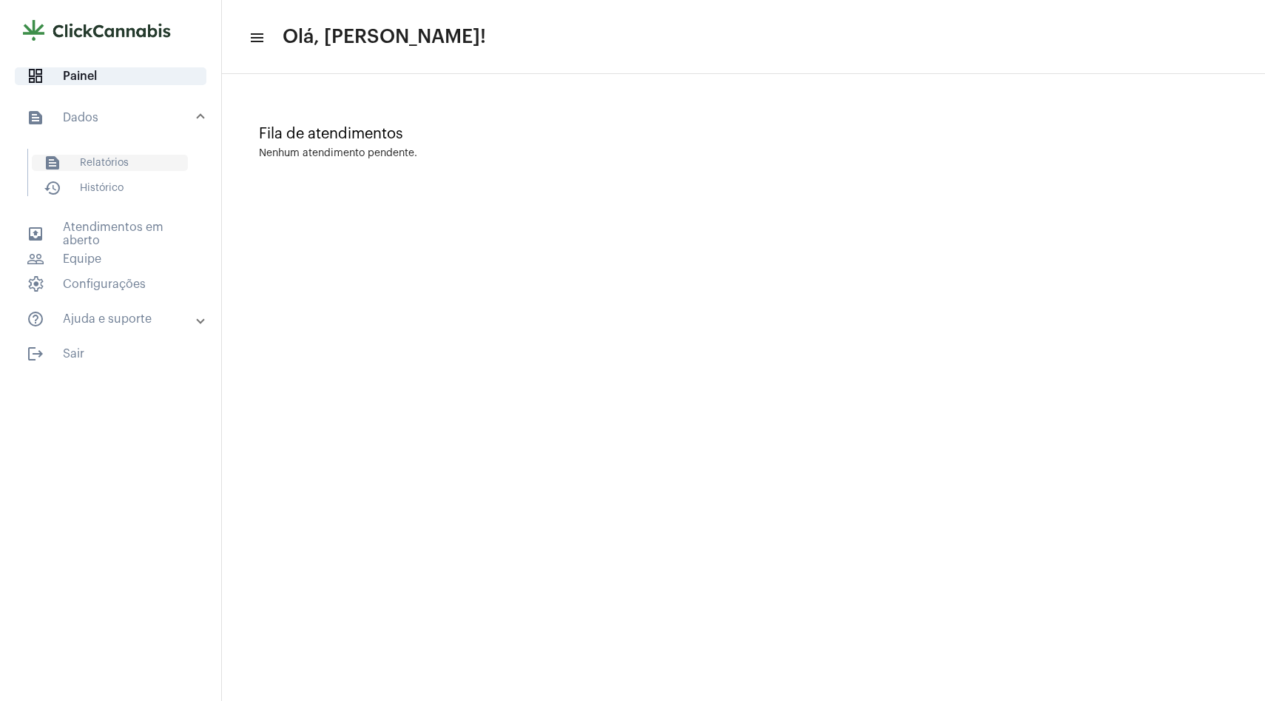
click at [105, 167] on span "text_snippet_outlined Relatórios" at bounding box center [110, 163] width 156 height 16
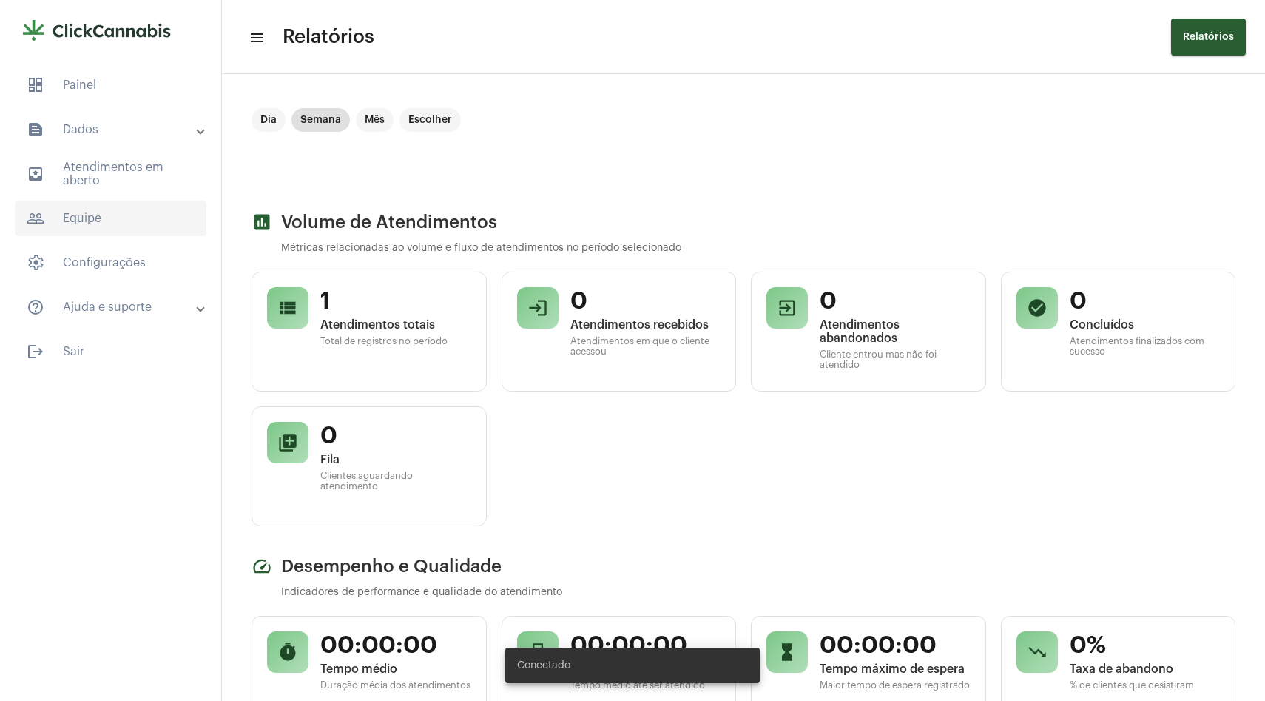
click at [155, 204] on span "people_outline Equipe" at bounding box center [111, 219] width 192 height 36
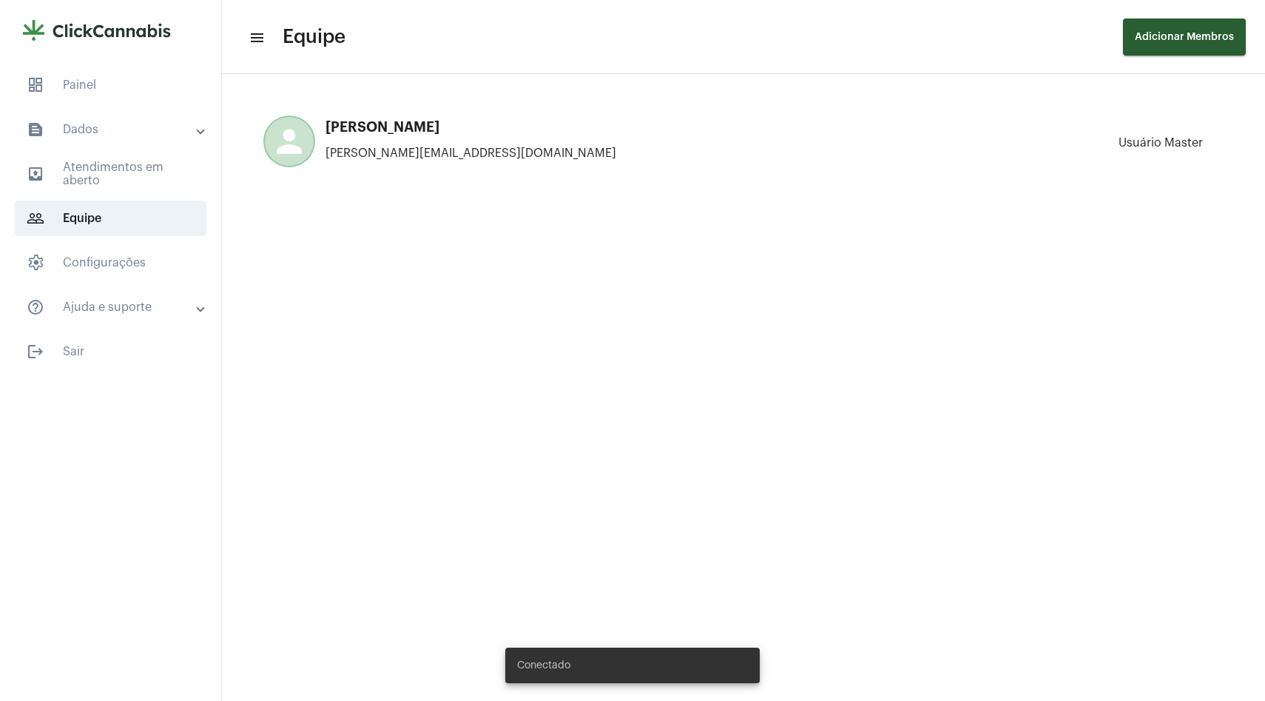
click at [133, 145] on mat-expansion-panel-header "text_snippet_outlined Dados" at bounding box center [115, 130] width 212 height 36
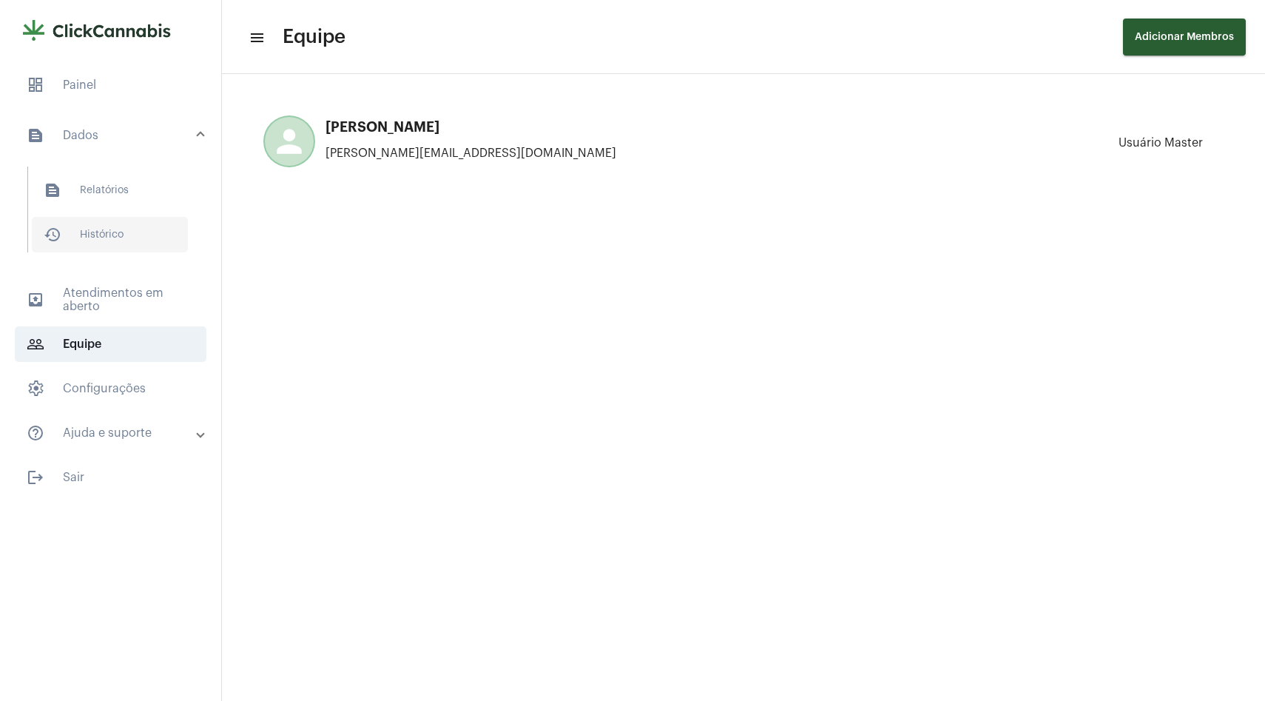
click at [110, 223] on span "history_outlined Histórico" at bounding box center [110, 235] width 156 height 36
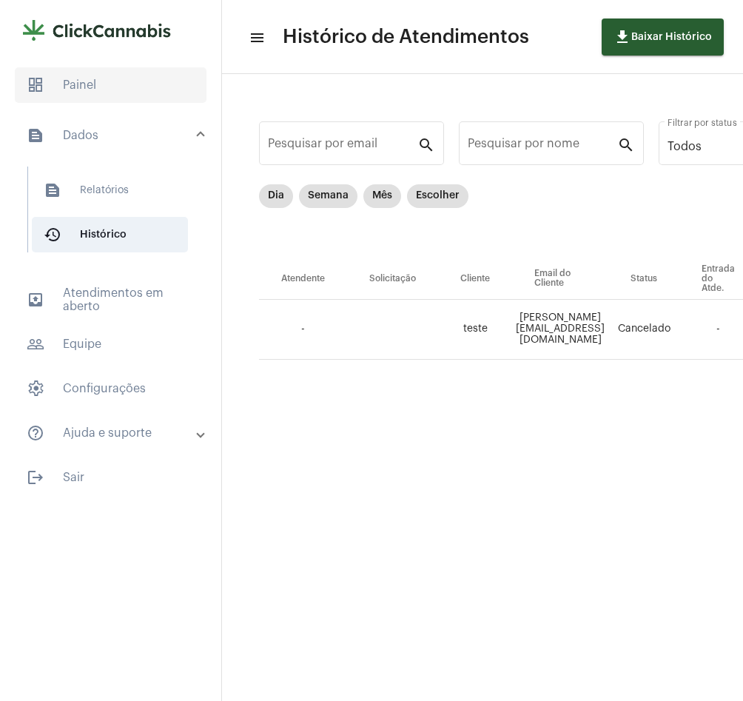
click at [155, 71] on span "dashboard Painel" at bounding box center [111, 85] width 192 height 36
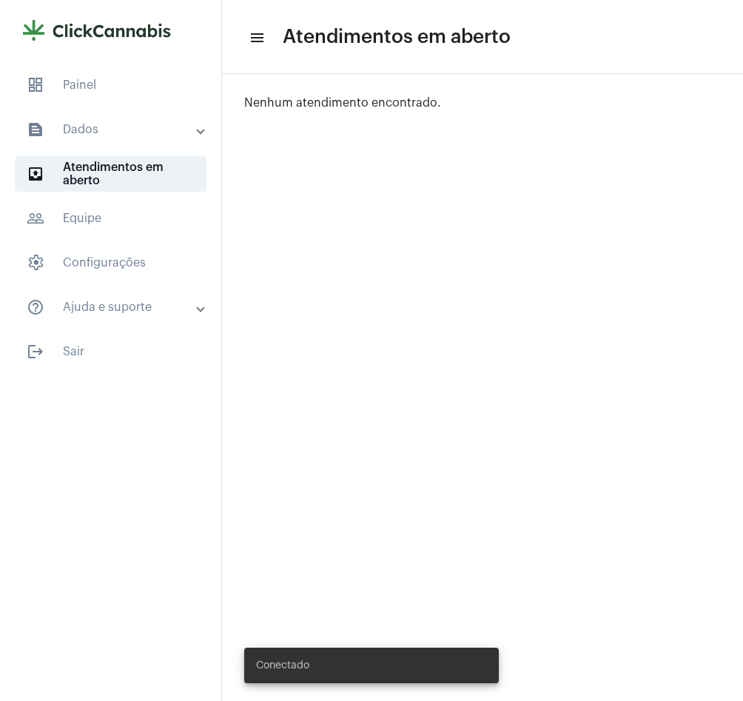
click at [138, 135] on mat-panel-title "text_snippet_outlined Dados" at bounding box center [112, 130] width 171 height 18
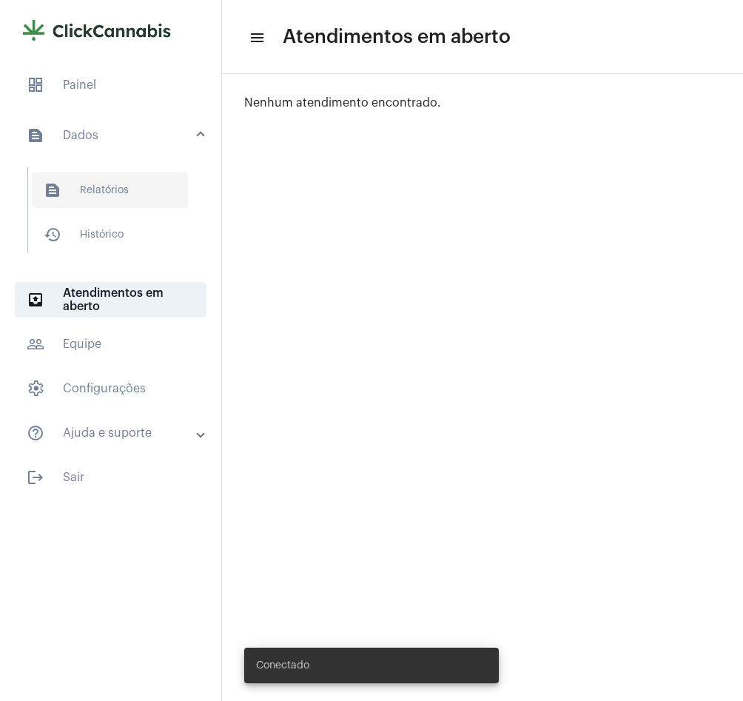
click at [124, 192] on span "text_snippet_outlined Relatórios" at bounding box center [110, 190] width 156 height 36
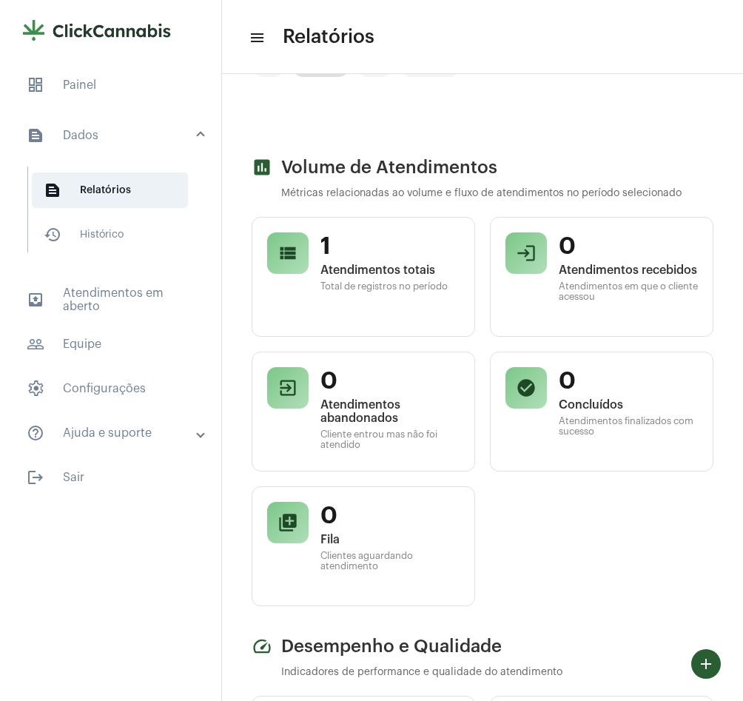
scroll to position [7, 0]
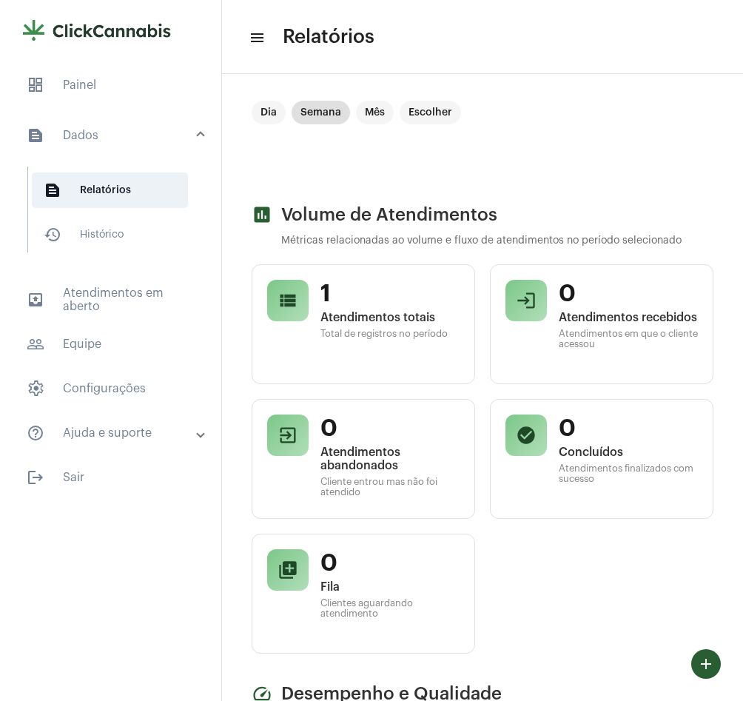
click at [127, 215] on mat-list "text_snippet_outlined Relatórios history_outlined Histórico" at bounding box center [121, 210] width 186 height 86
click at [123, 229] on span "history_outlined Histórico" at bounding box center [110, 235] width 156 height 36
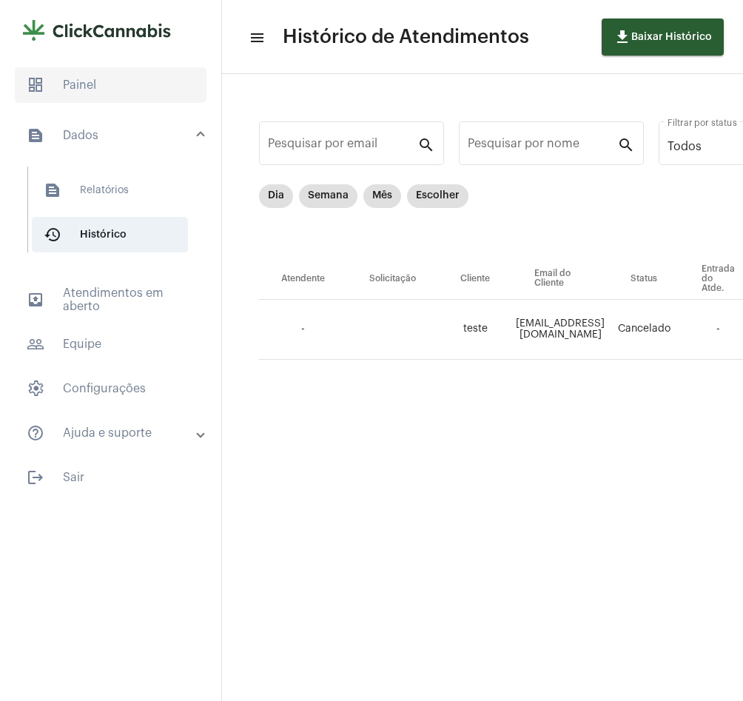
click at [138, 84] on span "dashboard Painel" at bounding box center [111, 85] width 192 height 36
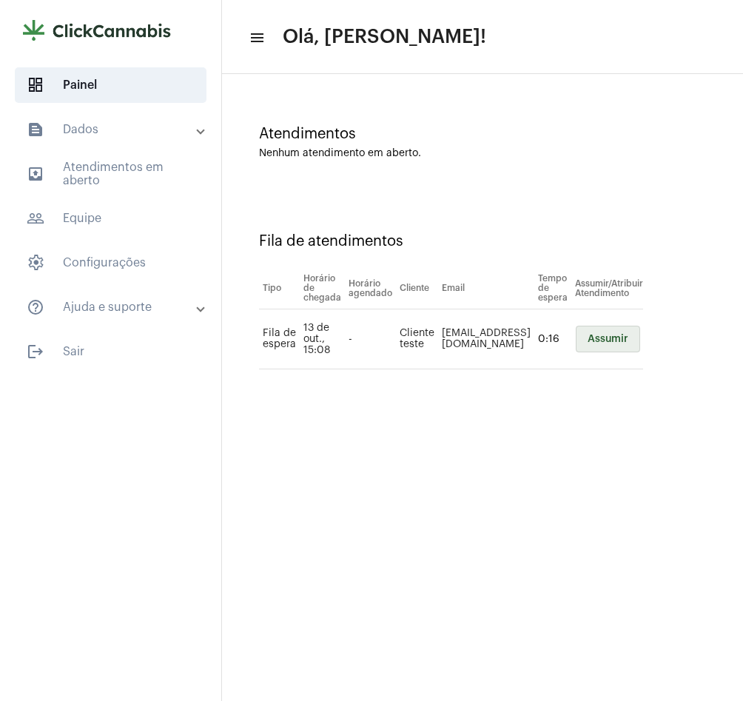
click at [628, 336] on span "Assumir" at bounding box center [608, 339] width 41 height 10
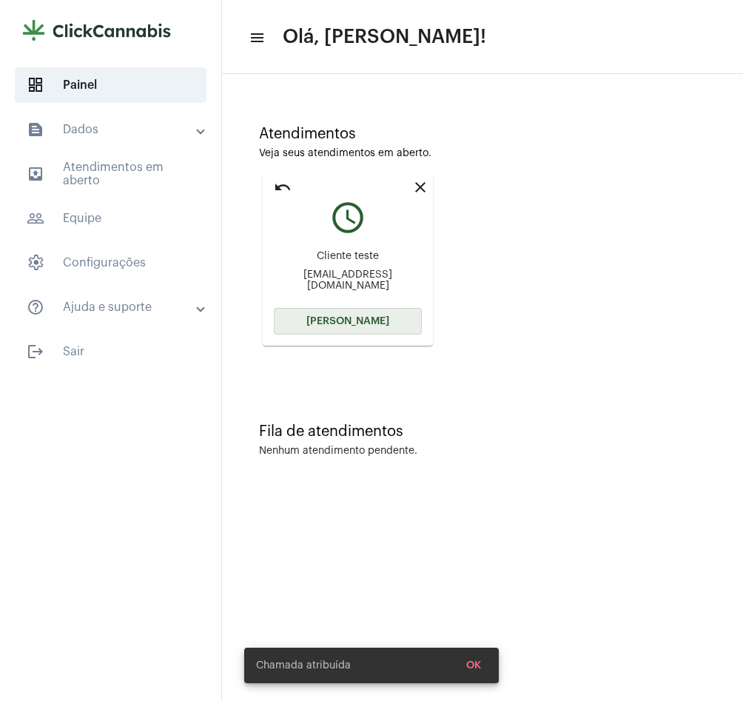
click at [361, 329] on button "[PERSON_NAME]" at bounding box center [348, 321] width 148 height 27
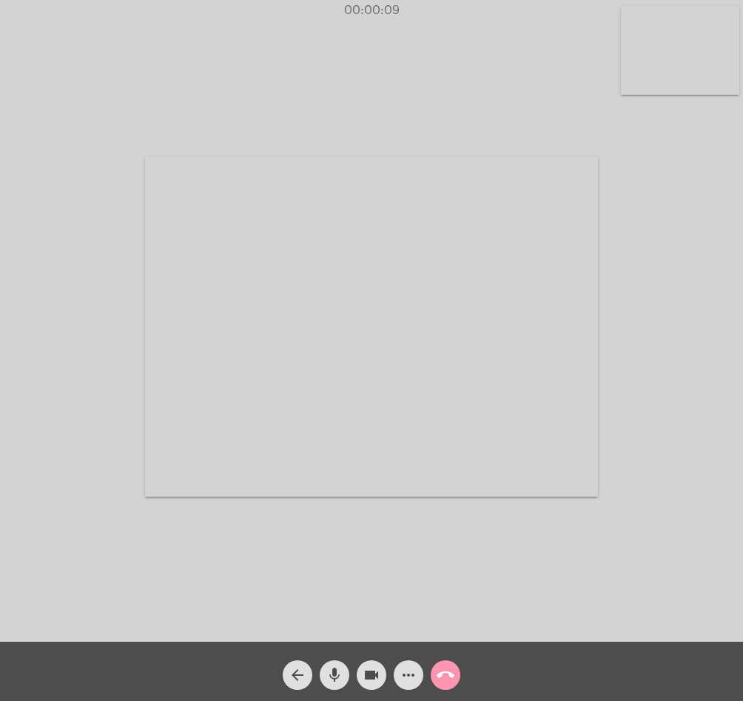
click at [444, 679] on mat-icon "call_end" at bounding box center [446, 675] width 18 height 18
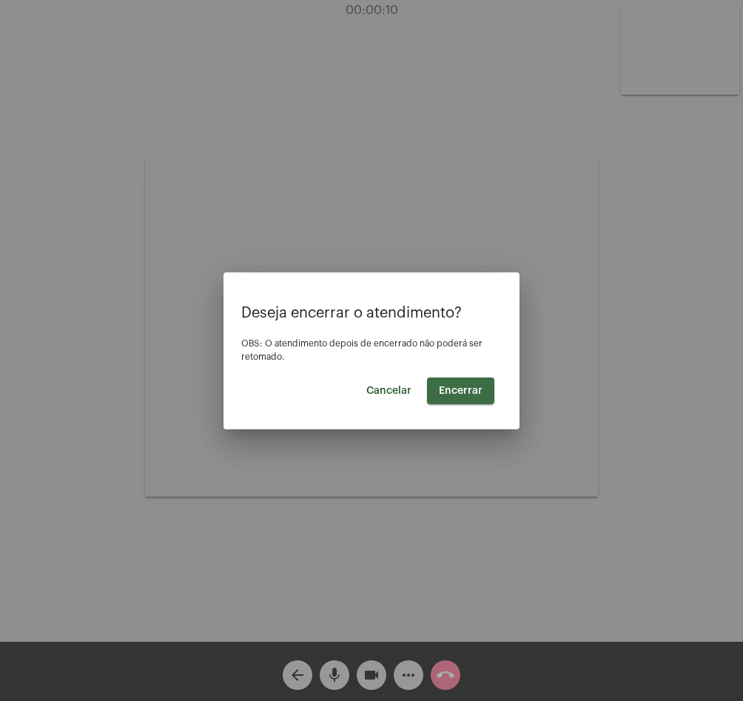
click at [465, 394] on span "Encerrar" at bounding box center [461, 391] width 44 height 10
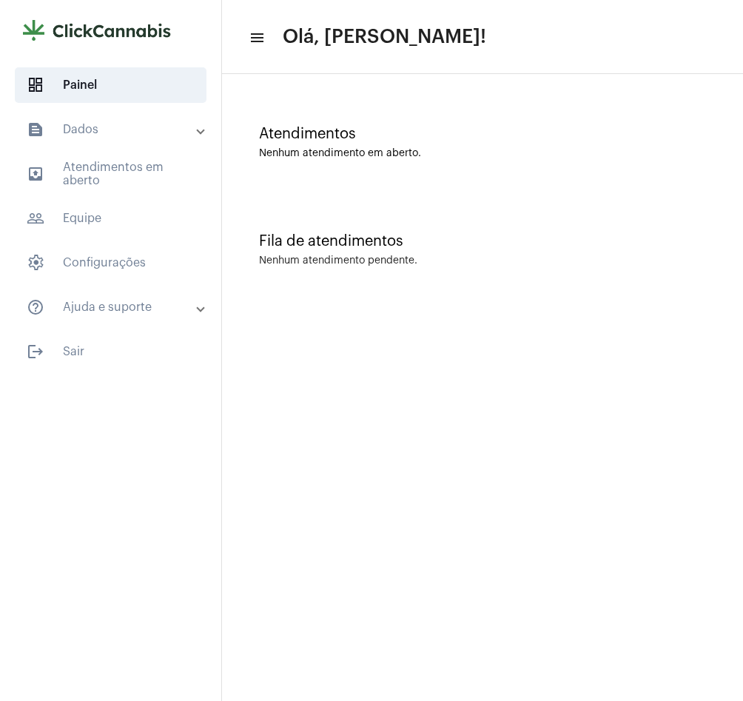
click at [80, 126] on mat-panel-title "text_snippet_outlined Dados" at bounding box center [112, 130] width 171 height 18
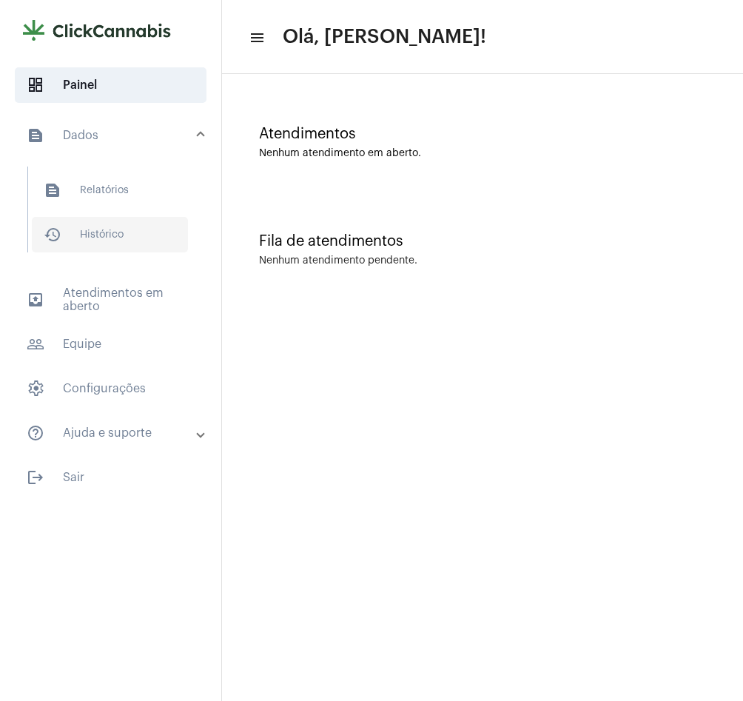
click at [98, 246] on span "history_outlined Histórico" at bounding box center [110, 235] width 156 height 36
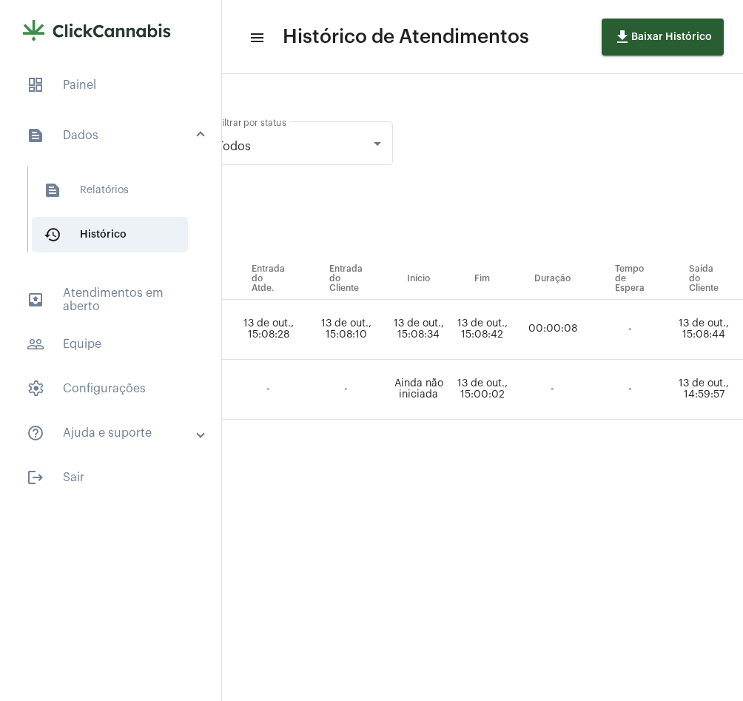
scroll to position [0, 381]
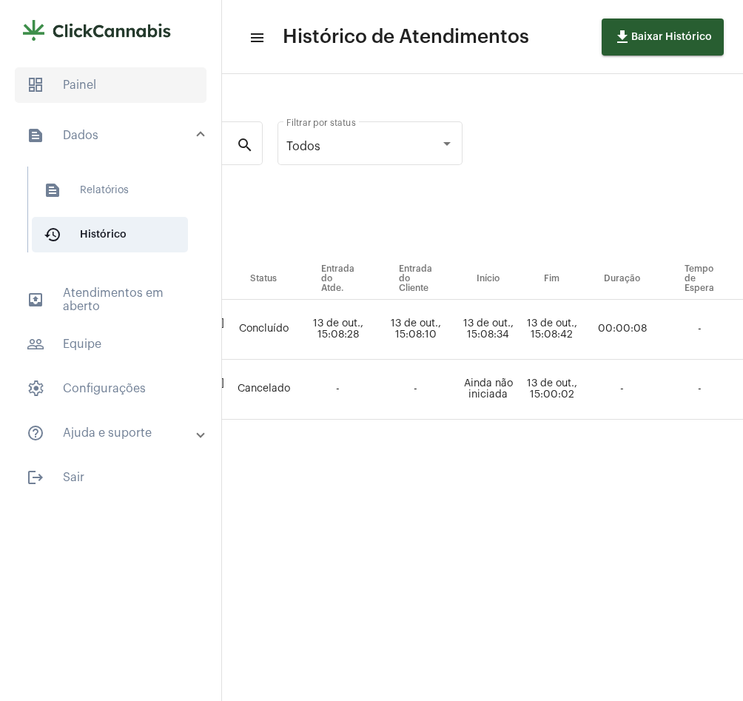
click at [155, 78] on span "dashboard Painel" at bounding box center [111, 85] width 192 height 36
